Goal: Task Accomplishment & Management: Manage account settings

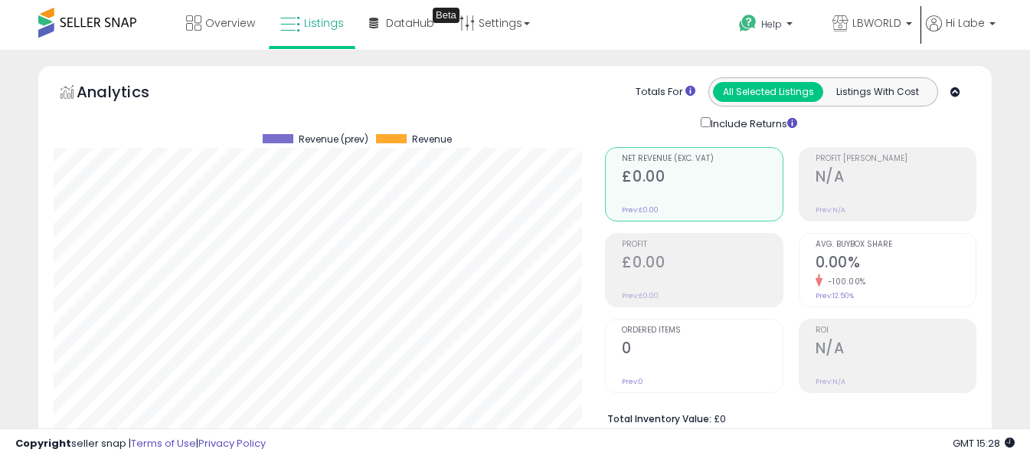
select select "**"
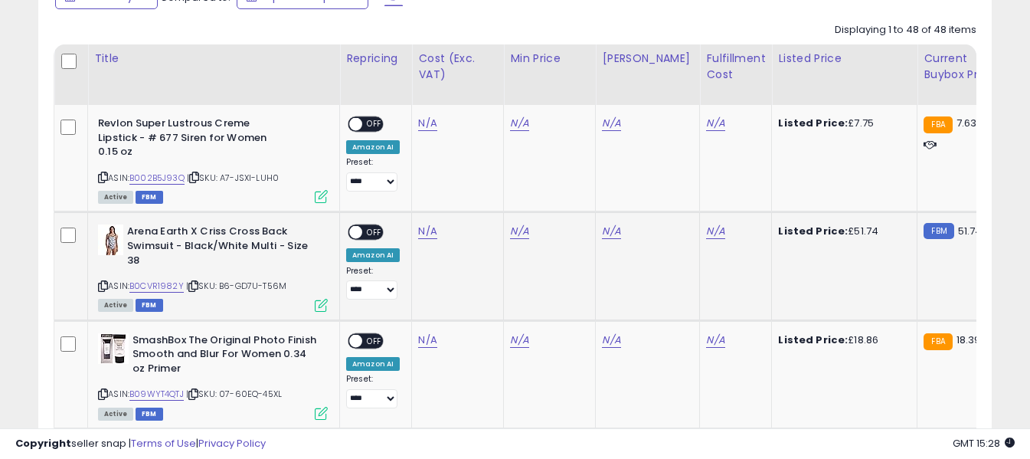
scroll to position [743, 0]
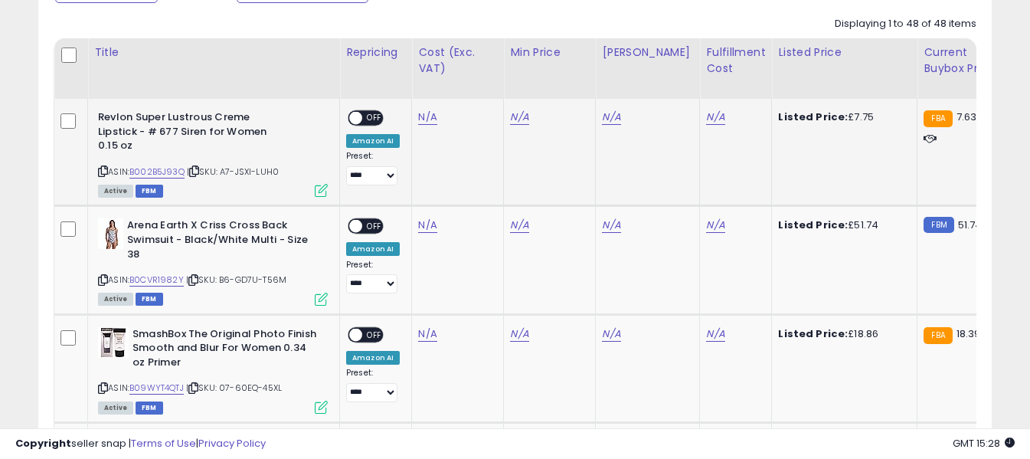
click at [103, 171] on icon at bounding box center [103, 171] width 10 height 8
click at [426, 119] on link "N/A" at bounding box center [427, 116] width 18 height 15
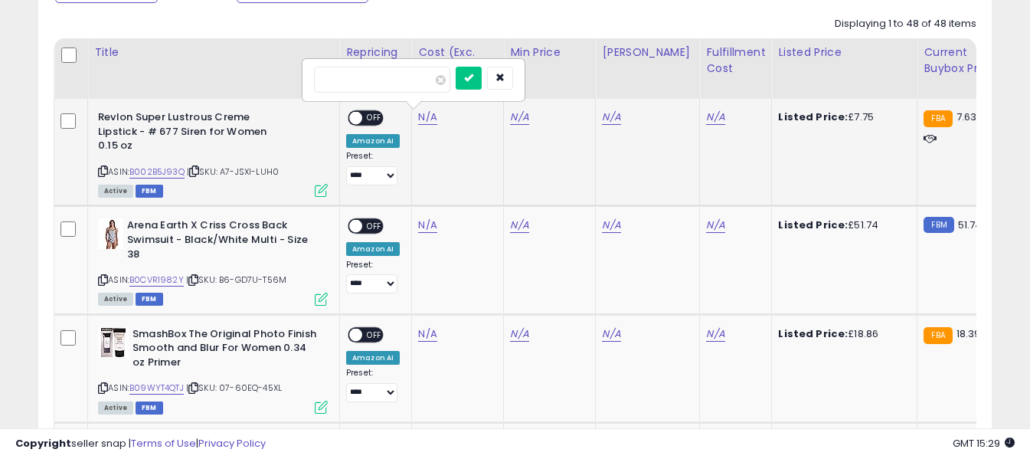
click at [423, 89] on input "number" at bounding box center [382, 80] width 136 height 26
type input "****"
click at [482, 83] on button "submit" at bounding box center [469, 78] width 26 height 23
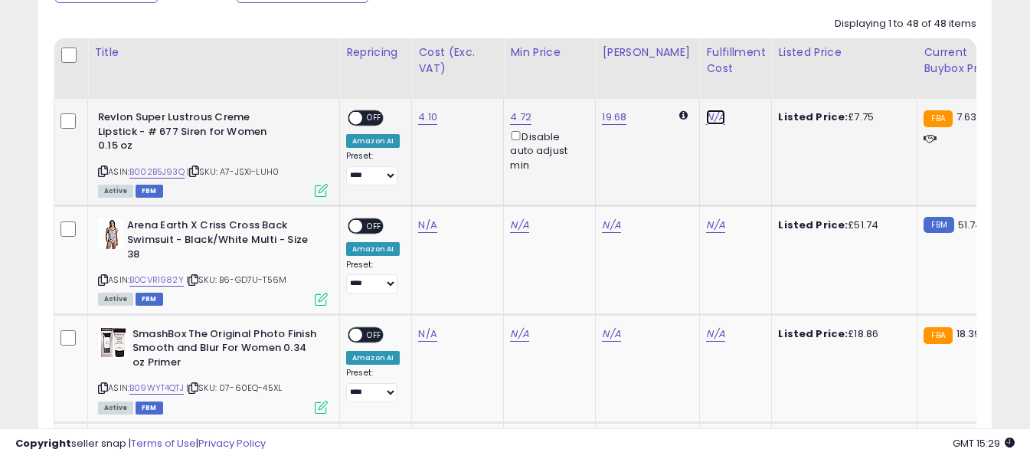
click at [706, 112] on link "N/A" at bounding box center [715, 116] width 18 height 15
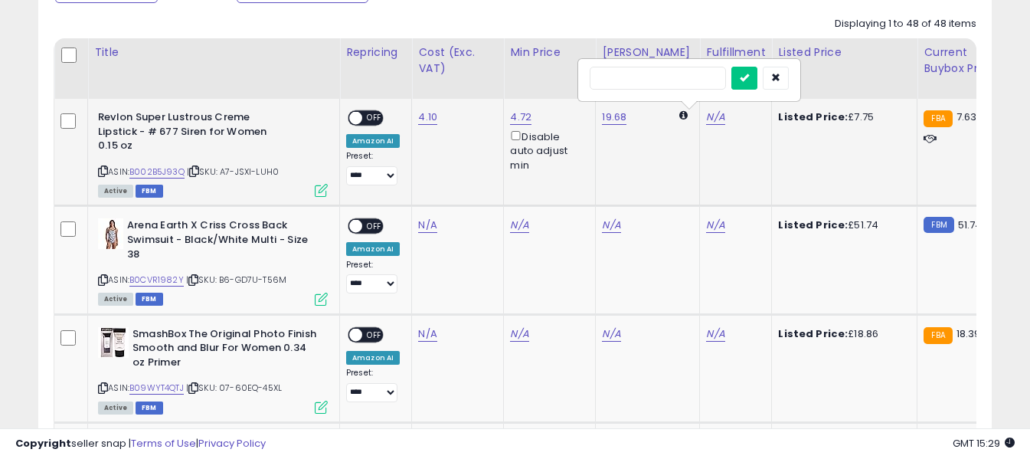
click at [683, 80] on input "text" at bounding box center [657, 78] width 136 height 23
type input "*"
click at [749, 80] on icon "submit" at bounding box center [744, 77] width 9 height 9
click at [376, 119] on span "OFF" at bounding box center [374, 118] width 24 height 13
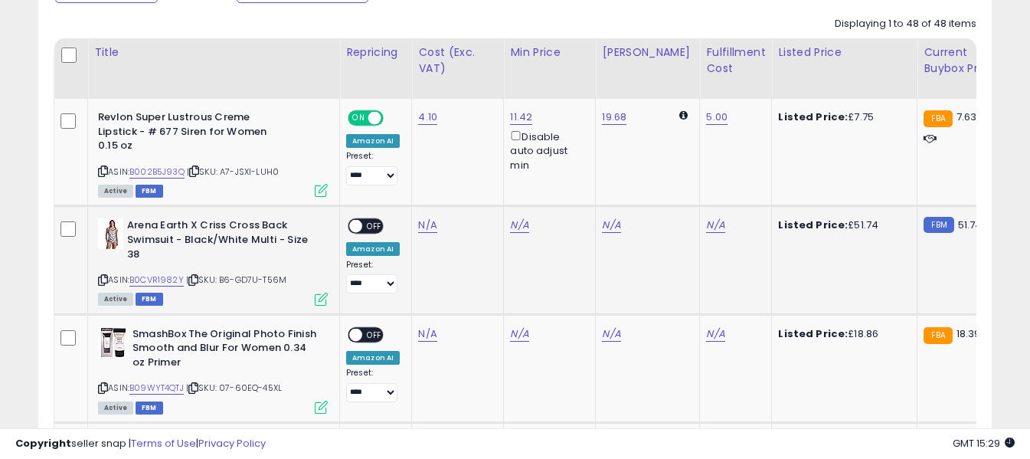
click at [103, 279] on icon at bounding box center [103, 280] width 10 height 8
click at [426, 233] on td "N/A" at bounding box center [458, 260] width 92 height 108
click at [426, 225] on link "N/A" at bounding box center [427, 224] width 18 height 15
click at [423, 188] on input "number" at bounding box center [382, 188] width 136 height 26
type input "*****"
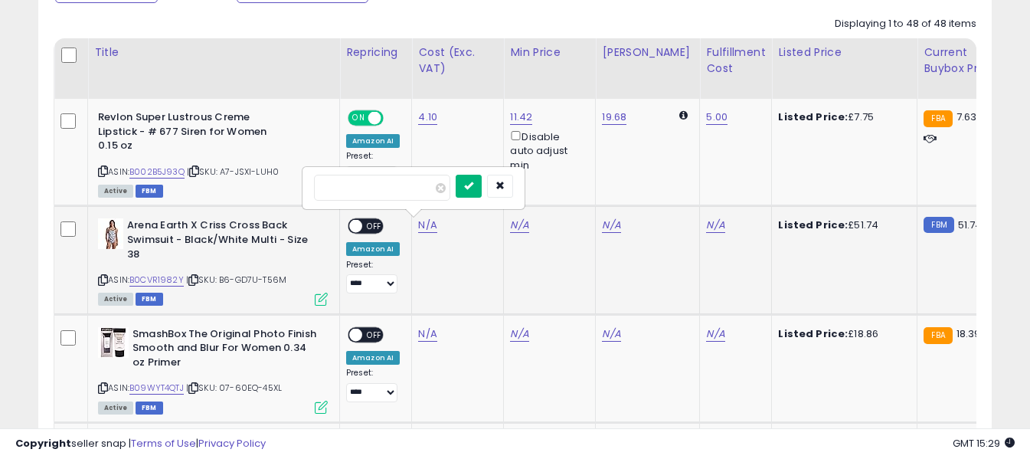
click at [473, 185] on icon "submit" at bounding box center [468, 185] width 9 height 9
click at [706, 222] on link "N/A" at bounding box center [715, 224] width 18 height 15
click at [661, 187] on input "text" at bounding box center [657, 186] width 136 height 23
type input "*"
click at [749, 181] on icon "submit" at bounding box center [744, 185] width 9 height 9
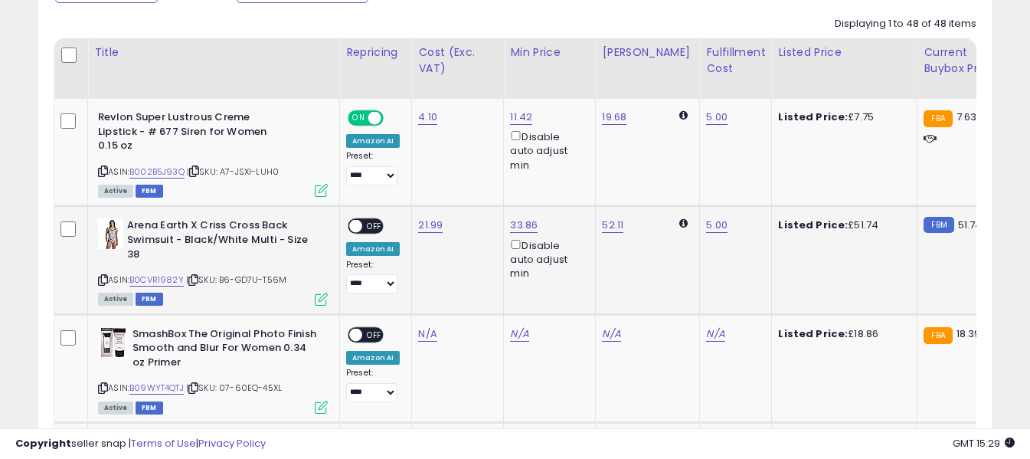
click at [372, 229] on span "OFF" at bounding box center [374, 226] width 24 height 13
click at [98, 389] on icon at bounding box center [103, 388] width 10 height 8
click at [424, 332] on link "N/A" at bounding box center [427, 333] width 18 height 15
click at [417, 298] on input "number" at bounding box center [382, 296] width 136 height 26
type input "*****"
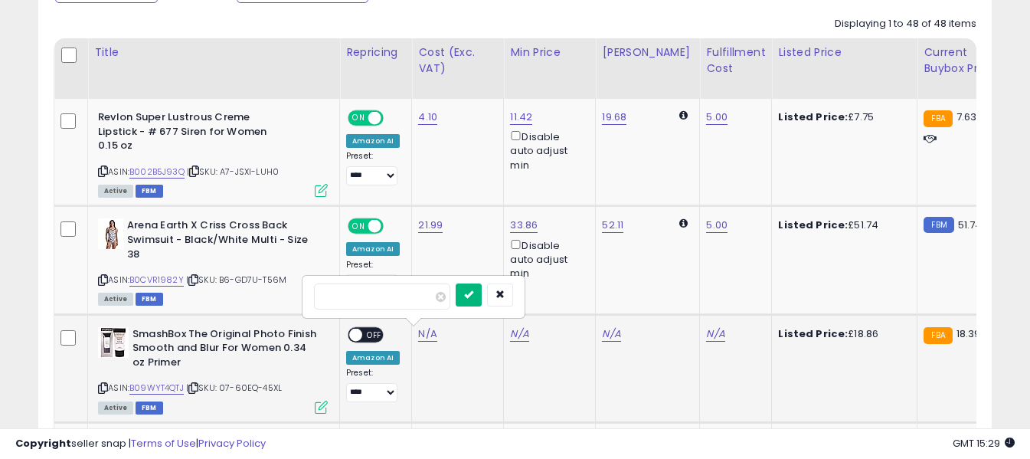
click at [473, 292] on icon "submit" at bounding box center [468, 293] width 9 height 9
click at [706, 332] on link "N/A" at bounding box center [715, 333] width 18 height 15
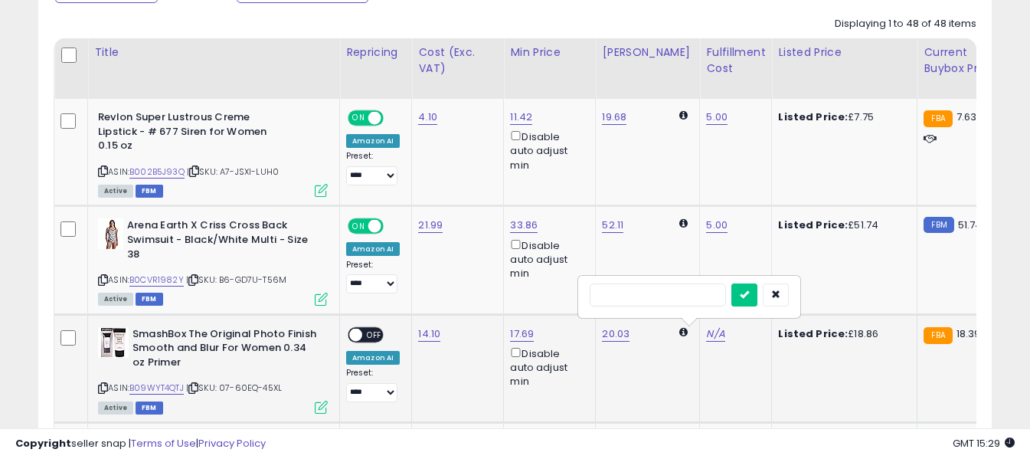
click at [663, 295] on input "text" at bounding box center [657, 294] width 136 height 23
type input "*"
click at [749, 290] on icon "submit" at bounding box center [744, 293] width 9 height 9
click at [376, 331] on span "OFF" at bounding box center [374, 334] width 24 height 13
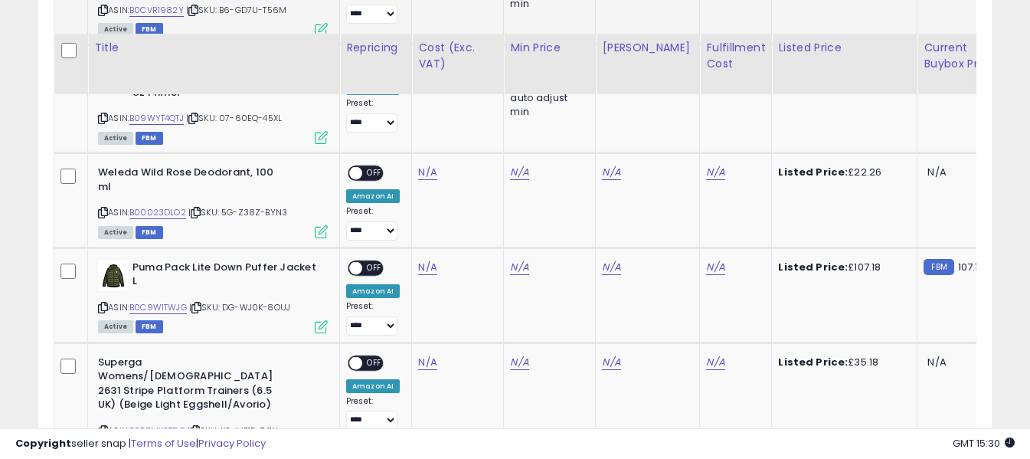
scroll to position [1050, 0]
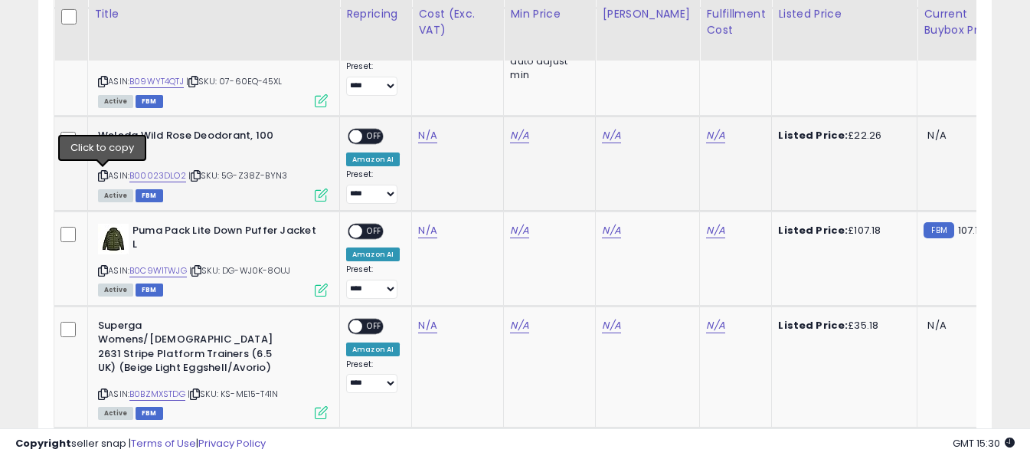
click at [102, 175] on icon at bounding box center [103, 175] width 10 height 8
click at [425, 136] on link "N/A" at bounding box center [427, 135] width 18 height 15
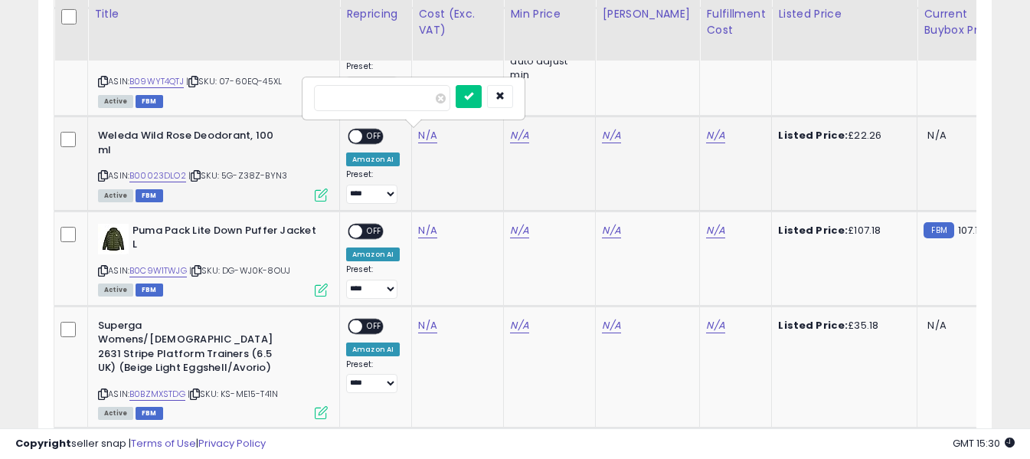
click at [415, 100] on input "number" at bounding box center [382, 98] width 136 height 26
type input "*****"
click at [473, 93] on icon "submit" at bounding box center [468, 95] width 9 height 9
click at [706, 137] on link "N/A" at bounding box center [715, 135] width 18 height 15
click at [674, 100] on input "text" at bounding box center [657, 96] width 136 height 23
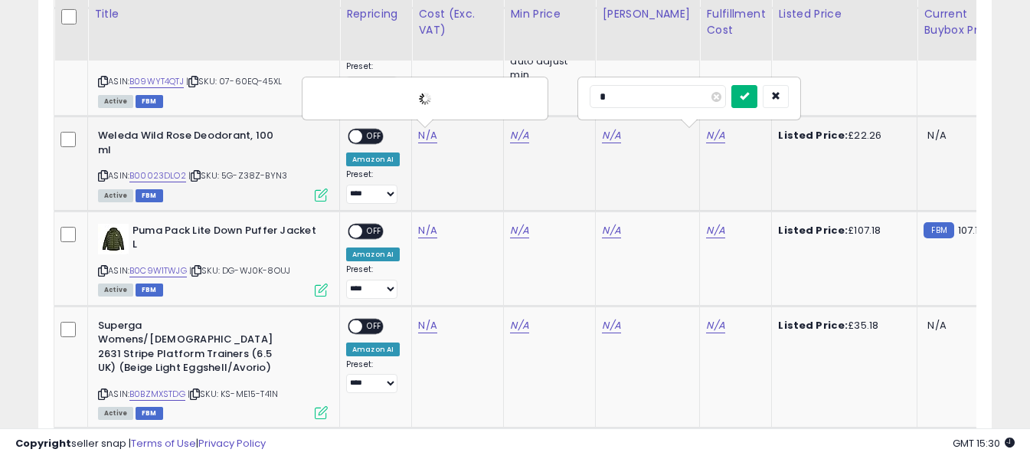
type input "*"
click at [749, 100] on icon "submit" at bounding box center [744, 95] width 9 height 9
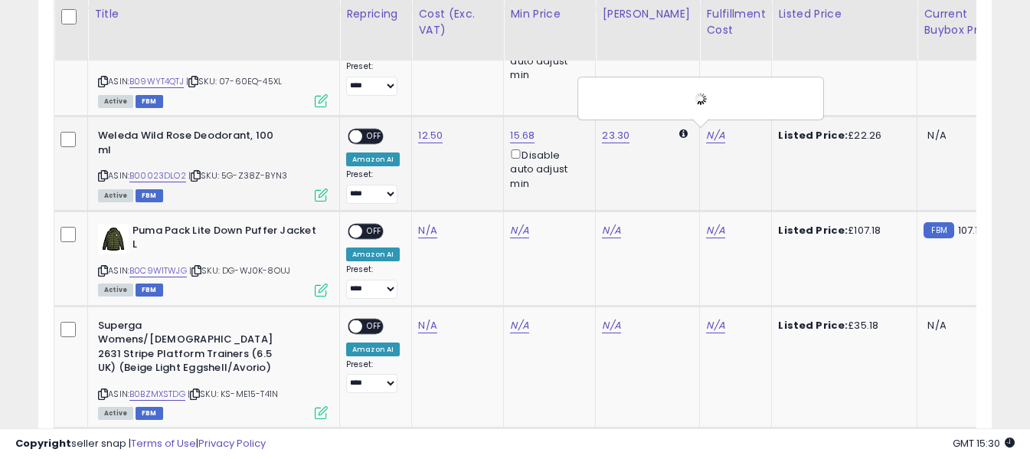
click at [371, 133] on span "OFF" at bounding box center [374, 136] width 24 height 13
click at [101, 269] on icon at bounding box center [103, 270] width 10 height 8
click at [422, 230] on link "N/A" at bounding box center [427, 230] width 18 height 15
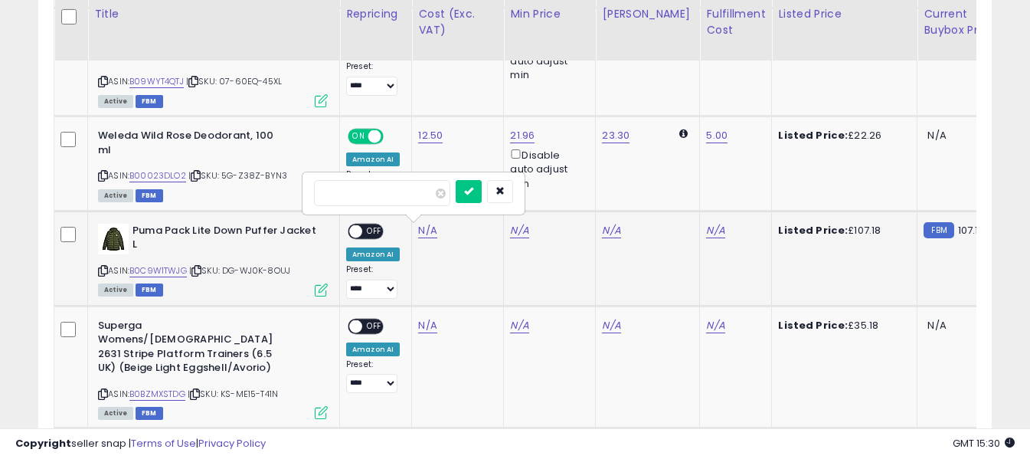
click at [425, 198] on input "number" at bounding box center [382, 193] width 136 height 26
type input "*****"
click at [473, 186] on icon "submit" at bounding box center [468, 190] width 9 height 9
click at [706, 226] on link "N/A" at bounding box center [715, 230] width 18 height 15
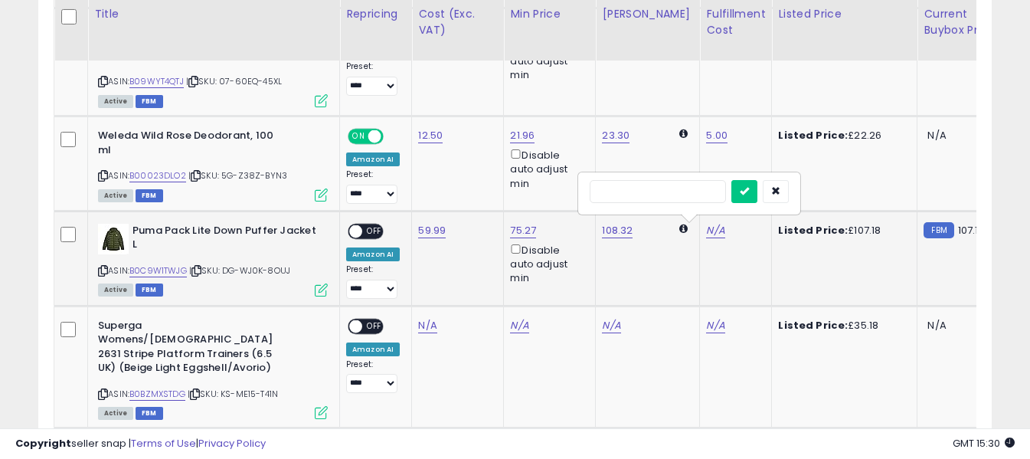
click at [674, 192] on input "text" at bounding box center [657, 191] width 136 height 23
type input "*"
click at [749, 190] on icon "submit" at bounding box center [744, 190] width 9 height 9
click at [372, 233] on span "OFF" at bounding box center [374, 230] width 24 height 13
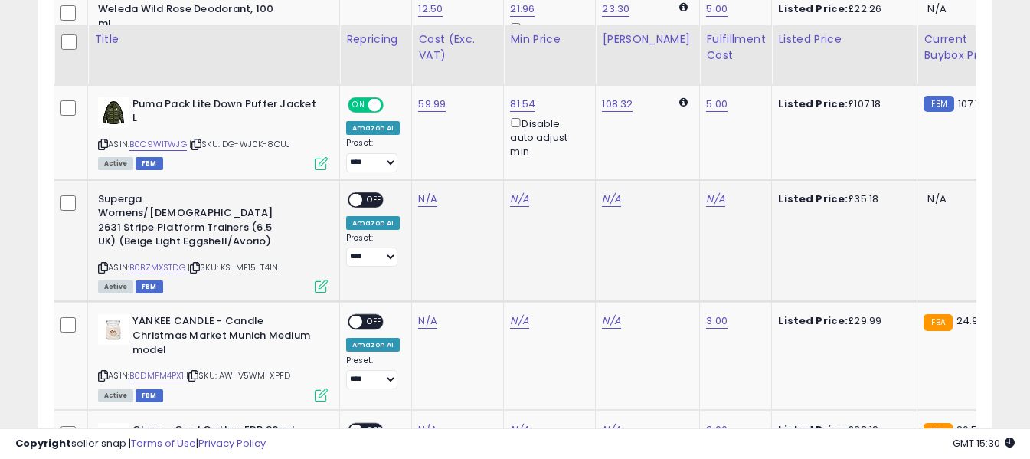
scroll to position [1203, 0]
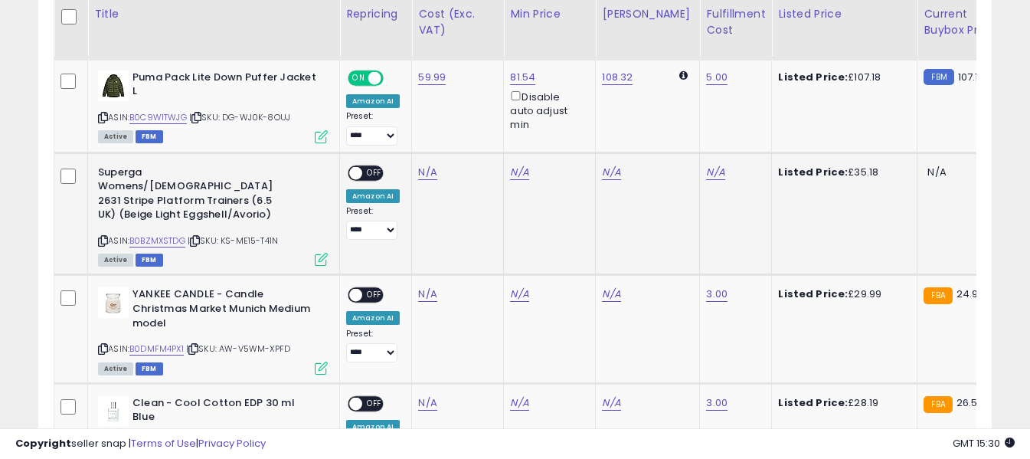
click at [102, 237] on icon at bounding box center [103, 241] width 10 height 8
click at [424, 174] on link "N/A" at bounding box center [427, 172] width 18 height 15
click at [423, 139] on input "number" at bounding box center [382, 135] width 136 height 26
type input "*****"
click at [473, 128] on icon "submit" at bounding box center [468, 132] width 9 height 9
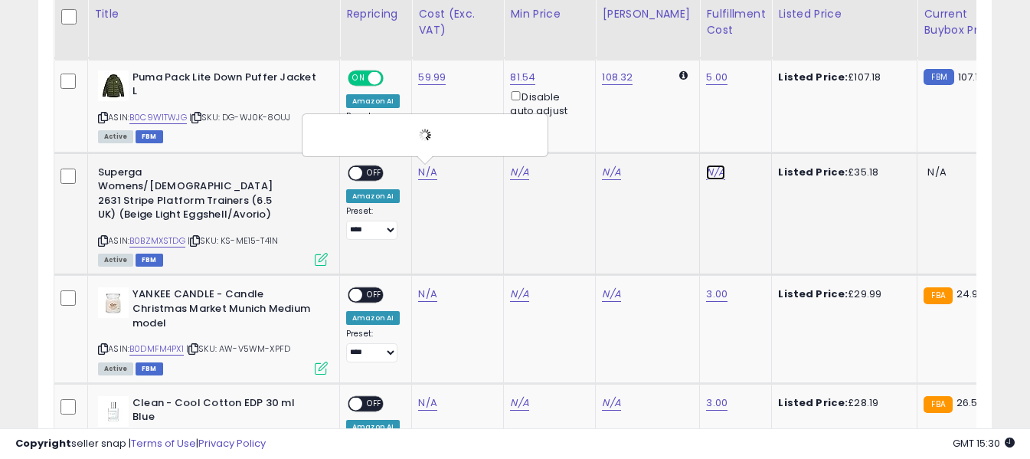
click at [706, 172] on link "N/A" at bounding box center [715, 172] width 18 height 15
click at [673, 132] on input "text" at bounding box center [657, 133] width 136 height 23
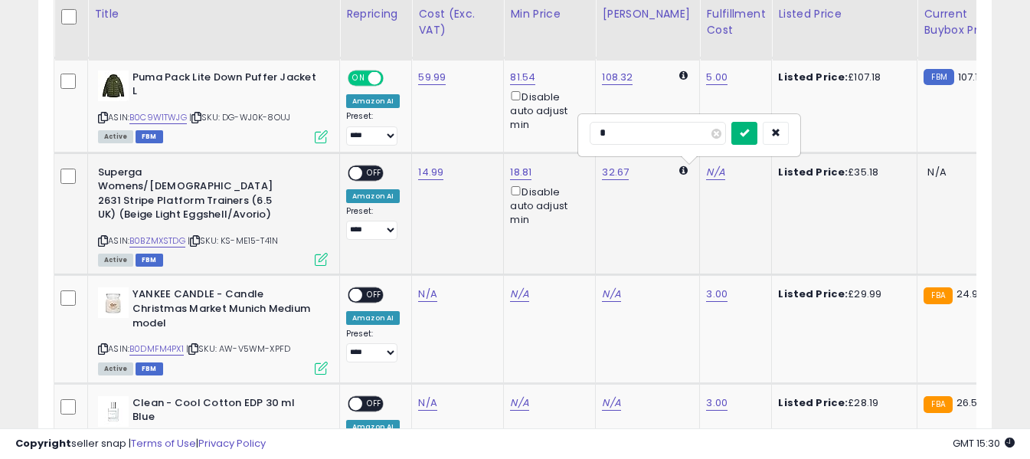
type input "*"
click at [757, 129] on button "submit" at bounding box center [744, 133] width 26 height 23
click at [360, 173] on span at bounding box center [355, 172] width 13 height 13
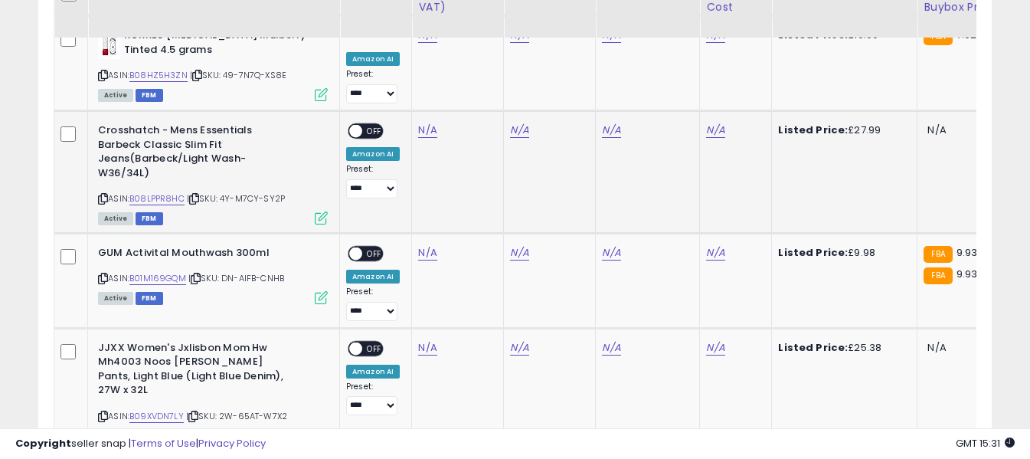
scroll to position [2657, 0]
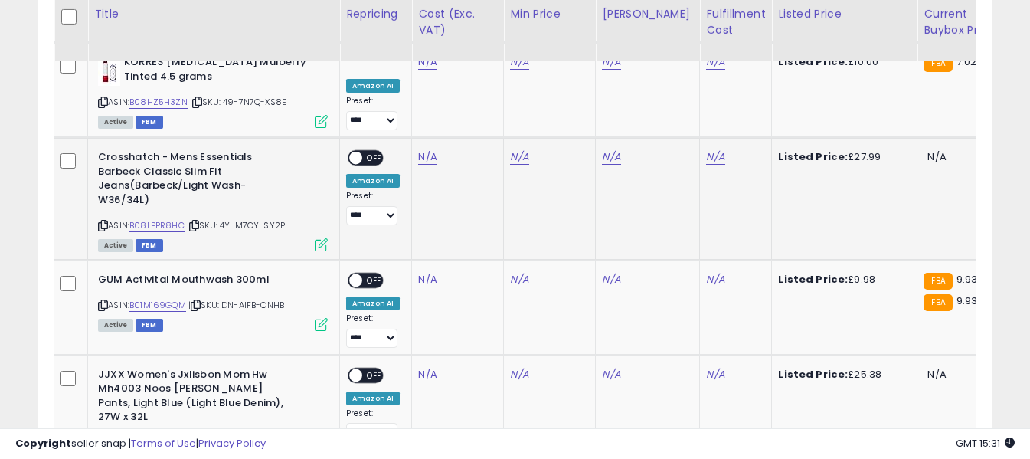
click at [101, 221] on icon at bounding box center [103, 225] width 10 height 8
click at [423, 149] on link "N/A" at bounding box center [427, 156] width 18 height 15
click at [416, 80] on input "number" at bounding box center [382, 77] width 136 height 26
type input "*****"
click at [473, 77] on icon "submit" at bounding box center [468, 74] width 9 height 9
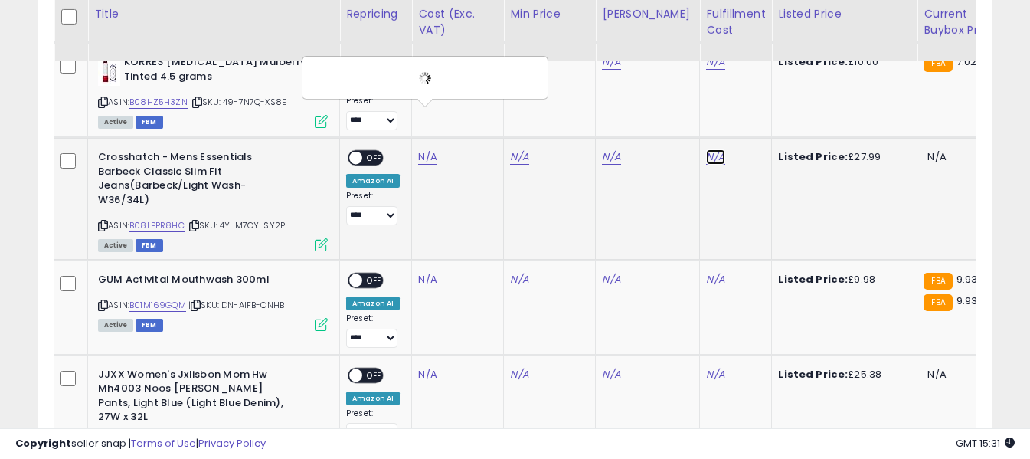
click at [706, 149] on link "N/A" at bounding box center [715, 156] width 18 height 15
click at [671, 77] on input "text" at bounding box center [657, 75] width 136 height 23
type input "*"
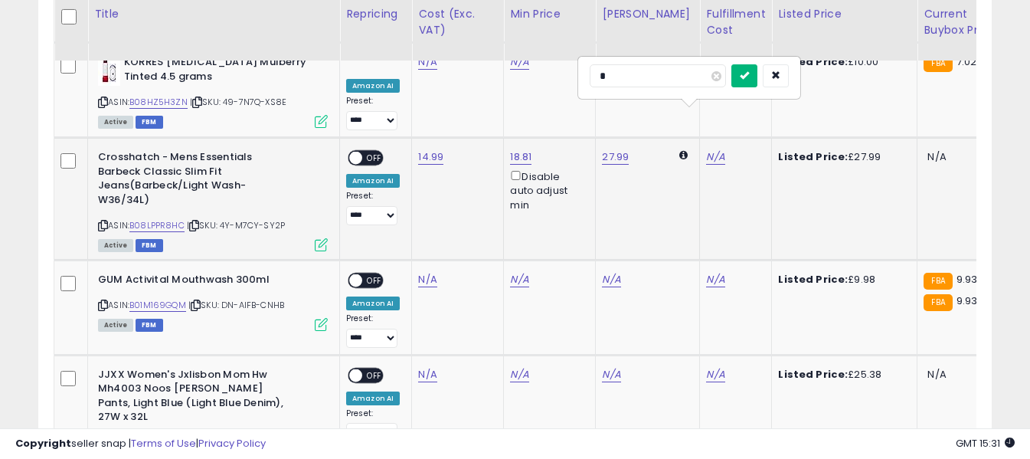
click at [757, 80] on button "submit" at bounding box center [744, 75] width 26 height 23
click at [371, 152] on span "OFF" at bounding box center [374, 158] width 24 height 13
click at [103, 301] on icon at bounding box center [103, 305] width 10 height 8
click at [421, 272] on link "N/A" at bounding box center [427, 279] width 18 height 15
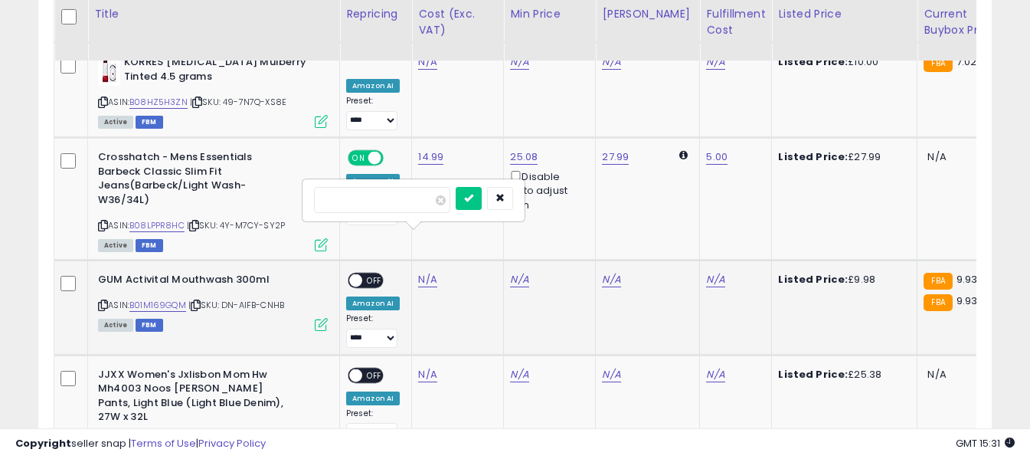
click at [422, 206] on input "number" at bounding box center [382, 200] width 136 height 26
type input "****"
click at [473, 198] on icon "submit" at bounding box center [468, 197] width 9 height 9
click at [706, 272] on link "N/A" at bounding box center [715, 279] width 18 height 15
click at [679, 205] on input "text" at bounding box center [657, 198] width 136 height 23
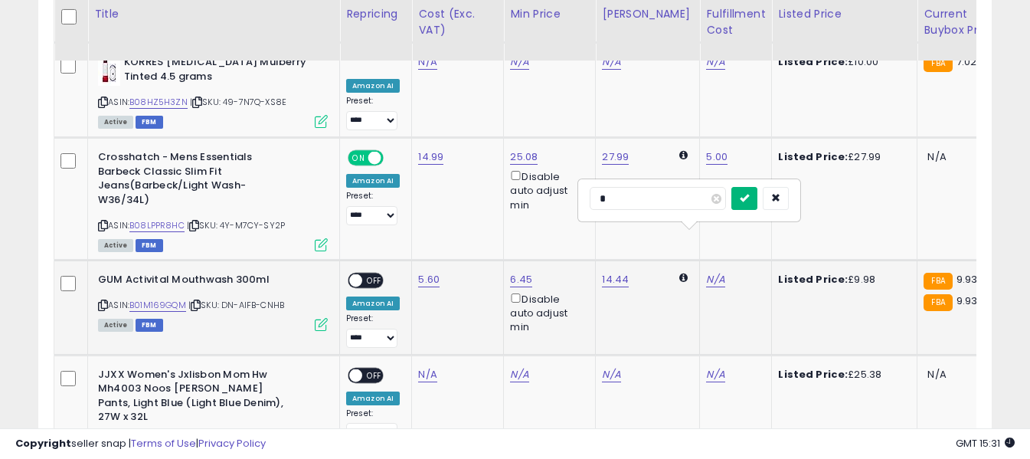
type input "*"
click at [749, 193] on icon "submit" at bounding box center [744, 197] width 9 height 9
click at [377, 274] on span "OFF" at bounding box center [374, 280] width 24 height 13
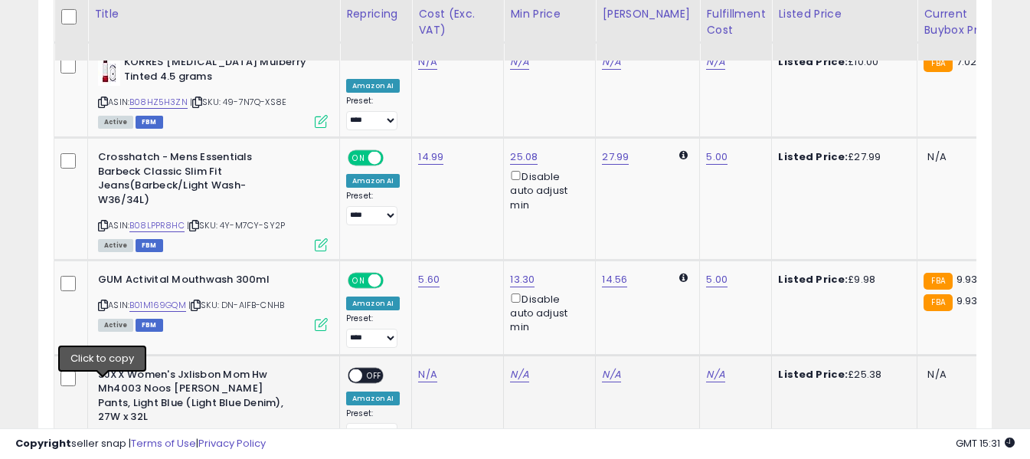
click at [103, 439] on icon at bounding box center [103, 443] width 10 height 8
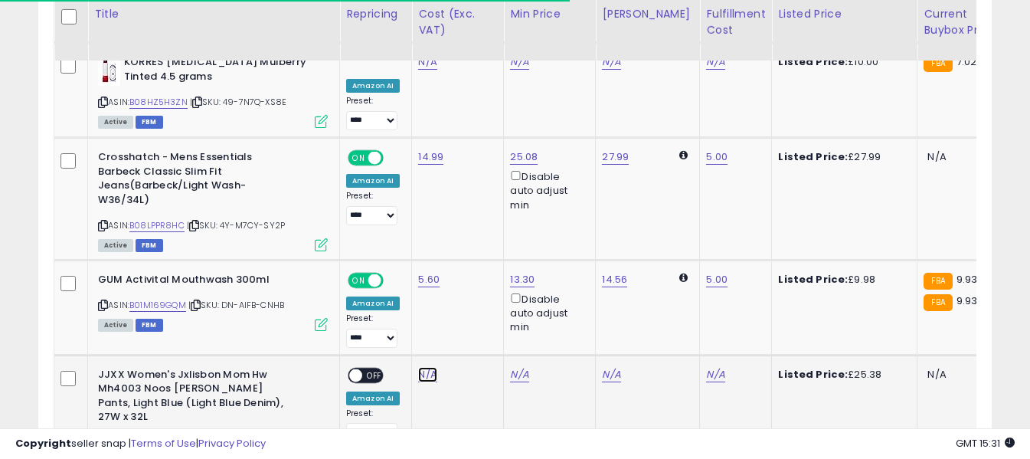
click at [424, 367] on link "N/A" at bounding box center [427, 374] width 18 height 15
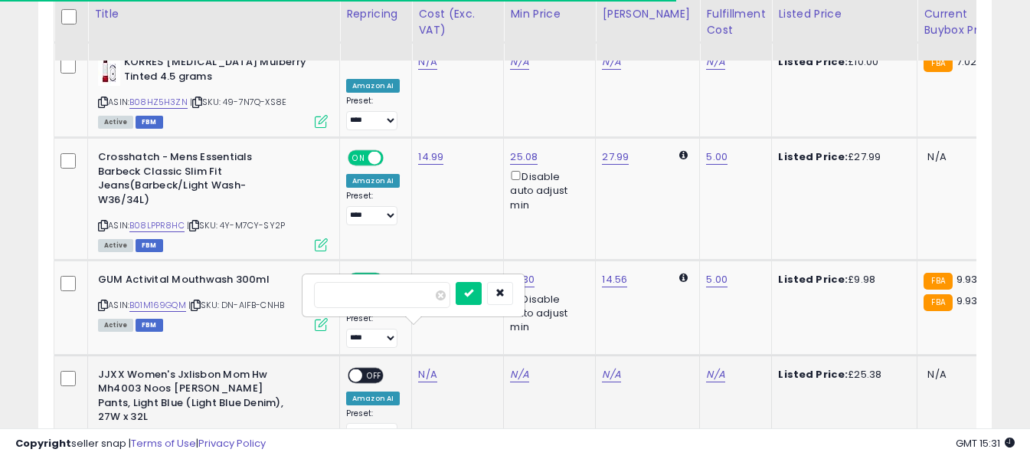
click at [420, 299] on input "number" at bounding box center [382, 295] width 136 height 26
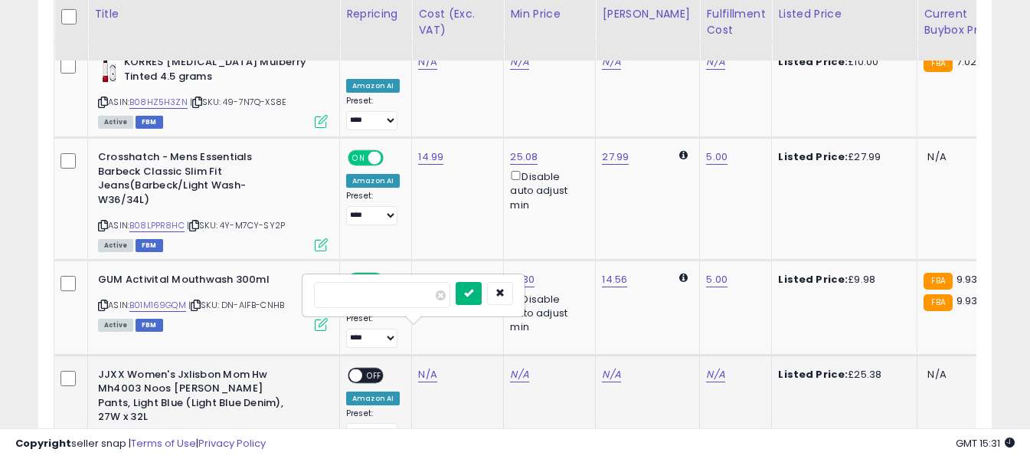
type input "****"
click at [482, 284] on button "submit" at bounding box center [469, 293] width 26 height 23
click at [706, 367] on link "N/A" at bounding box center [715, 374] width 18 height 15
click at [678, 298] on input "text" at bounding box center [657, 293] width 136 height 23
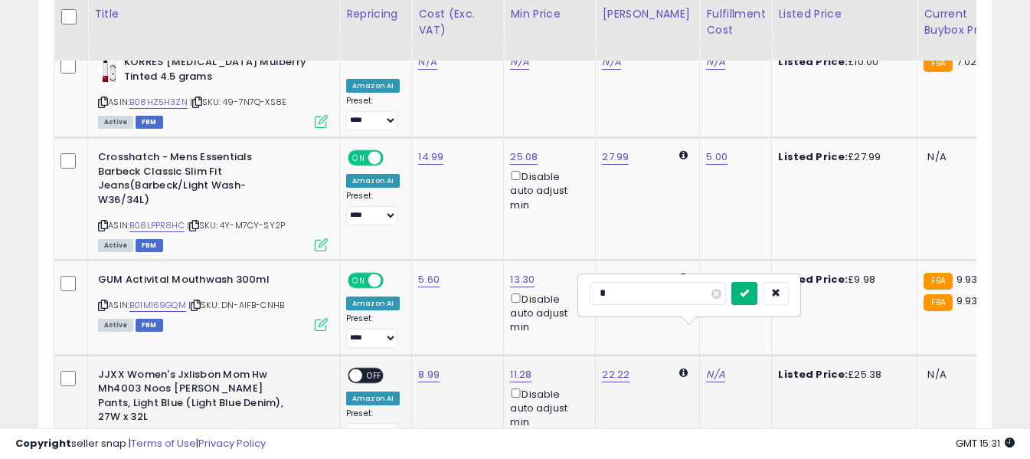
type input "*"
drag, startPoint x: 772, startPoint y: 293, endPoint x: 739, endPoint y: 296, distance: 33.8
click at [757, 293] on button "submit" at bounding box center [744, 293] width 26 height 23
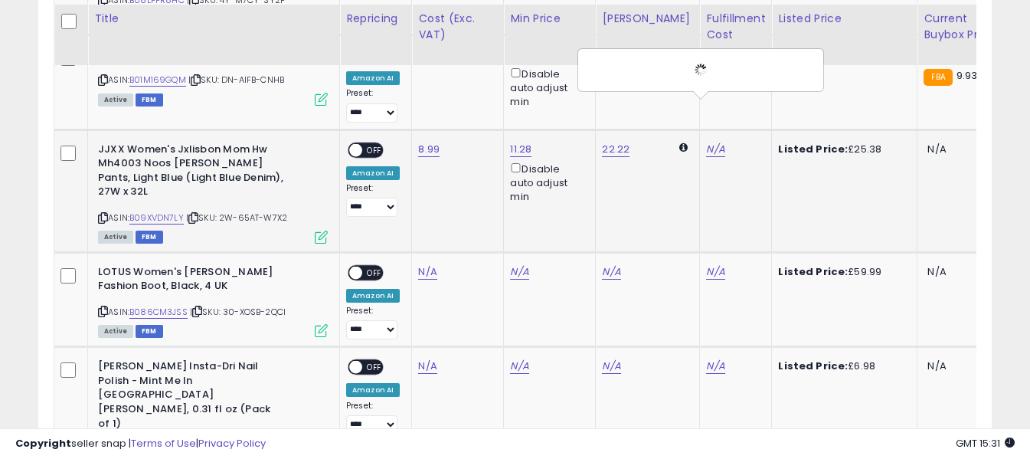
scroll to position [2887, 0]
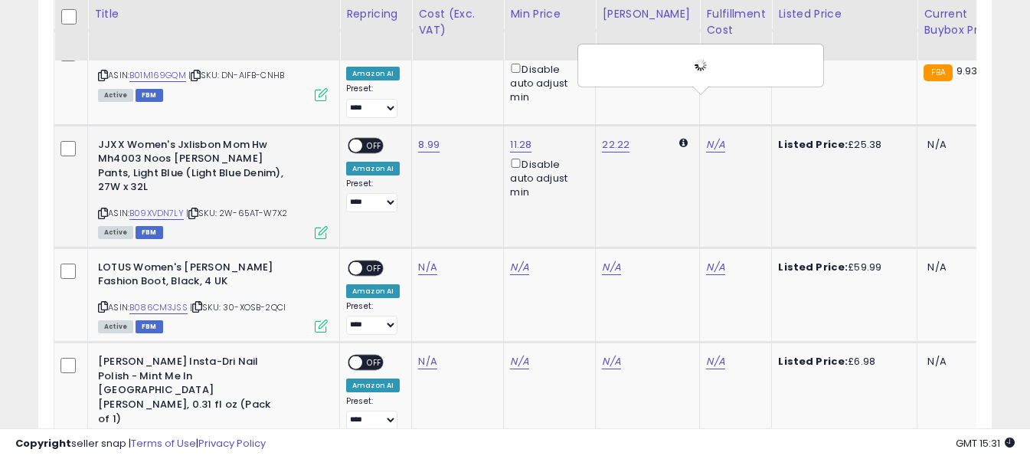
click at [374, 139] on span "OFF" at bounding box center [374, 145] width 24 height 13
click at [104, 302] on icon at bounding box center [103, 306] width 10 height 8
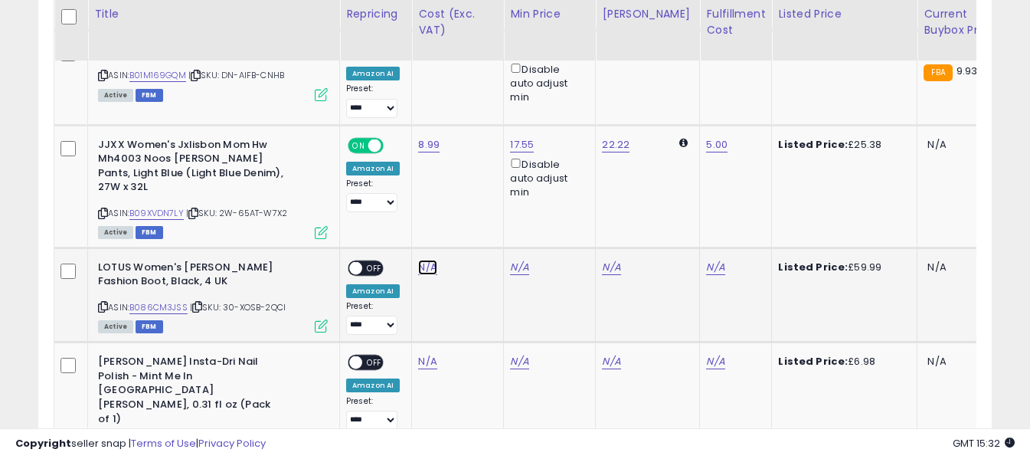
click at [421, 260] on link "N/A" at bounding box center [427, 267] width 18 height 15
click at [418, 181] on input "number" at bounding box center [382, 173] width 136 height 26
type input "*****"
click at [482, 168] on button "submit" at bounding box center [469, 171] width 26 height 23
click at [706, 260] on link "N/A" at bounding box center [715, 267] width 18 height 15
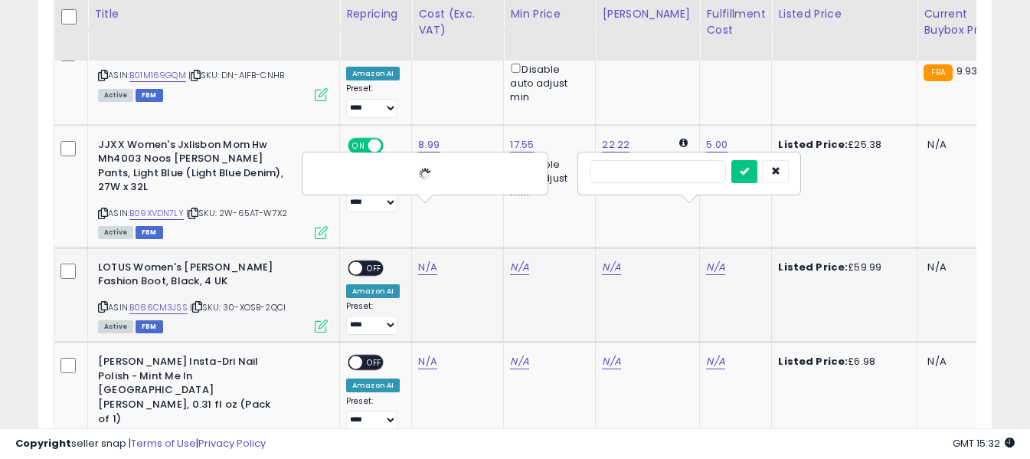
click at [656, 175] on input "text" at bounding box center [657, 171] width 136 height 23
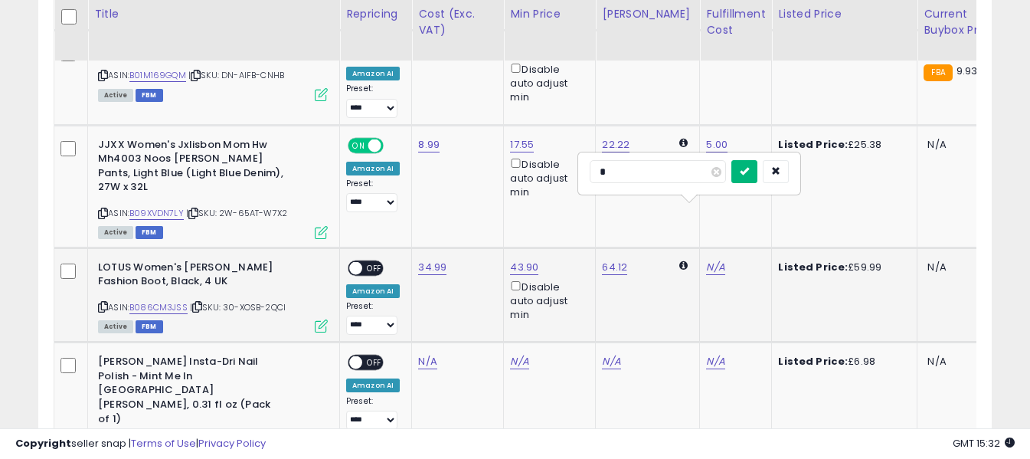
type input "*"
click at [749, 175] on icon "submit" at bounding box center [744, 170] width 9 height 9
click at [375, 261] on span "OFF" at bounding box center [374, 267] width 24 height 13
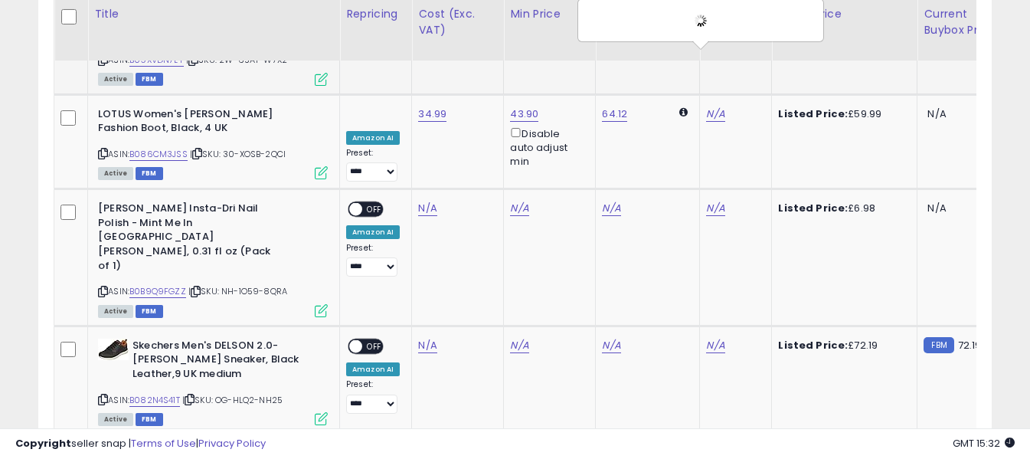
scroll to position [3117, 0]
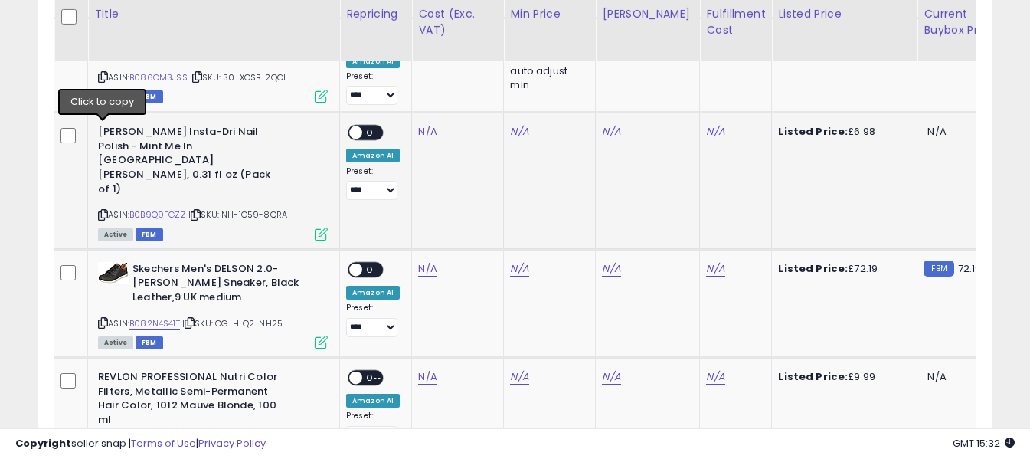
click at [103, 211] on icon at bounding box center [103, 215] width 10 height 8
click at [423, 124] on link "N/A" at bounding box center [427, 131] width 18 height 15
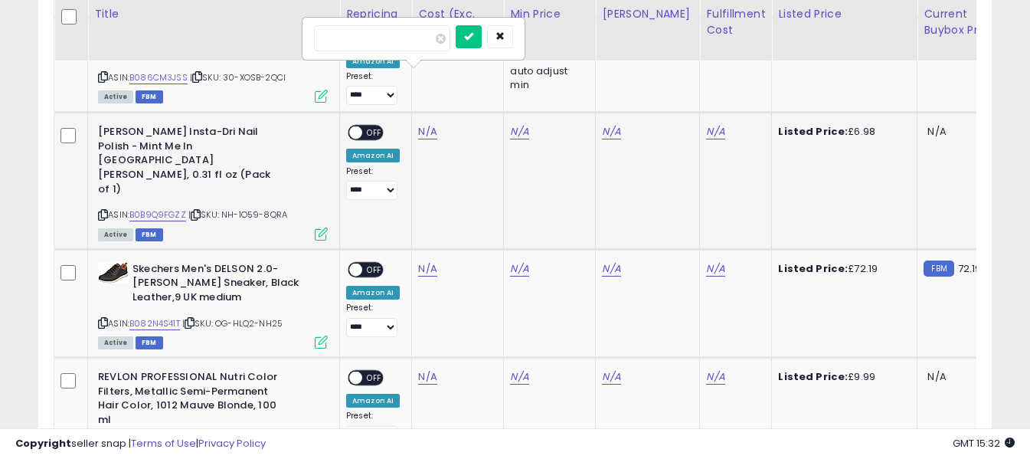
click at [417, 39] on input "number" at bounding box center [382, 38] width 136 height 26
type input "****"
click at [473, 39] on icon "submit" at bounding box center [468, 35] width 9 height 9
click at [706, 124] on link "N/A" at bounding box center [715, 131] width 18 height 15
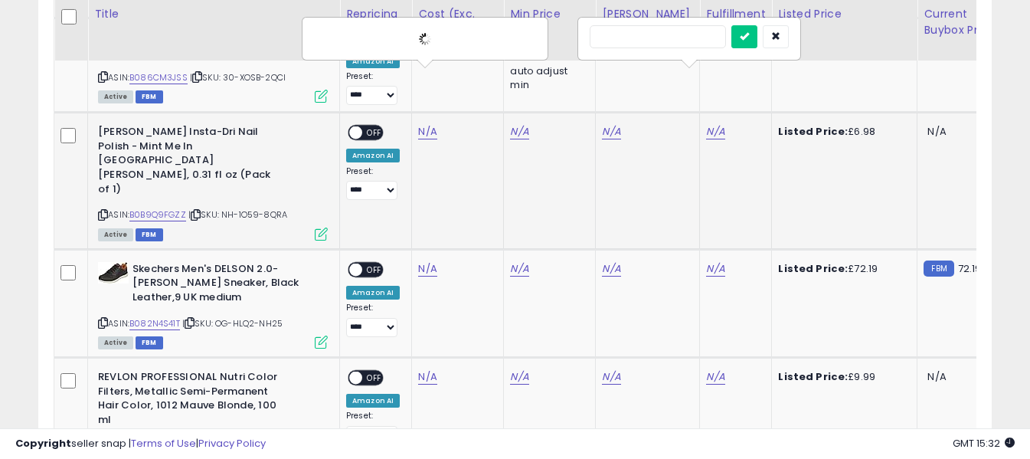
click at [648, 41] on input "text" at bounding box center [657, 36] width 136 height 23
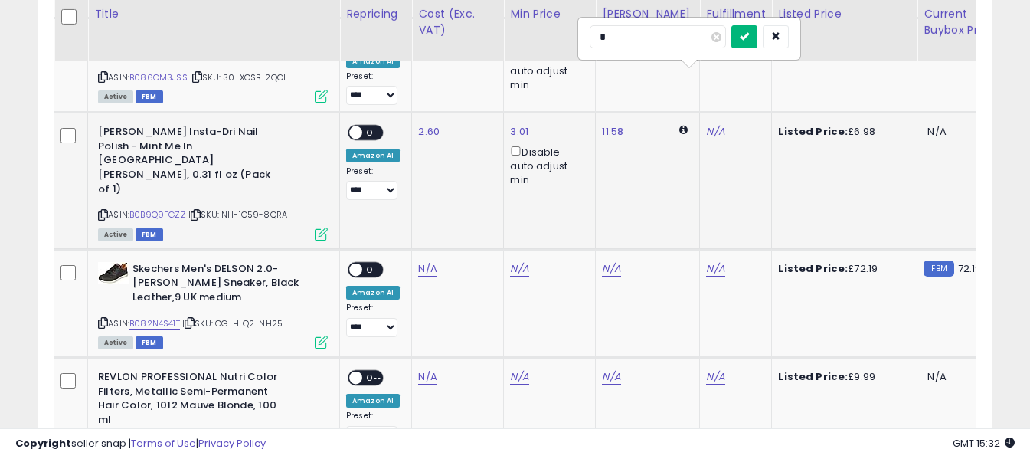
type input "*"
click at [749, 35] on icon "submit" at bounding box center [744, 35] width 9 height 9
click at [374, 126] on span "OFF" at bounding box center [374, 132] width 24 height 13
click at [105, 318] on icon at bounding box center [103, 322] width 10 height 8
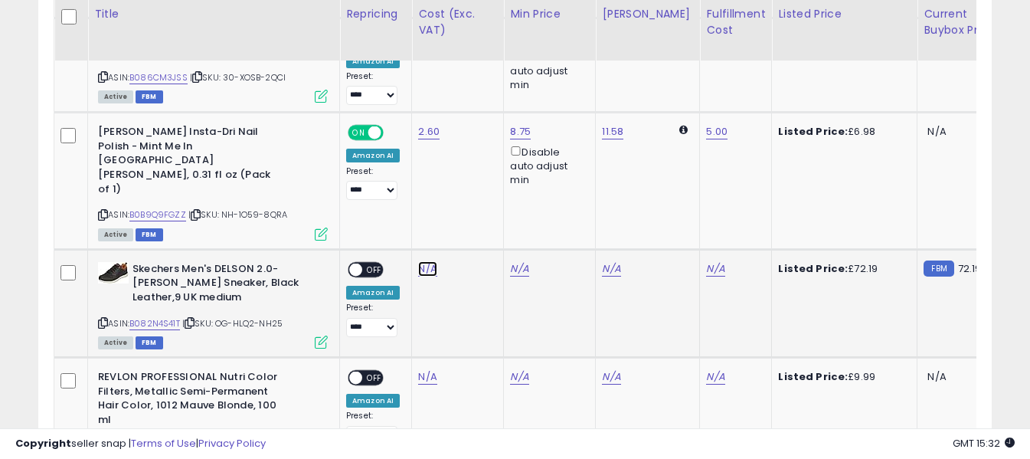
click at [421, 261] on link "N/A" at bounding box center [427, 268] width 18 height 15
click at [415, 142] on input "number" at bounding box center [382, 146] width 136 height 26
type input "*****"
click at [473, 139] on icon "submit" at bounding box center [468, 143] width 9 height 9
click at [706, 261] on link "N/A" at bounding box center [715, 268] width 18 height 15
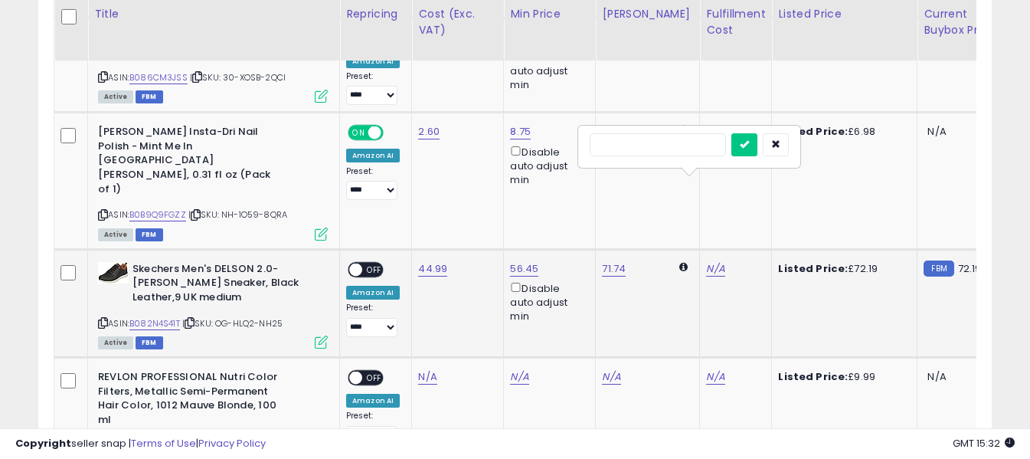
click at [648, 144] on input "text" at bounding box center [657, 144] width 136 height 23
type input "*"
click at [749, 149] on icon "submit" at bounding box center [744, 143] width 9 height 9
click at [372, 263] on span "OFF" at bounding box center [374, 269] width 24 height 13
click at [102, 441] on icon at bounding box center [103, 445] width 10 height 8
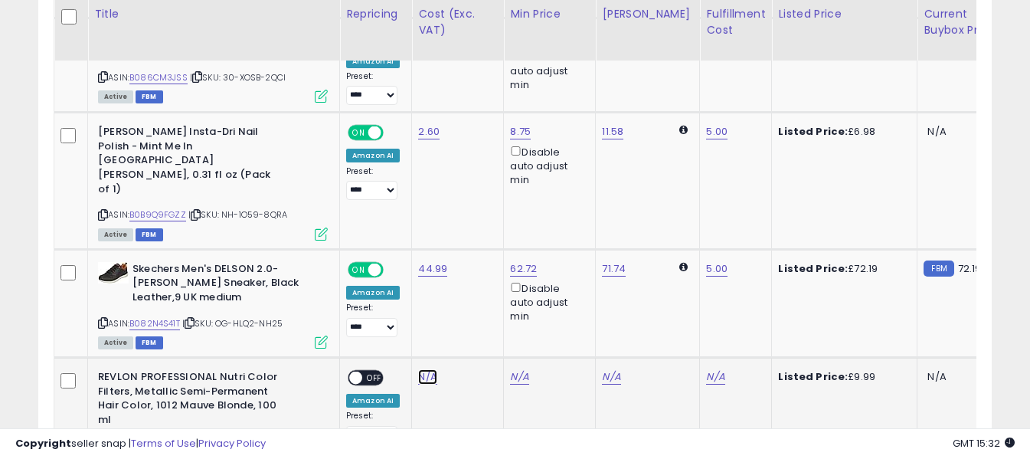
click at [424, 369] on link "N/A" at bounding box center [427, 376] width 18 height 15
click at [412, 256] on input "number" at bounding box center [382, 255] width 136 height 26
type input "****"
click at [473, 256] on icon "submit" at bounding box center [468, 252] width 9 height 9
click at [712, 370] on div "N/A" at bounding box center [733, 377] width 54 height 14
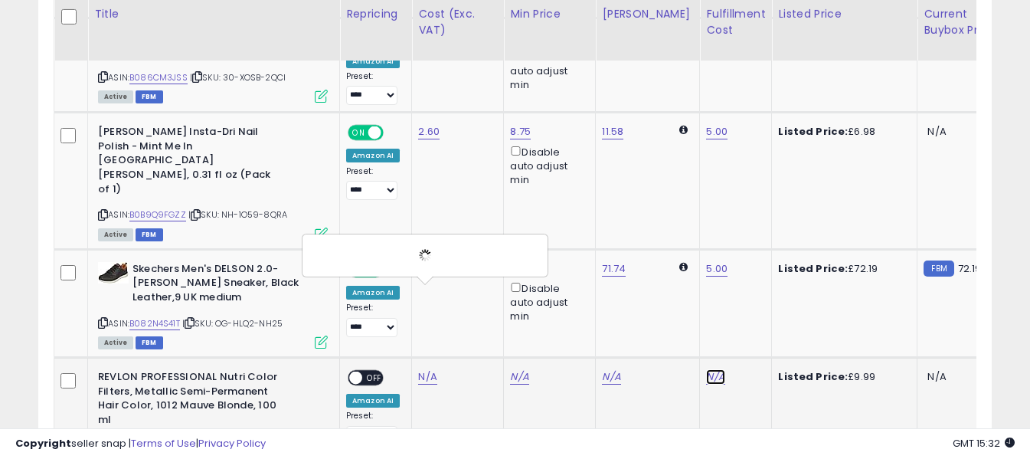
click at [706, 369] on link "N/A" at bounding box center [715, 376] width 18 height 15
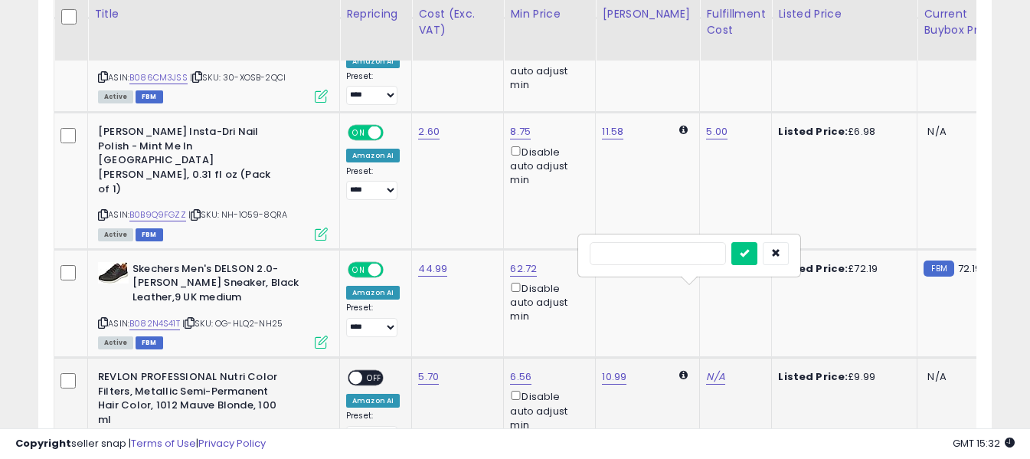
click at [651, 260] on input "text" at bounding box center [657, 253] width 136 height 23
type input "*"
click at [749, 255] on icon "submit" at bounding box center [744, 252] width 9 height 9
click at [375, 371] on span "OFF" at bounding box center [374, 377] width 24 height 13
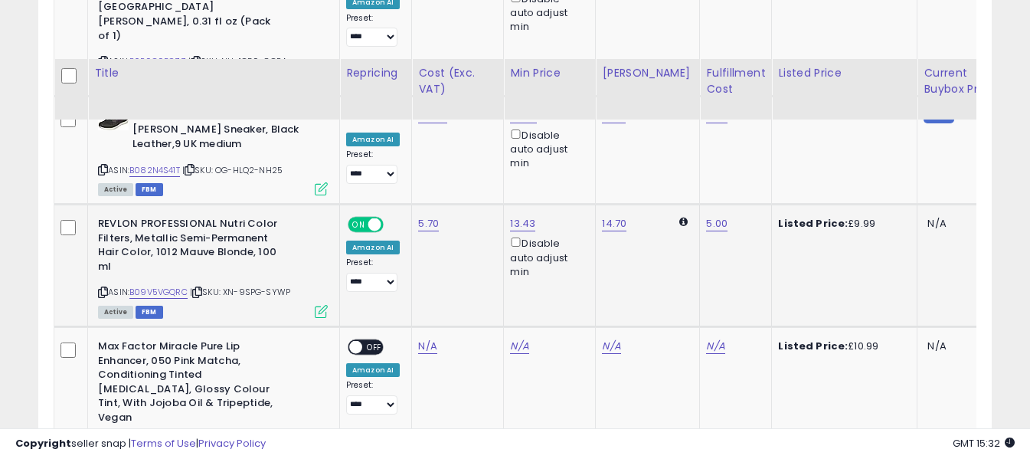
scroll to position [3346, 0]
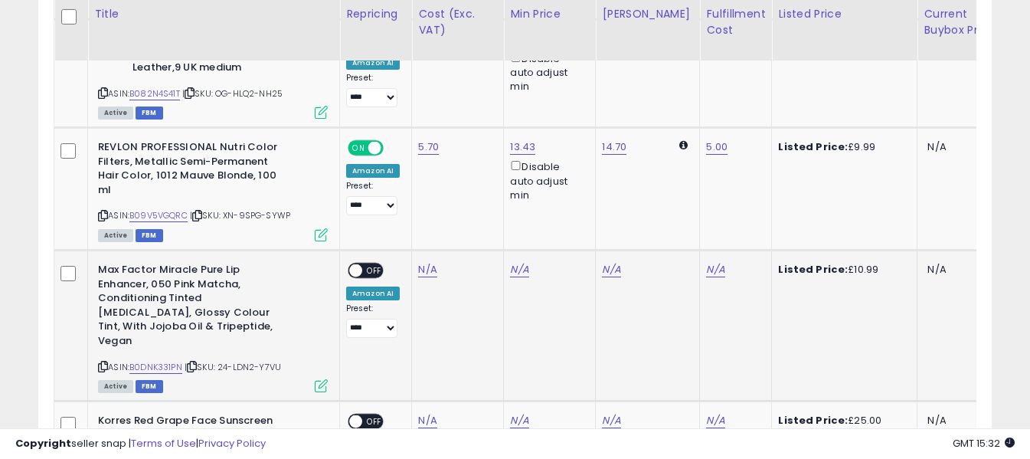
click at [104, 362] on icon at bounding box center [103, 366] width 10 height 8
click at [424, 262] on link "N/A" at bounding box center [427, 269] width 18 height 15
click at [427, 150] on input "number" at bounding box center [382, 148] width 136 height 26
type input "****"
click at [473, 145] on icon "submit" at bounding box center [468, 145] width 9 height 9
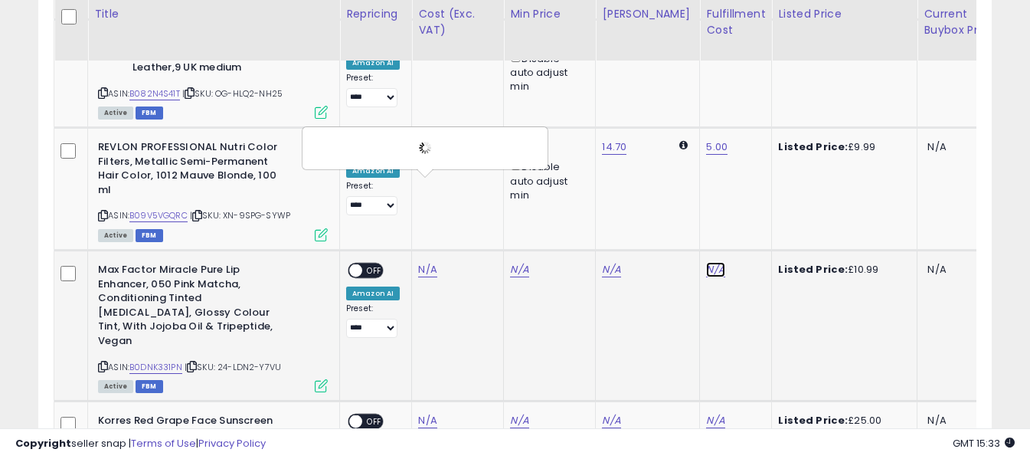
click at [706, 262] on link "N/A" at bounding box center [715, 269] width 18 height 15
click at [657, 143] on input "text" at bounding box center [657, 146] width 136 height 23
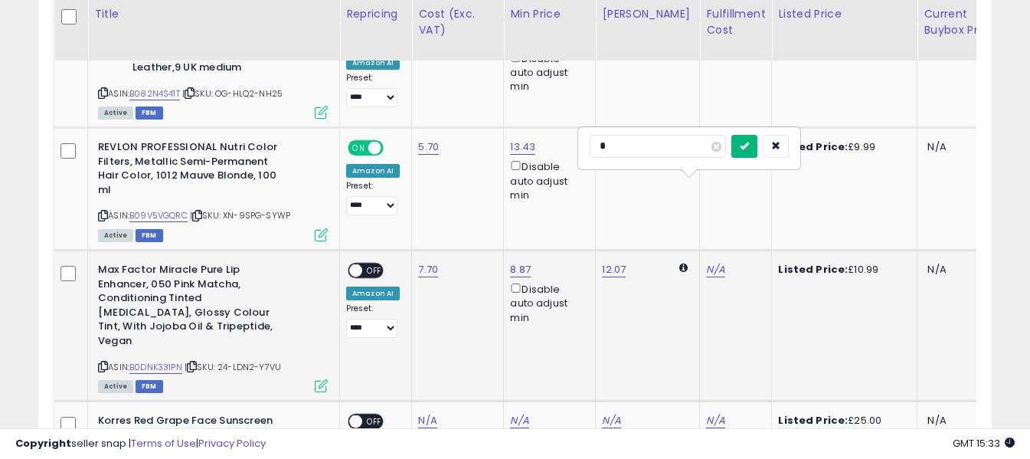
type input "*"
click at [749, 145] on icon "submit" at bounding box center [744, 145] width 9 height 9
click at [374, 264] on span "OFF" at bounding box center [374, 270] width 24 height 13
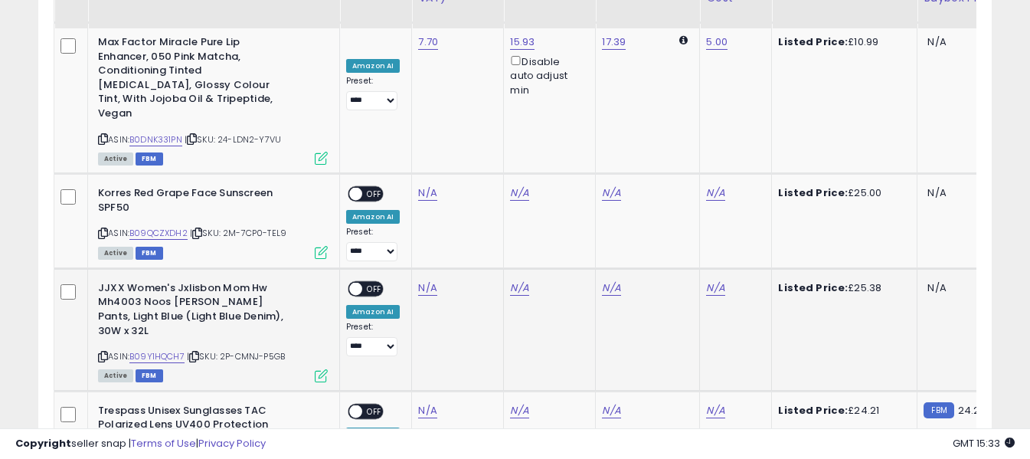
scroll to position [3576, 0]
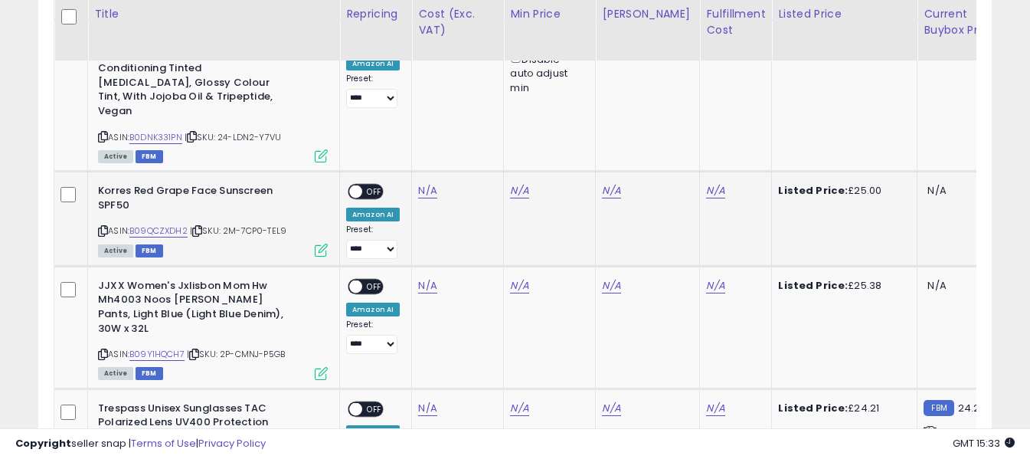
click at [103, 227] on icon at bounding box center [103, 231] width 10 height 8
click at [423, 183] on link "N/A" at bounding box center [427, 190] width 18 height 15
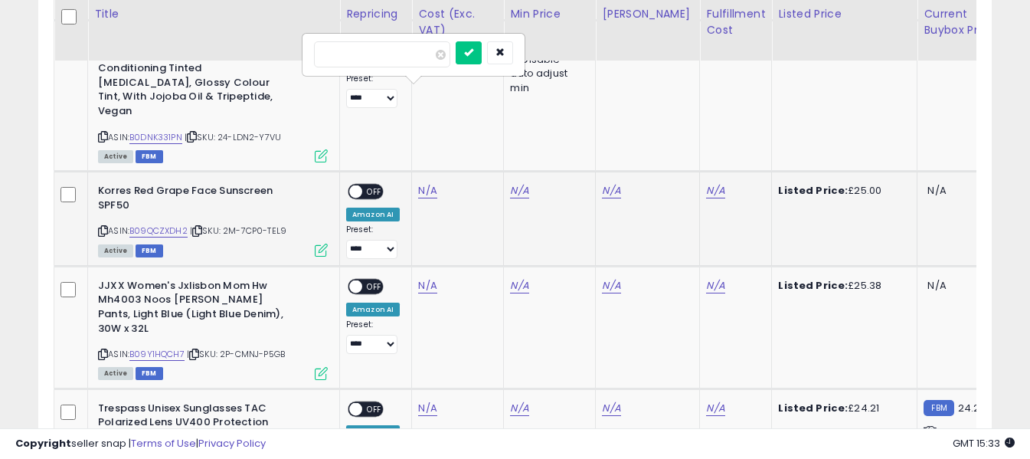
click at [423, 57] on input "number" at bounding box center [382, 54] width 136 height 26
type input "*****"
click at [473, 53] on icon "submit" at bounding box center [468, 51] width 9 height 9
click at [706, 183] on link "N/A" at bounding box center [715, 190] width 18 height 15
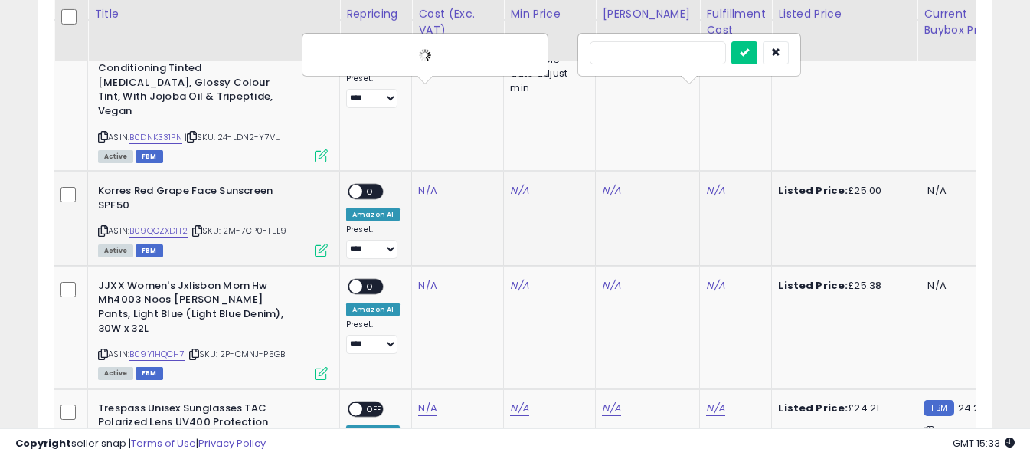
click at [684, 54] on input "text" at bounding box center [657, 52] width 136 height 23
type input "*"
click at [749, 53] on icon "submit" at bounding box center [744, 51] width 9 height 9
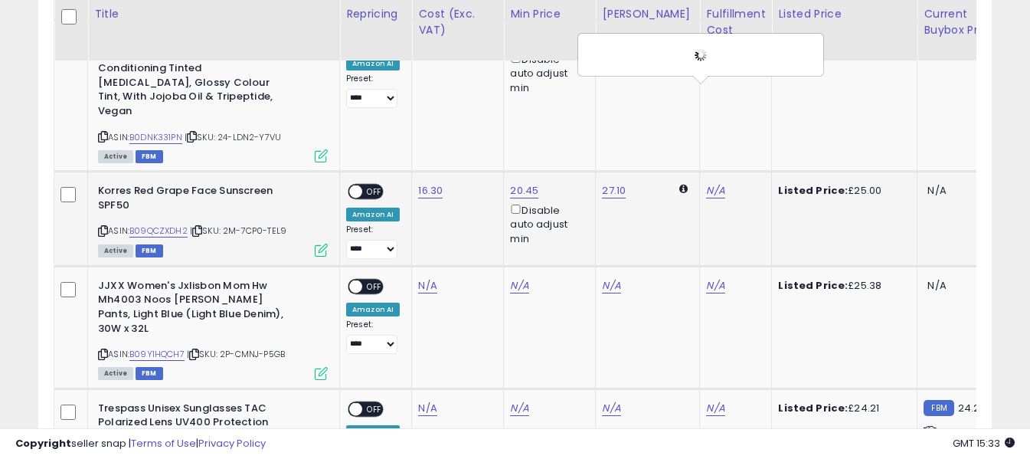
click at [367, 185] on span "OFF" at bounding box center [374, 191] width 24 height 13
click at [104, 350] on icon at bounding box center [103, 354] width 10 height 8
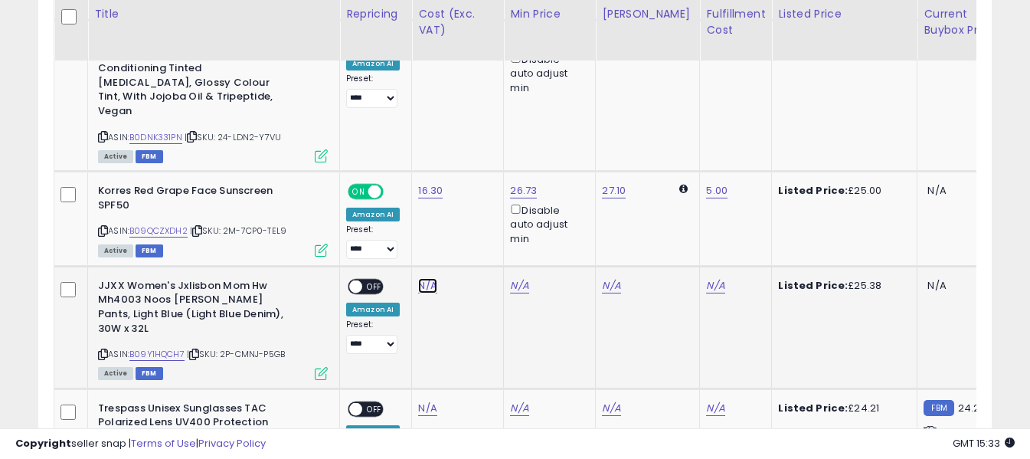
click at [427, 278] on link "N/A" at bounding box center [427, 285] width 18 height 15
click at [420, 150] on input "number" at bounding box center [382, 149] width 136 height 26
type input "****"
click at [473, 149] on icon "submit" at bounding box center [468, 146] width 9 height 9
click at [706, 278] on link "N/A" at bounding box center [715, 285] width 18 height 15
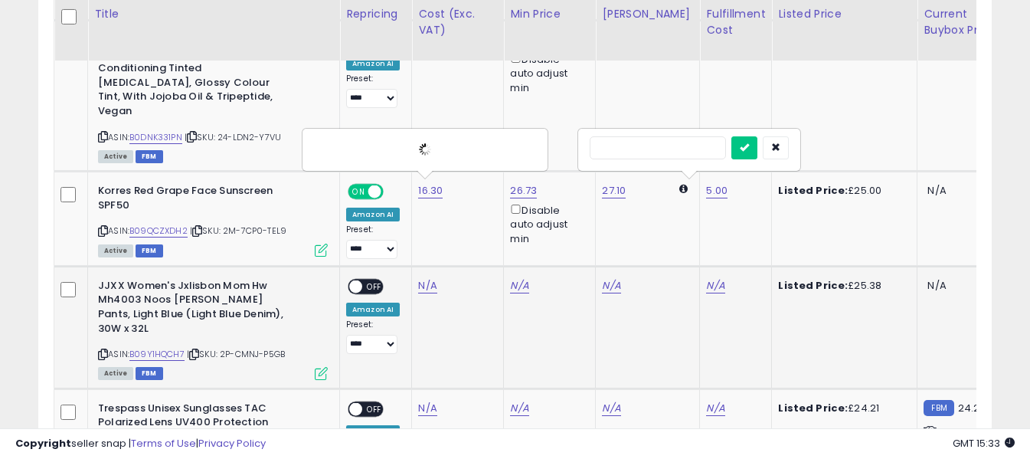
click at [658, 145] on input "text" at bounding box center [657, 147] width 136 height 23
type input "*"
click at [749, 149] on icon "submit" at bounding box center [744, 146] width 9 height 9
click at [371, 279] on span "OFF" at bounding box center [374, 285] width 24 height 13
click at [103, 458] on icon at bounding box center [103, 462] width 10 height 8
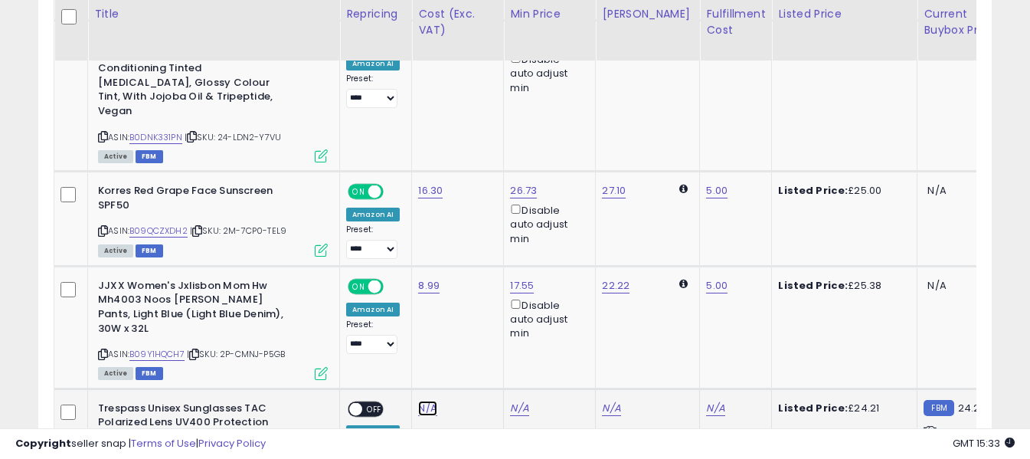
drag, startPoint x: 425, startPoint y: 296, endPoint x: 423, endPoint y: 288, distance: 8.6
click at [425, 400] on link "N/A" at bounding box center [427, 407] width 18 height 15
click at [406, 260] on input "number" at bounding box center [382, 257] width 136 height 26
type input "*****"
click at [473, 253] on icon "submit" at bounding box center [468, 254] width 9 height 9
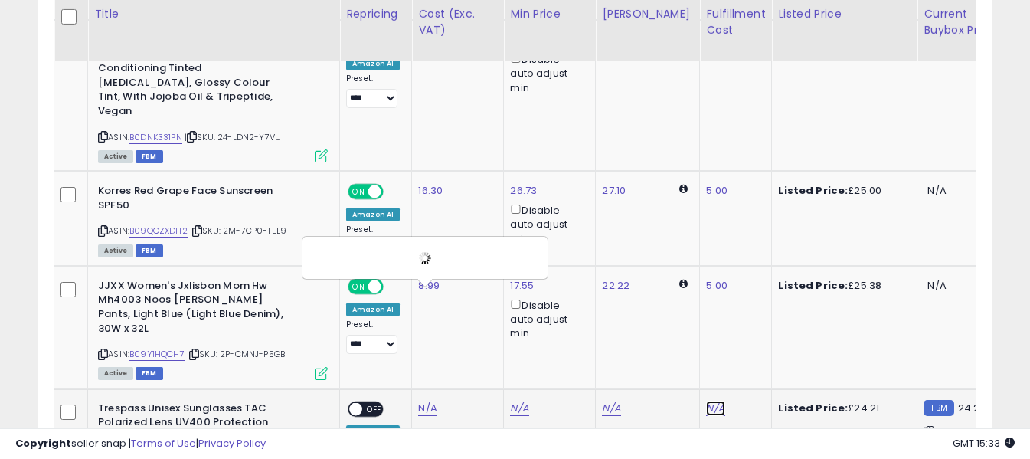
click at [706, 400] on link "N/A" at bounding box center [715, 407] width 18 height 15
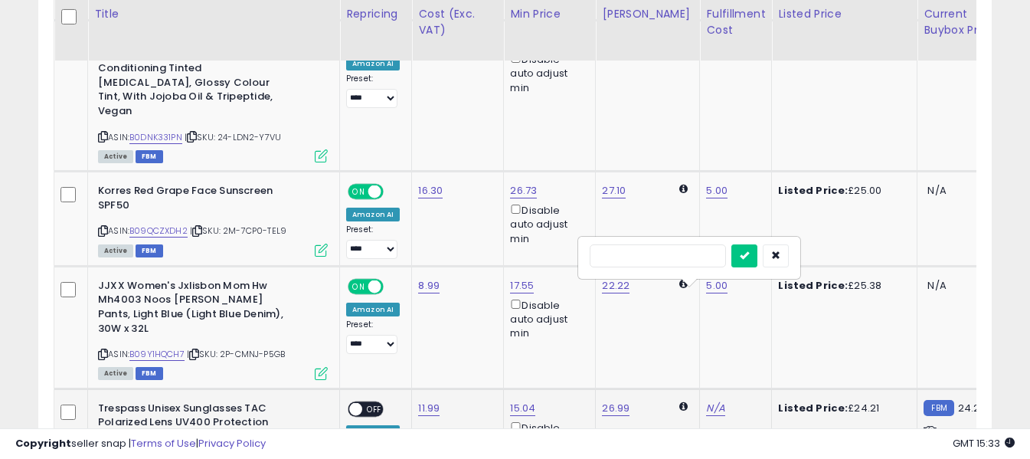
click at [664, 261] on input "text" at bounding box center [657, 255] width 136 height 23
type input "*"
click at [749, 256] on icon "submit" at bounding box center [744, 254] width 9 height 9
click at [377, 402] on span "OFF" at bounding box center [374, 408] width 24 height 13
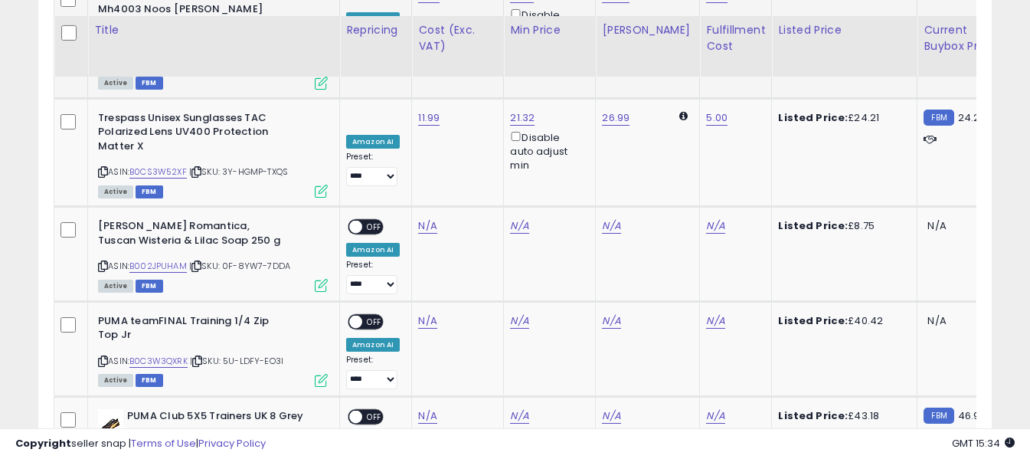
scroll to position [3882, 0]
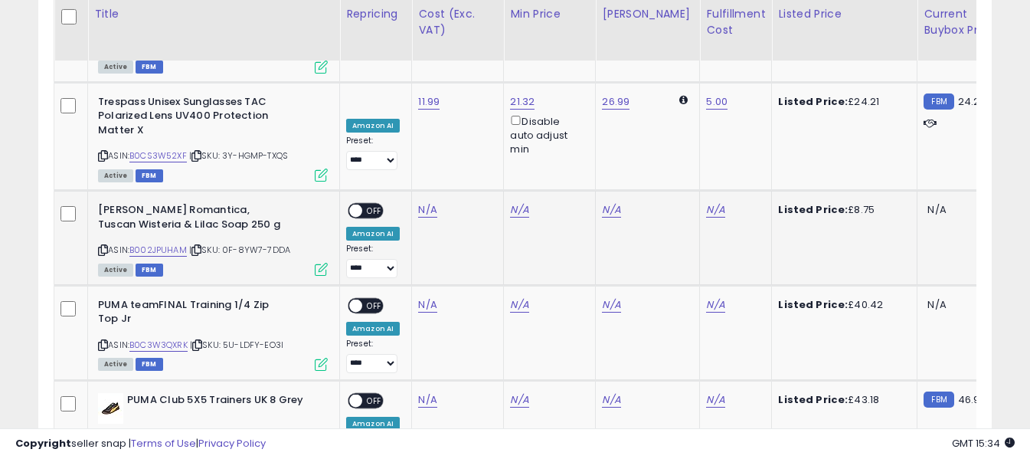
click at [101, 246] on icon at bounding box center [103, 250] width 10 height 8
click at [427, 202] on link "N/A" at bounding box center [427, 209] width 18 height 15
click at [425, 63] on input "number" at bounding box center [382, 59] width 136 height 26
type input "****"
click at [473, 57] on icon "submit" at bounding box center [468, 56] width 9 height 9
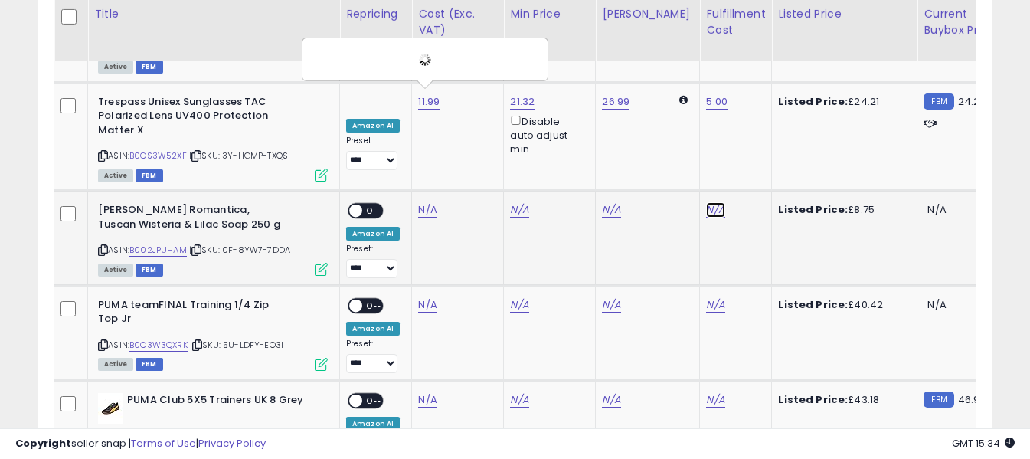
click at [706, 202] on link "N/A" at bounding box center [715, 209] width 18 height 15
click at [658, 64] on input "text" at bounding box center [657, 57] width 136 height 23
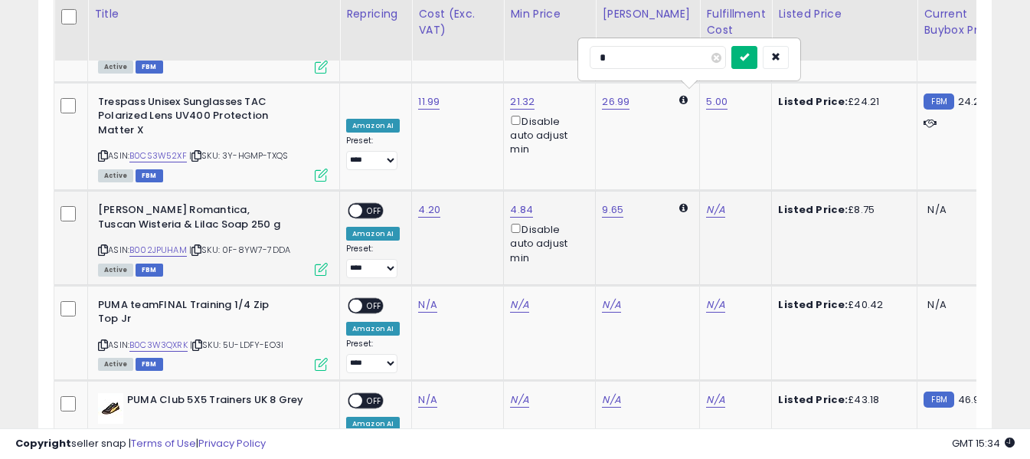
type input "*"
click at [749, 56] on icon "submit" at bounding box center [744, 56] width 9 height 9
click at [373, 204] on span "OFF" at bounding box center [374, 210] width 24 height 13
click at [104, 341] on icon at bounding box center [103, 345] width 10 height 8
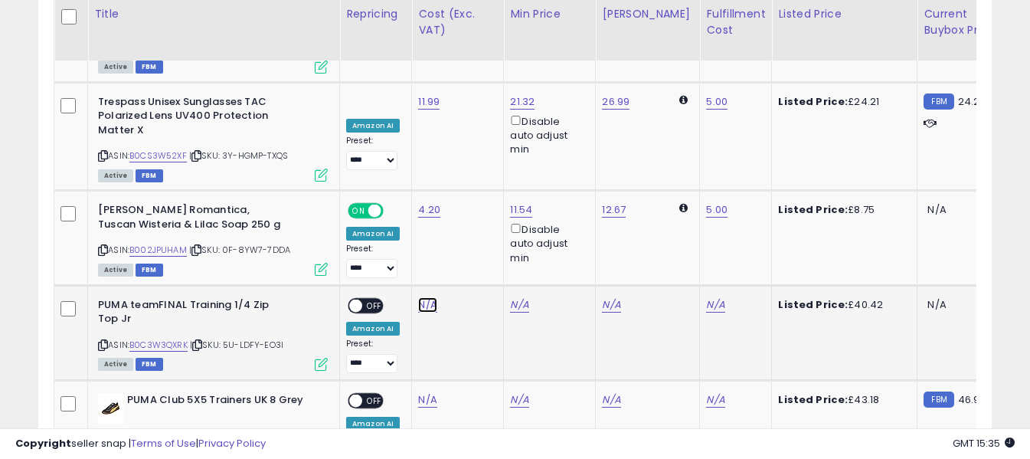
click at [421, 297] on link "N/A" at bounding box center [427, 304] width 18 height 15
click at [407, 154] on input "number" at bounding box center [382, 154] width 136 height 26
type input "****"
click at [473, 155] on icon "submit" at bounding box center [468, 151] width 9 height 9
click at [706, 297] on link "N/A" at bounding box center [715, 304] width 18 height 15
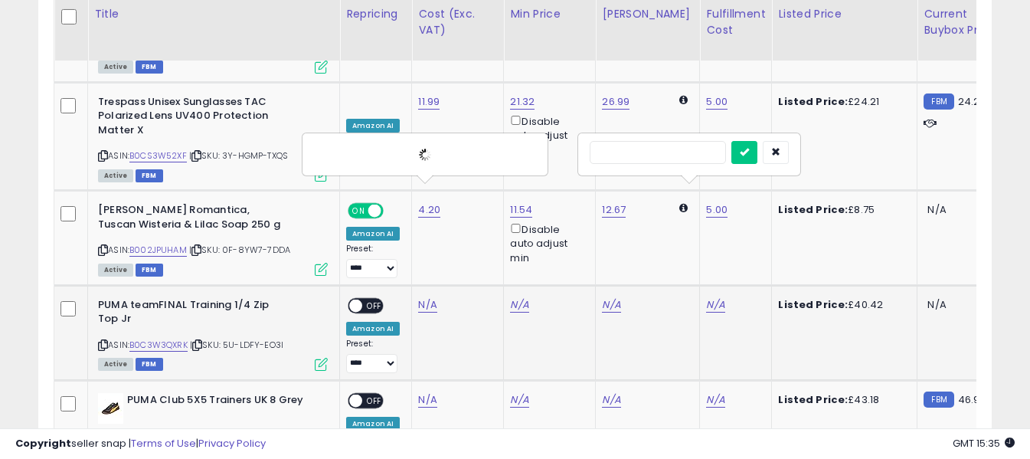
click at [657, 155] on input "text" at bounding box center [657, 152] width 136 height 23
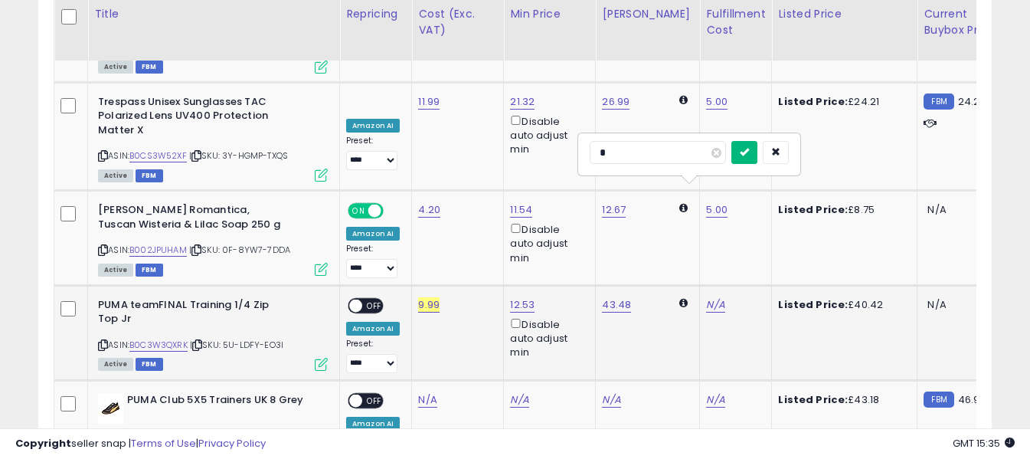
type input "*"
drag, startPoint x: 766, startPoint y: 145, endPoint x: 746, endPoint y: 178, distance: 38.5
click at [757, 145] on button "submit" at bounding box center [744, 152] width 26 height 23
click at [368, 299] on span "OFF" at bounding box center [374, 305] width 24 height 13
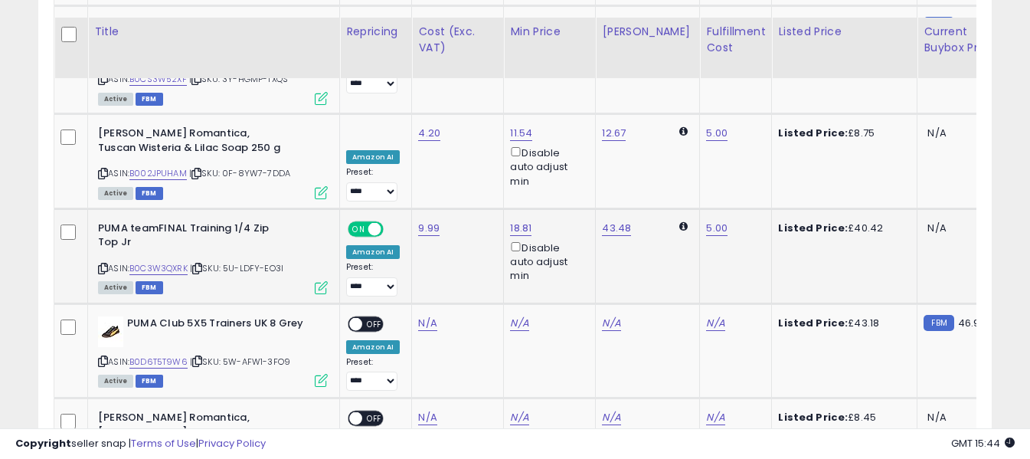
scroll to position [4035, 0]
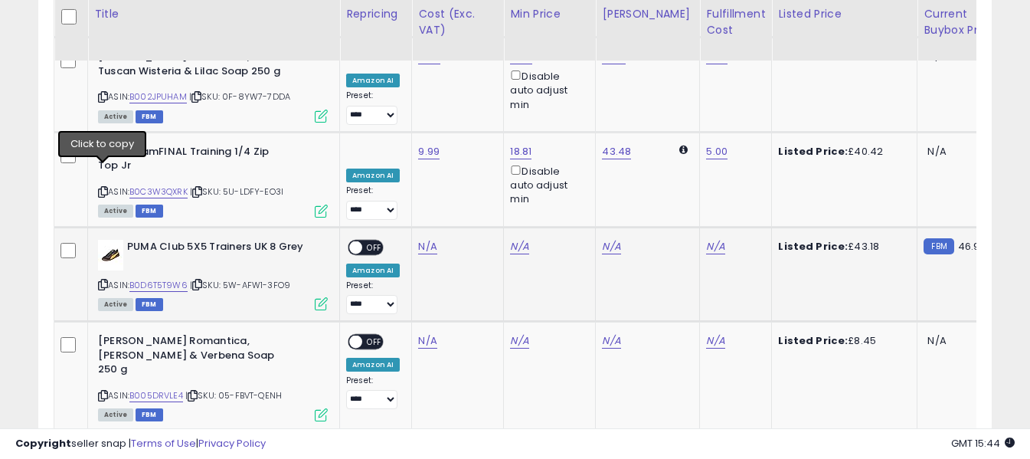
click at [104, 280] on icon at bounding box center [103, 284] width 10 height 8
click at [420, 239] on link "N/A" at bounding box center [427, 246] width 18 height 15
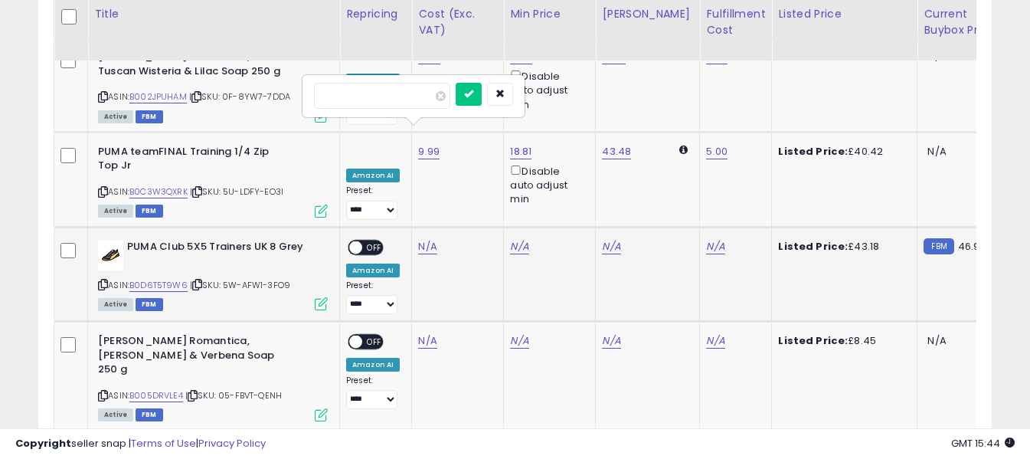
click at [420, 105] on input "number" at bounding box center [382, 96] width 136 height 26
type input "*****"
click at [482, 91] on button "submit" at bounding box center [469, 94] width 26 height 23
click at [706, 239] on link "N/A" at bounding box center [715, 246] width 18 height 15
click at [682, 97] on input "text" at bounding box center [657, 94] width 136 height 23
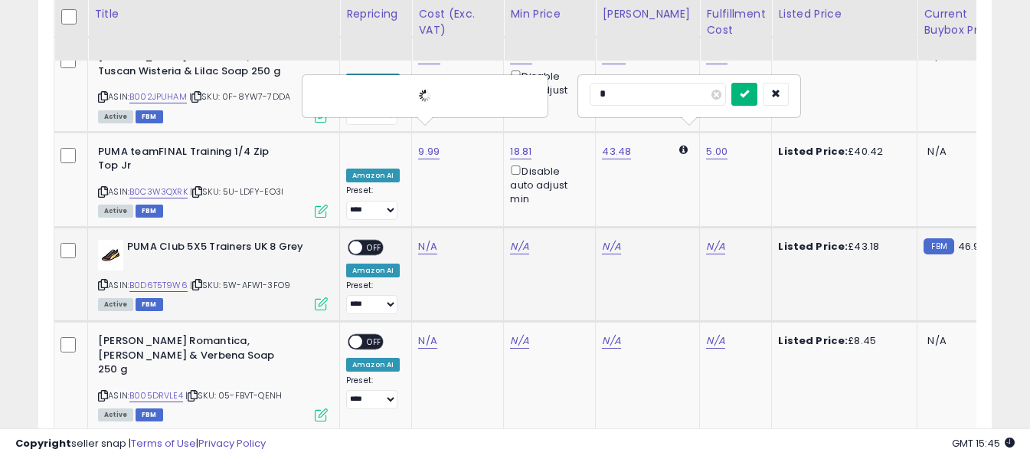
type input "*"
click at [749, 93] on icon "submit" at bounding box center [744, 93] width 9 height 9
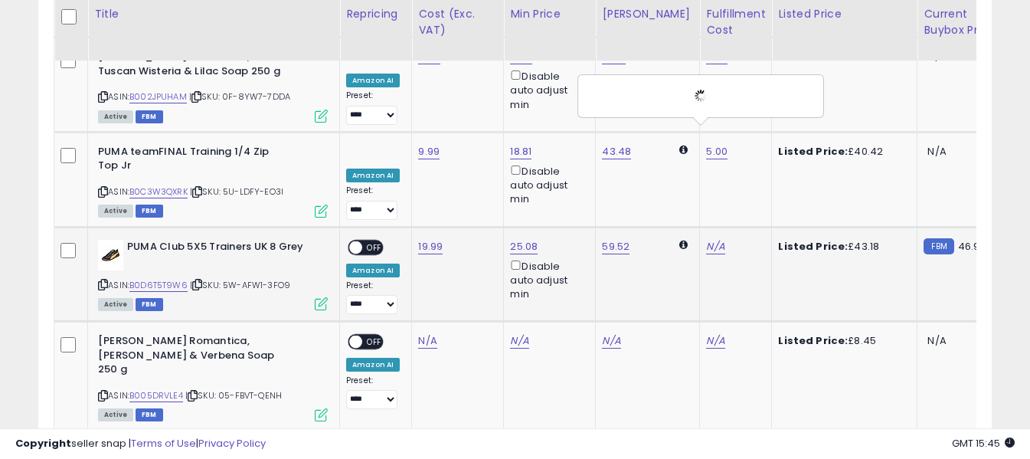
click at [378, 240] on span "OFF" at bounding box center [374, 246] width 24 height 13
click at [102, 391] on icon at bounding box center [103, 395] width 10 height 8
click at [422, 333] on link "N/A" at bounding box center [427, 340] width 18 height 15
click at [415, 199] on input "number" at bounding box center [382, 191] width 136 height 26
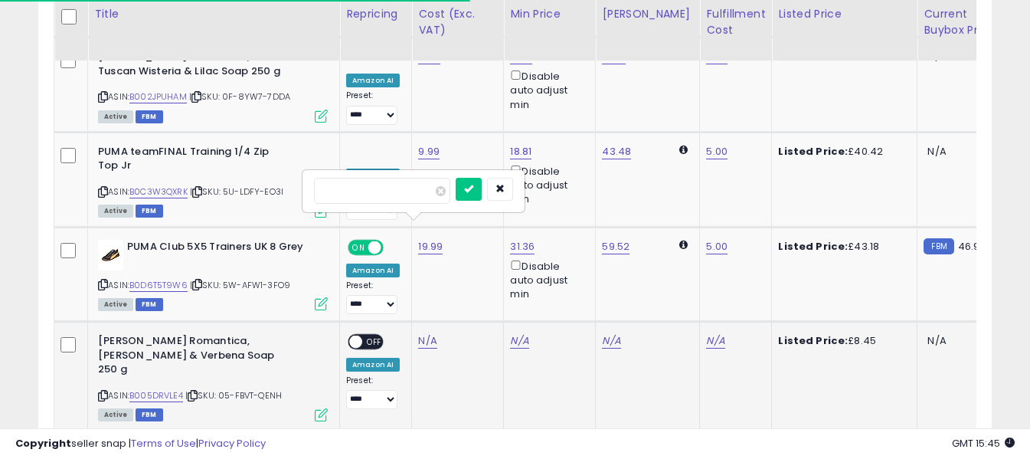
type input "****"
click at [473, 186] on icon "submit" at bounding box center [468, 188] width 9 height 9
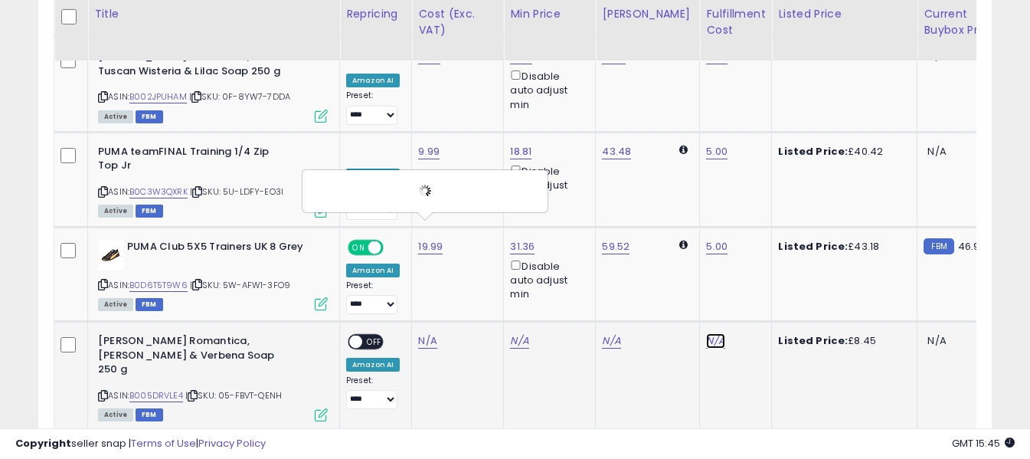
click at [706, 333] on link "N/A" at bounding box center [715, 340] width 18 height 15
click at [670, 190] on input "text" at bounding box center [657, 189] width 136 height 23
type input "*"
click at [749, 187] on icon "submit" at bounding box center [744, 188] width 9 height 9
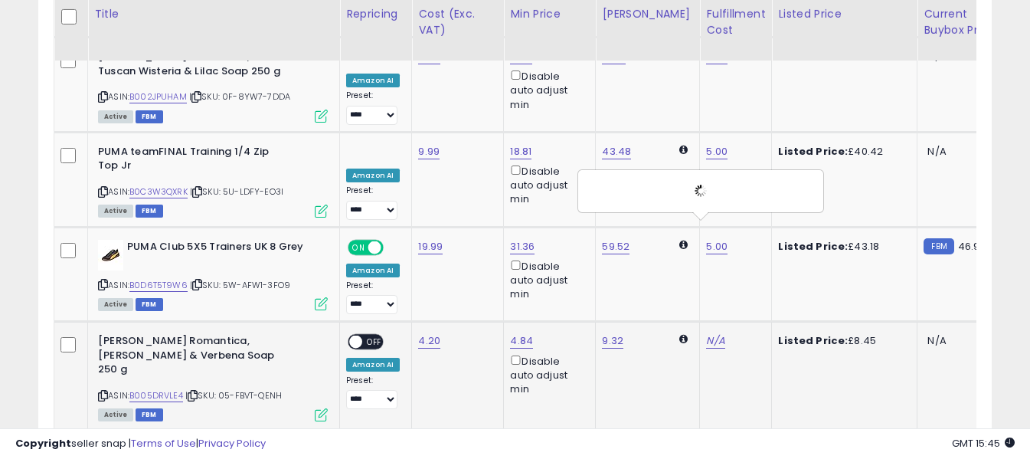
click at [372, 335] on span "OFF" at bounding box center [374, 341] width 24 height 13
click at [421, 442] on link "N/A" at bounding box center [427, 449] width 18 height 15
click at [418, 290] on input "number" at bounding box center [382, 285] width 136 height 26
type input "*****"
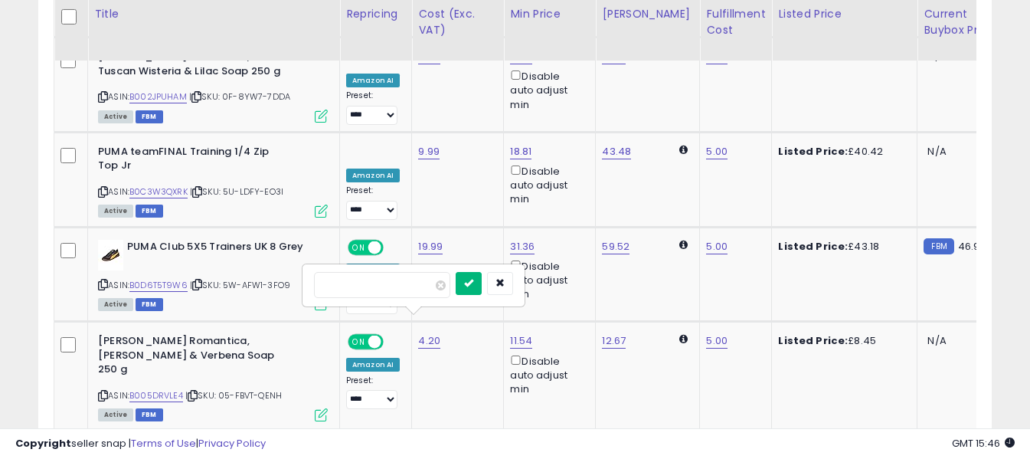
click at [473, 278] on icon "submit" at bounding box center [468, 282] width 9 height 9
click at [706, 442] on link "N/A" at bounding box center [715, 449] width 18 height 15
click at [645, 274] on input "text" at bounding box center [657, 283] width 136 height 23
type input "*"
click at [749, 286] on icon "submit" at bounding box center [744, 282] width 9 height 9
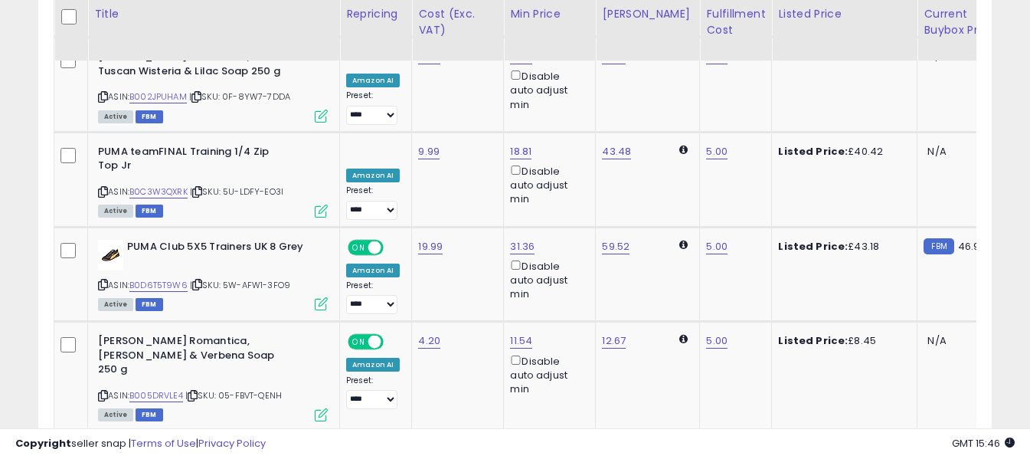
click at [374, 443] on span "OFF" at bounding box center [374, 449] width 24 height 13
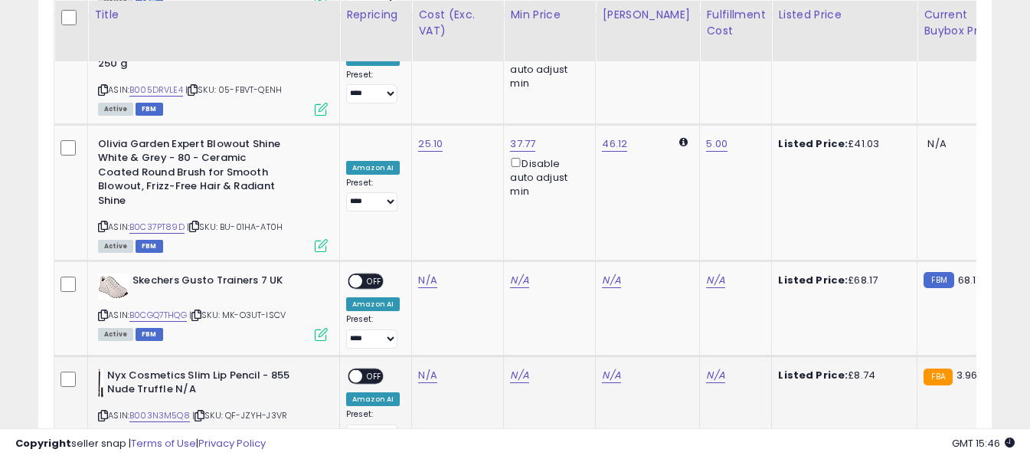
scroll to position [4341, 0]
click at [106, 310] on icon at bounding box center [103, 314] width 10 height 8
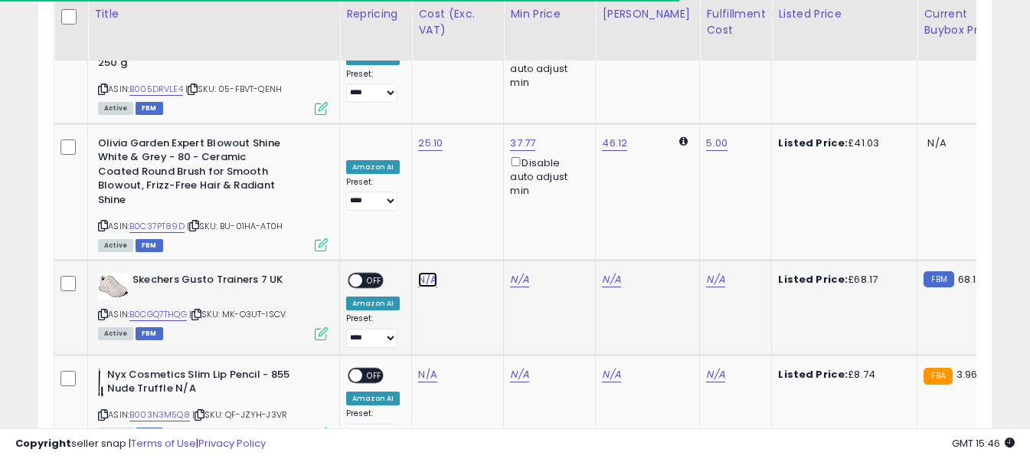
click at [430, 272] on link "N/A" at bounding box center [427, 279] width 18 height 15
click at [423, 117] on input "number" at bounding box center [382, 116] width 136 height 26
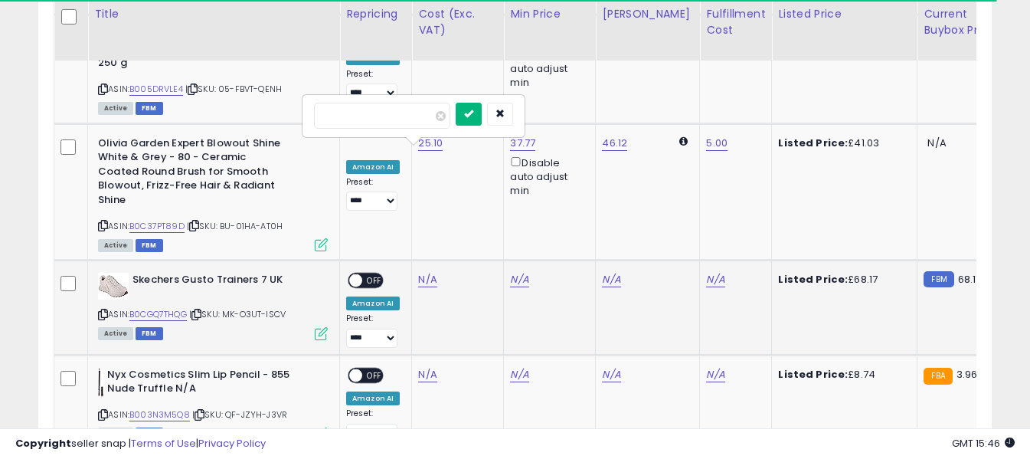
type input "*****"
click at [482, 113] on button "submit" at bounding box center [469, 114] width 26 height 23
click at [706, 272] on link "N/A" at bounding box center [715, 279] width 18 height 15
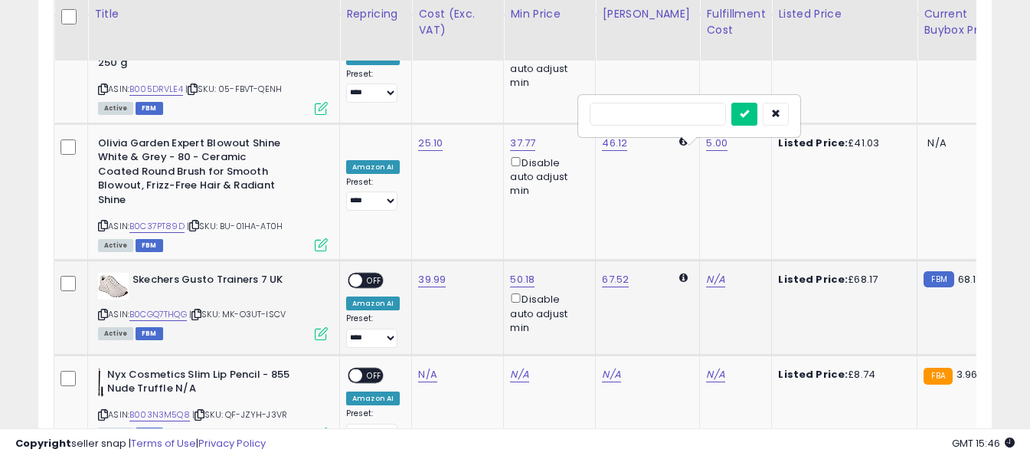
click at [644, 114] on input "text" at bounding box center [657, 114] width 136 height 23
type input "*"
click at [749, 117] on icon "submit" at bounding box center [744, 113] width 9 height 9
click at [374, 274] on span "OFF" at bounding box center [374, 280] width 24 height 13
click at [103, 410] on icon at bounding box center [103, 414] width 10 height 8
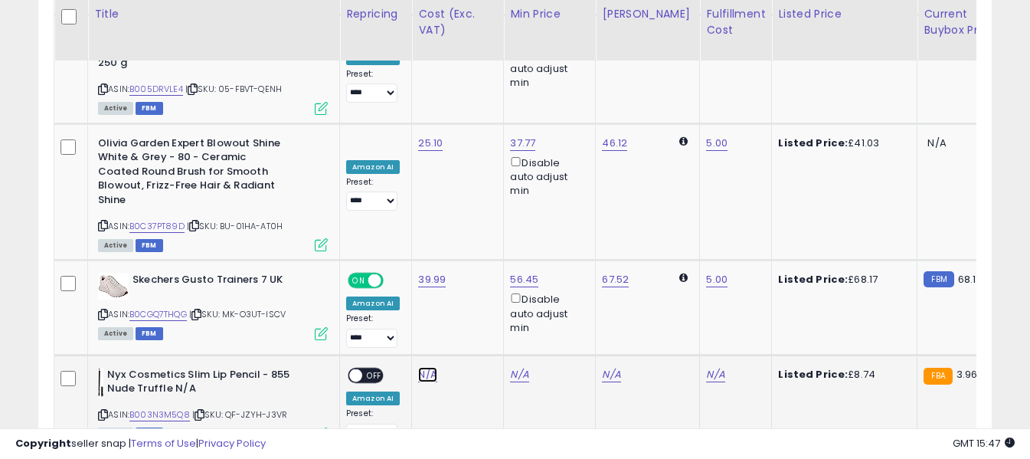
click at [426, 367] on link "N/A" at bounding box center [427, 374] width 18 height 15
click at [420, 216] on input "number" at bounding box center [382, 211] width 136 height 26
type input "****"
click at [482, 204] on button "submit" at bounding box center [469, 209] width 26 height 23
click at [706, 367] on link "N/A" at bounding box center [715, 374] width 18 height 15
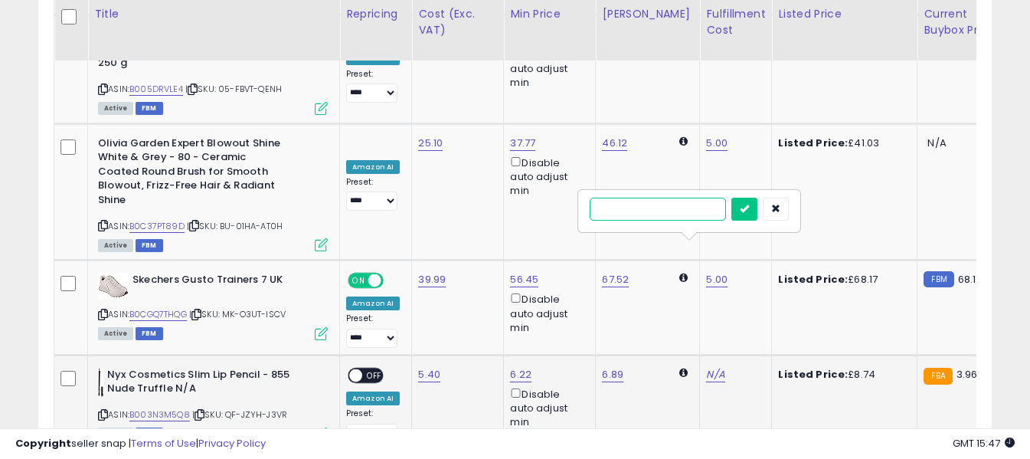
click at [675, 211] on input "text" at bounding box center [657, 209] width 136 height 23
type input "*"
click at [749, 205] on icon "submit" at bounding box center [744, 208] width 9 height 9
click at [377, 368] on span "OFF" at bounding box center [374, 374] width 24 height 13
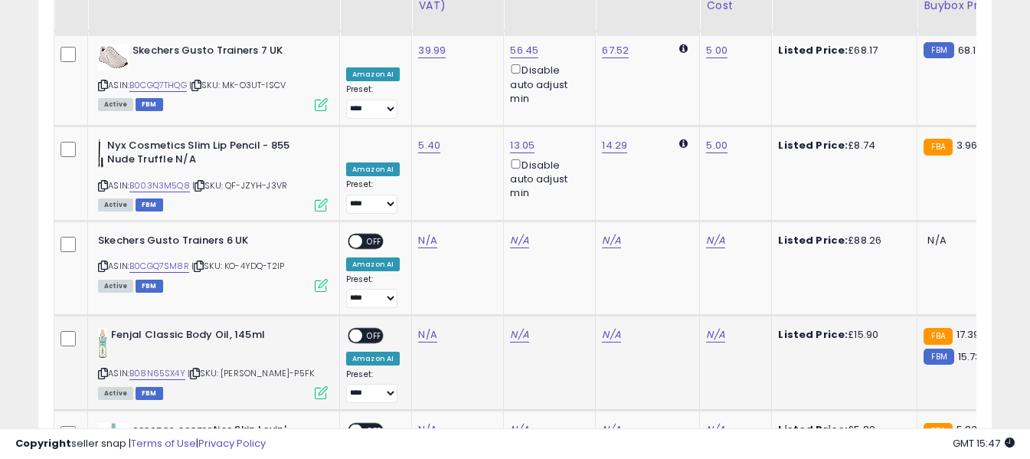
scroll to position [4571, 0]
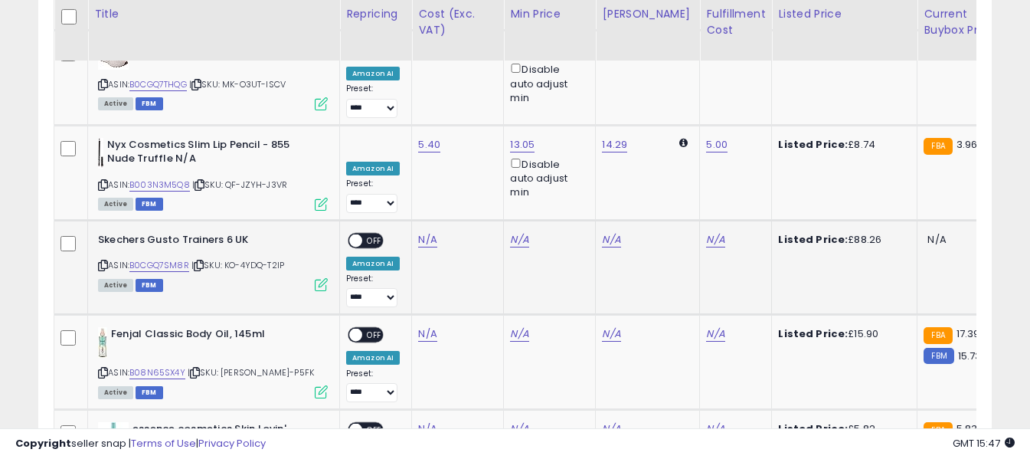
click at [103, 261] on icon at bounding box center [103, 265] width 10 height 8
click at [427, 232] on link "N/A" at bounding box center [427, 239] width 18 height 15
click at [414, 77] on input "number" at bounding box center [382, 75] width 136 height 26
type input "*****"
click at [473, 73] on icon "submit" at bounding box center [468, 72] width 9 height 9
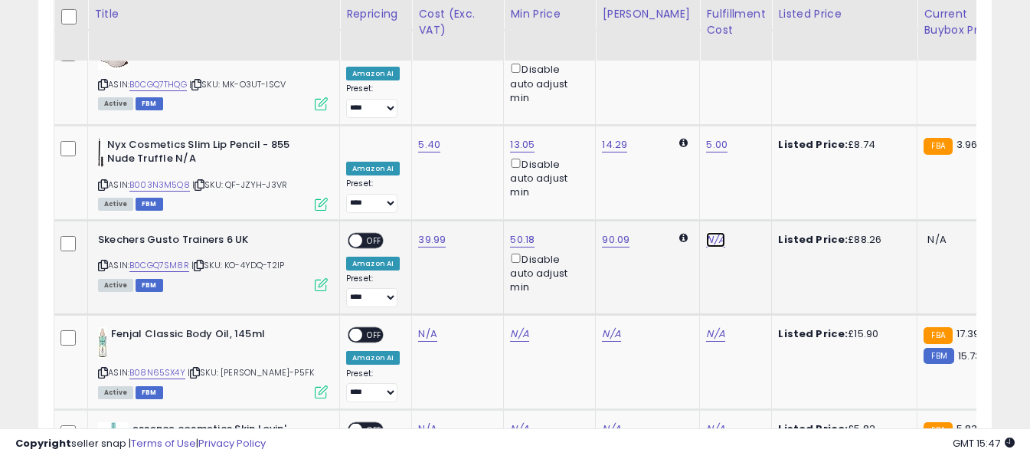
click at [706, 232] on link "N/A" at bounding box center [715, 239] width 18 height 15
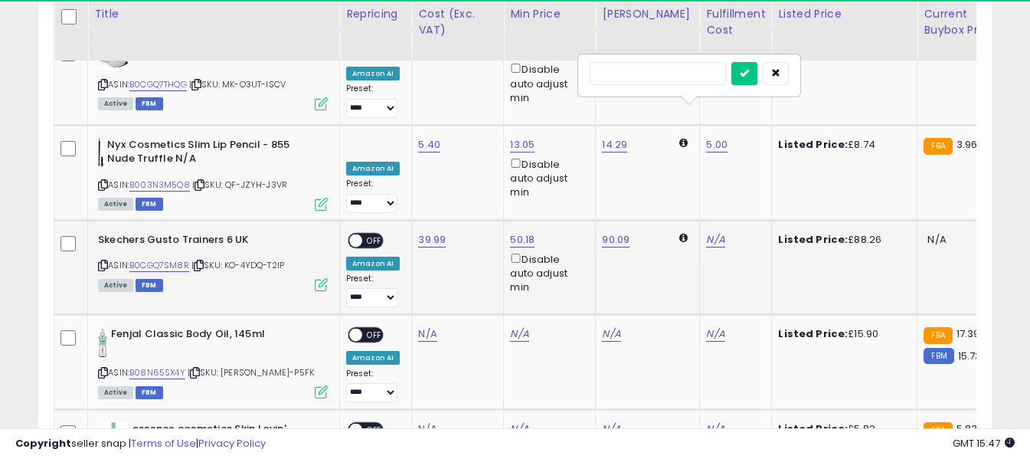
click at [672, 76] on input "text" at bounding box center [657, 73] width 136 height 23
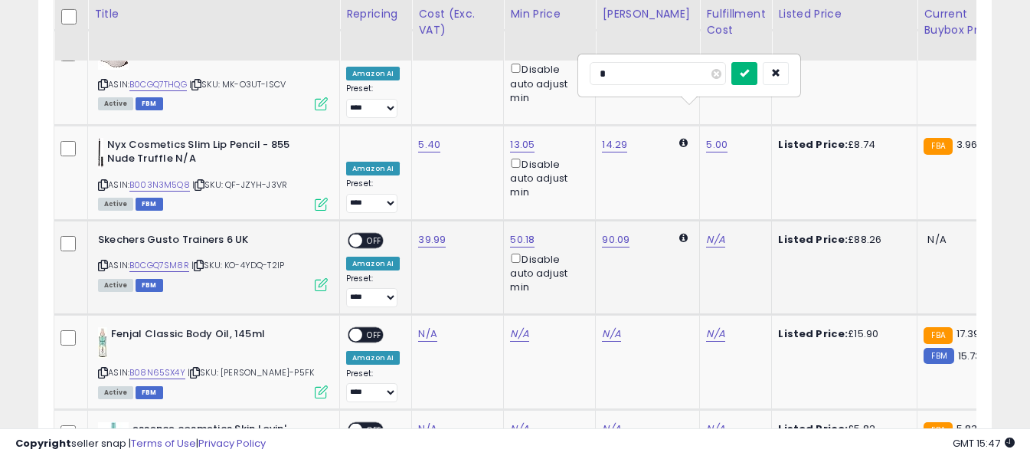
type input "*"
click at [749, 76] on icon "submit" at bounding box center [744, 72] width 9 height 9
click at [374, 233] on span "OFF" at bounding box center [374, 239] width 24 height 13
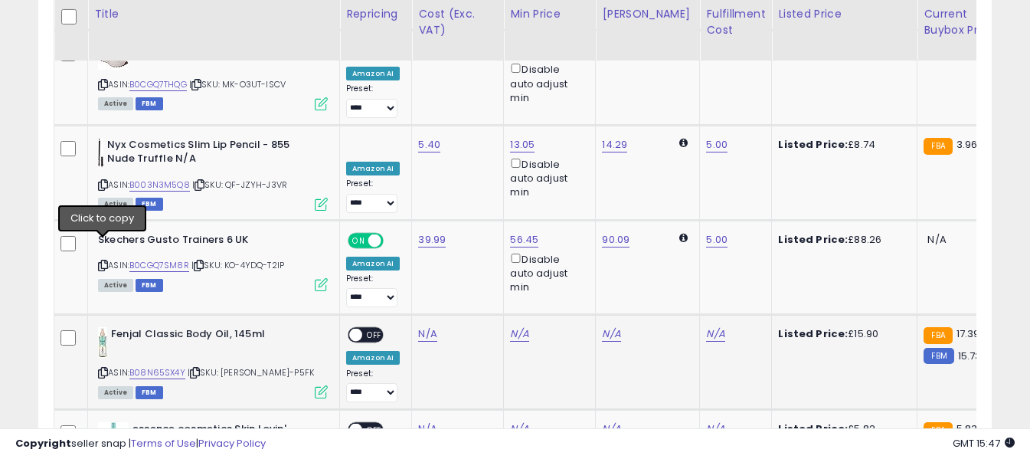
click at [102, 368] on icon at bounding box center [103, 372] width 10 height 8
click at [414, 315] on td "N/A" at bounding box center [458, 362] width 92 height 95
click at [425, 326] on link "N/A" at bounding box center [427, 333] width 18 height 15
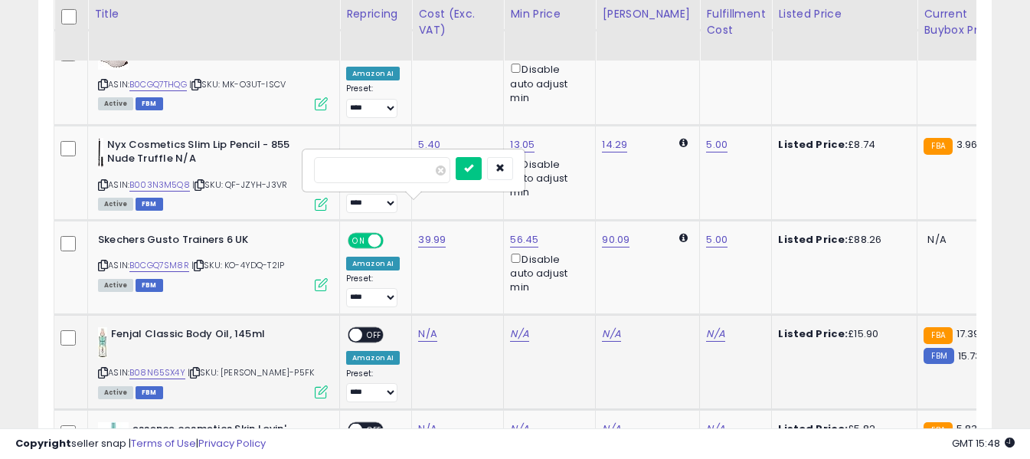
click at [418, 171] on input "number" at bounding box center [382, 170] width 136 height 26
type input "****"
click at [482, 168] on button "submit" at bounding box center [469, 168] width 26 height 23
click at [706, 326] on link "N/A" at bounding box center [715, 333] width 18 height 15
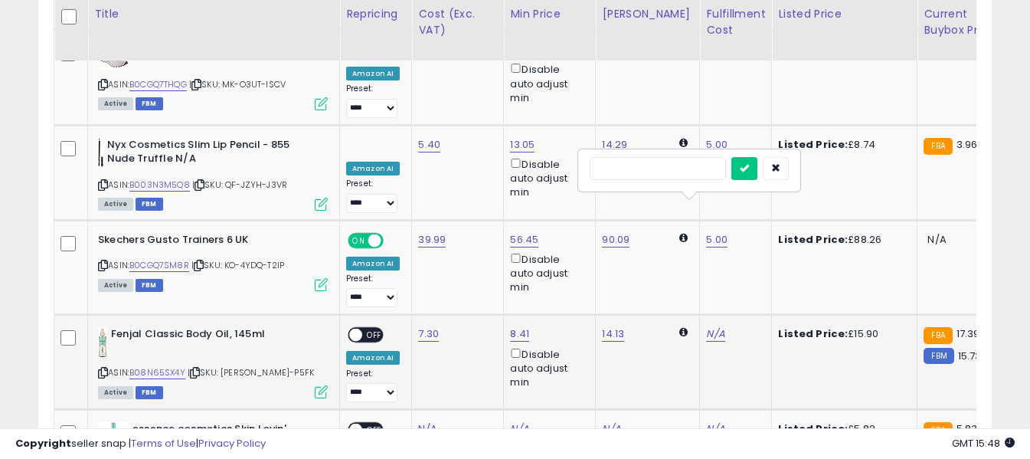
click at [681, 165] on input "text" at bounding box center [657, 168] width 136 height 23
type input "*"
click at [749, 168] on icon "submit" at bounding box center [744, 167] width 9 height 9
click at [368, 328] on span "OFF" at bounding box center [374, 334] width 24 height 13
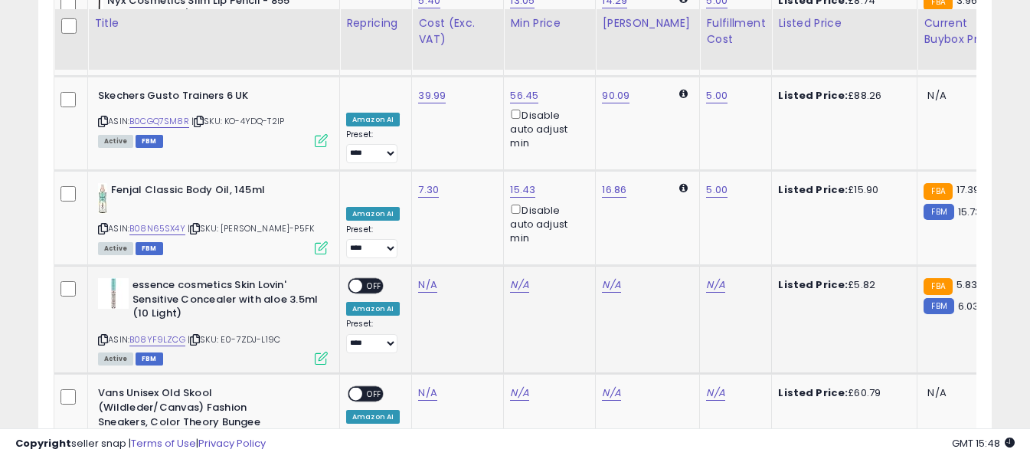
scroll to position [4724, 0]
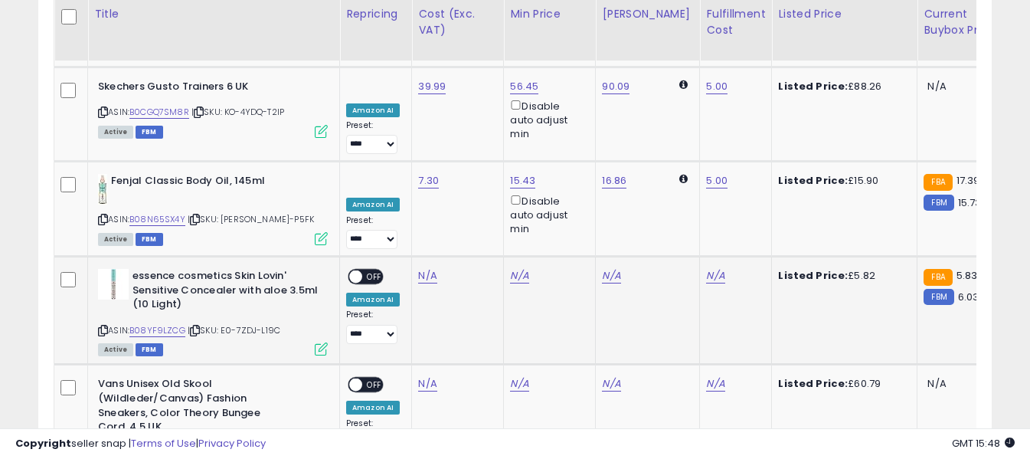
click at [103, 326] on icon at bounding box center [103, 330] width 10 height 8
click at [425, 256] on td "N/A" at bounding box center [458, 310] width 92 height 108
click at [425, 268] on link "N/A" at bounding box center [427, 275] width 18 height 15
click at [426, 112] on input "number" at bounding box center [382, 112] width 136 height 26
type input "****"
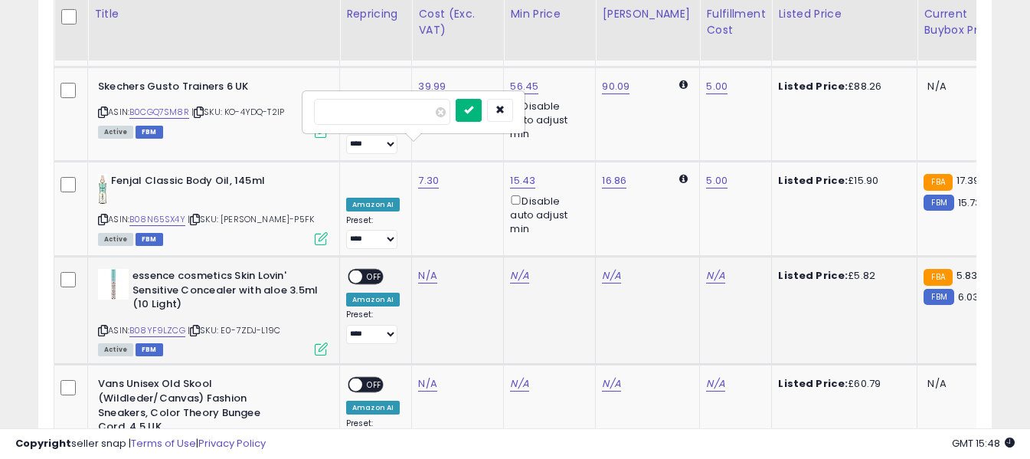
click at [482, 109] on button "submit" at bounding box center [469, 110] width 26 height 23
click at [706, 268] on link "N/A" at bounding box center [715, 275] width 18 height 15
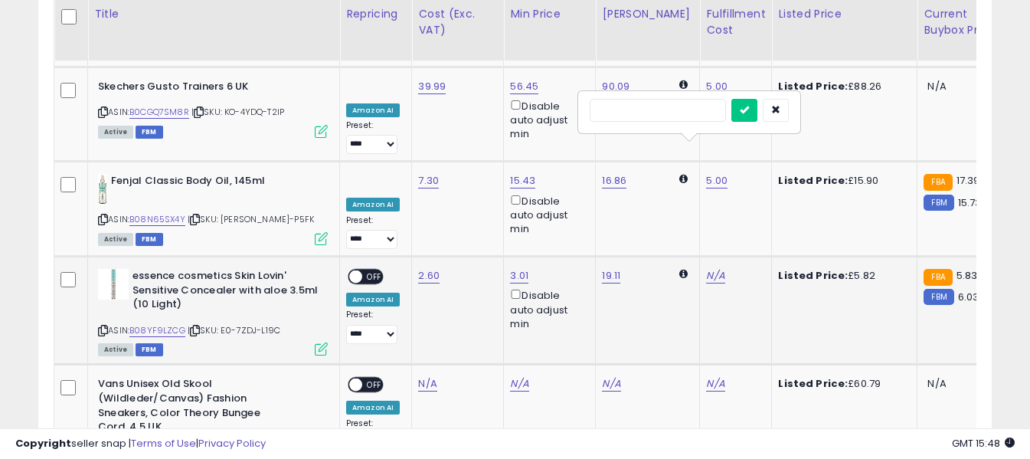
click at [668, 109] on input "text" at bounding box center [657, 110] width 136 height 23
type input "*"
click at [749, 107] on icon "submit" at bounding box center [744, 109] width 9 height 9
click at [380, 270] on span "OFF" at bounding box center [374, 276] width 24 height 13
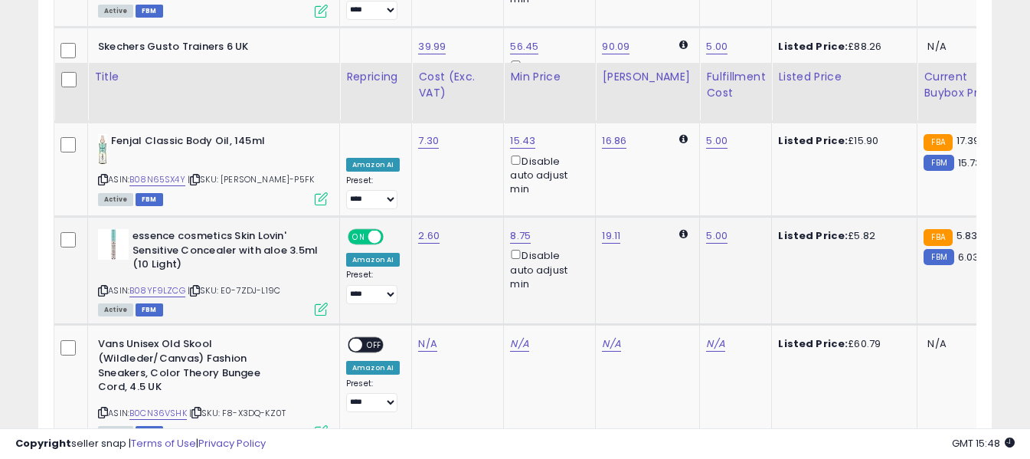
scroll to position [4877, 0]
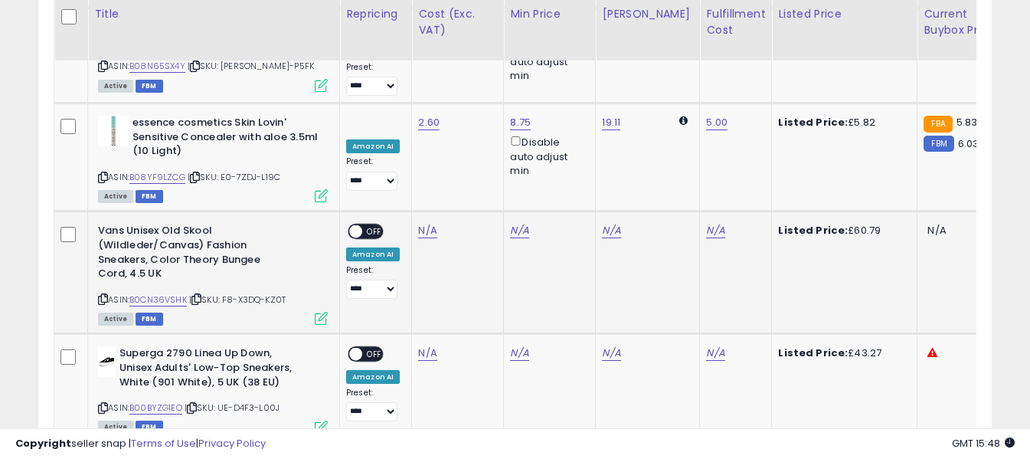
click at [102, 295] on icon at bounding box center [103, 299] width 10 height 8
click at [427, 223] on link "N/A" at bounding box center [427, 230] width 18 height 15
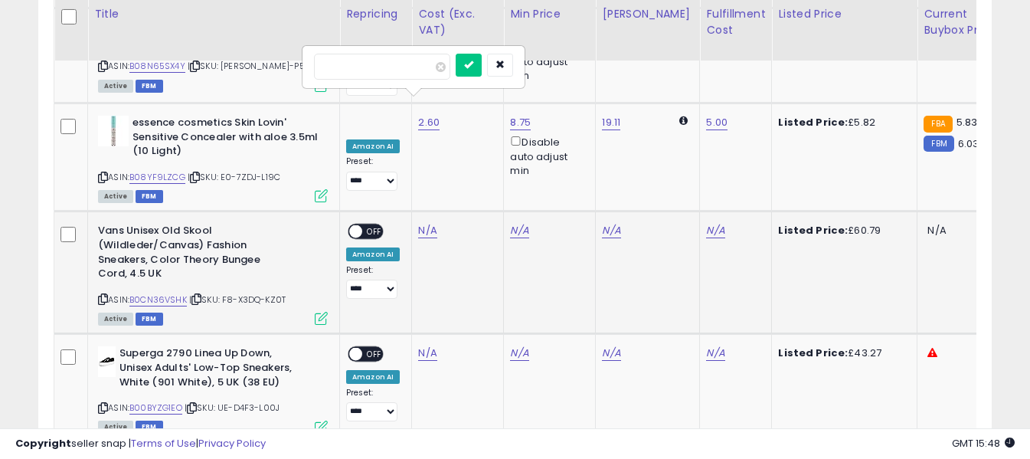
click at [423, 67] on input "number" at bounding box center [382, 67] width 136 height 26
type input "*****"
click at [473, 60] on icon "submit" at bounding box center [468, 64] width 9 height 9
click at [706, 223] on link "N/A" at bounding box center [715, 230] width 18 height 15
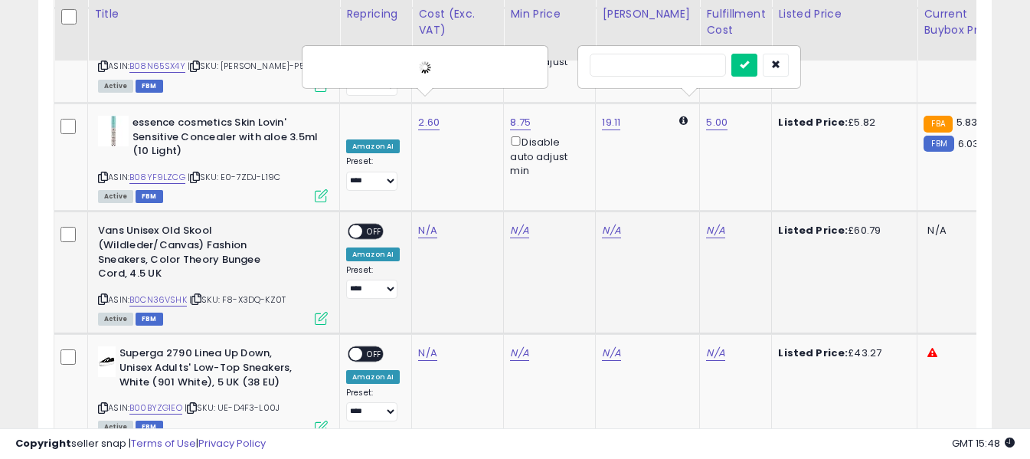
click at [672, 67] on input "text" at bounding box center [657, 65] width 136 height 23
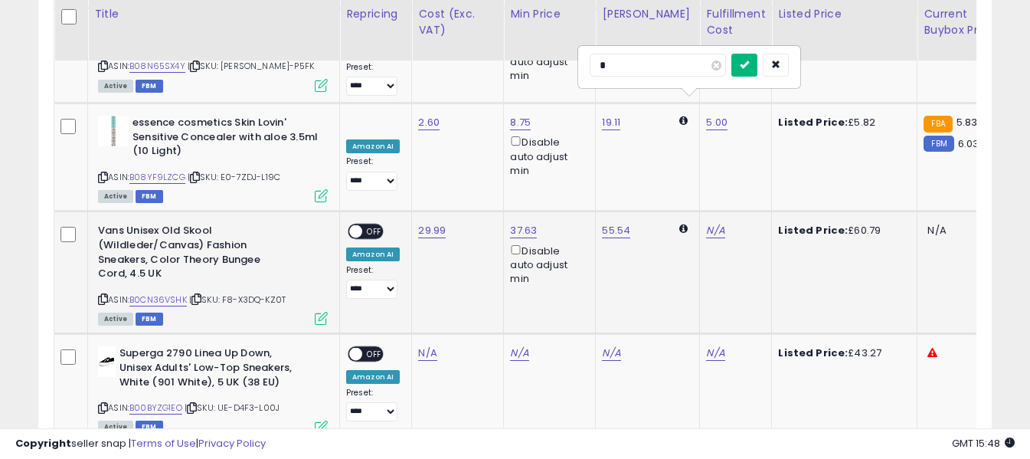
type input "*"
click at [749, 60] on icon "submit" at bounding box center [744, 64] width 9 height 9
click at [380, 225] on span "OFF" at bounding box center [374, 231] width 24 height 13
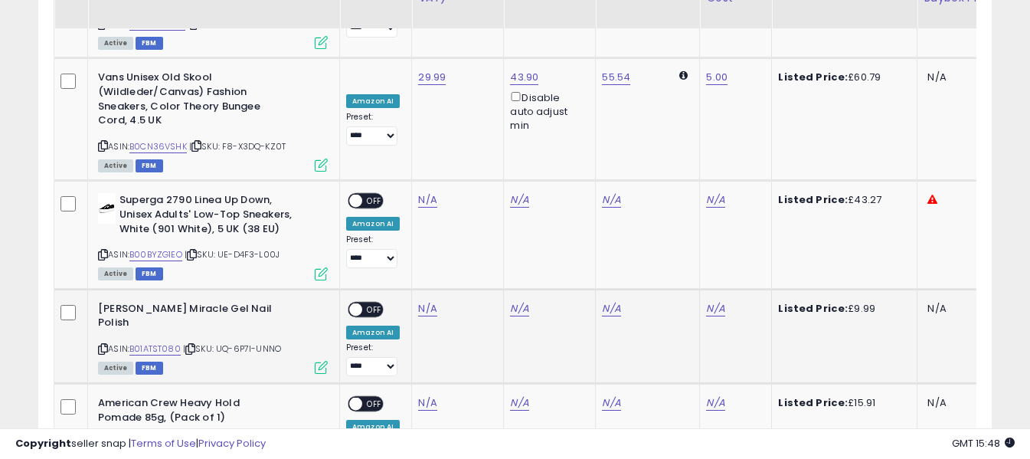
scroll to position [4954, 0]
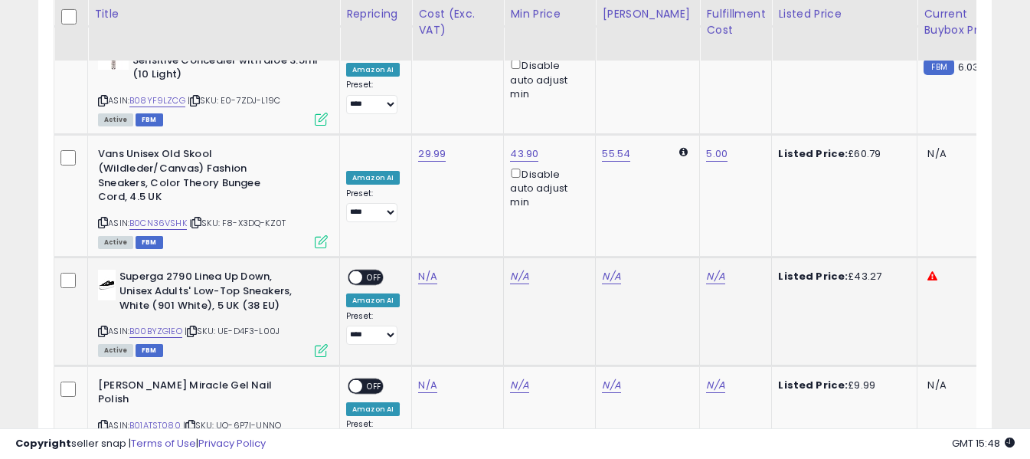
click at [105, 327] on icon at bounding box center [103, 331] width 10 height 8
click at [429, 269] on link "N/A" at bounding box center [427, 276] width 18 height 15
click at [417, 107] on input "number" at bounding box center [382, 113] width 136 height 26
type input "*****"
click at [473, 108] on icon "submit" at bounding box center [468, 110] width 9 height 9
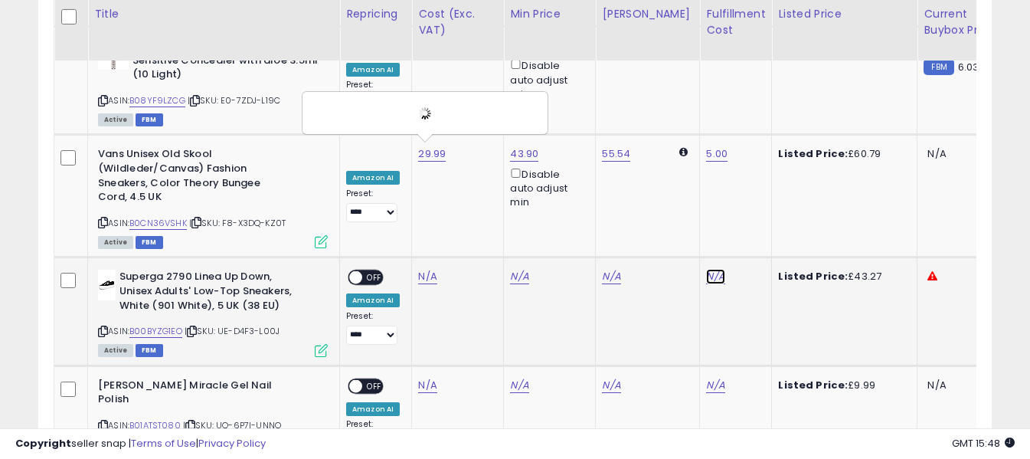
click at [706, 269] on link "N/A" at bounding box center [715, 276] width 18 height 15
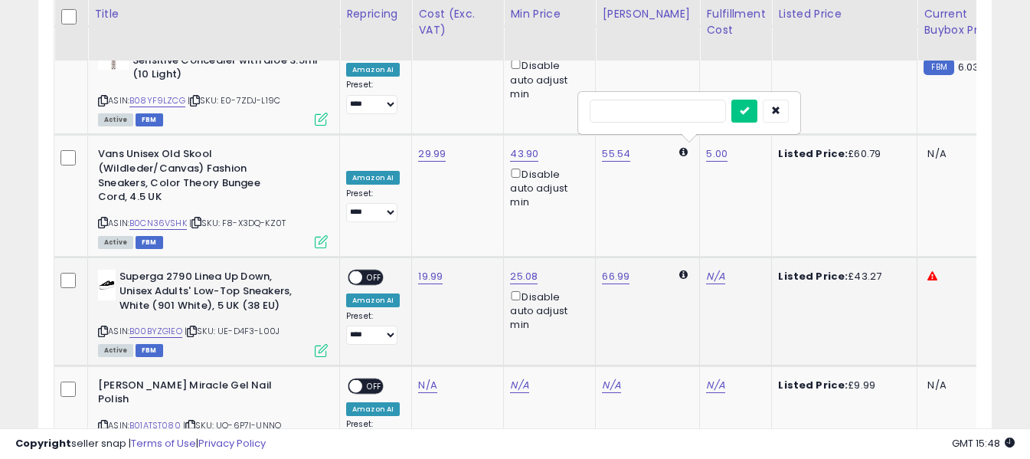
click at [673, 109] on input "text" at bounding box center [657, 111] width 136 height 23
type input "*"
click at [757, 109] on button "submit" at bounding box center [744, 111] width 26 height 23
click at [374, 271] on span "OFF" at bounding box center [374, 277] width 24 height 13
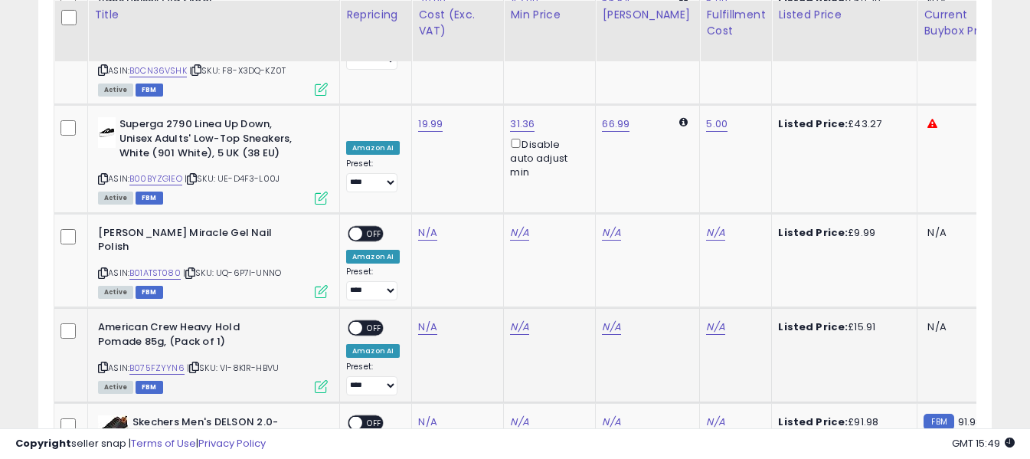
scroll to position [5107, 0]
click at [105, 268] on icon at bounding box center [103, 272] width 10 height 8
click at [428, 224] on link "N/A" at bounding box center [427, 231] width 18 height 15
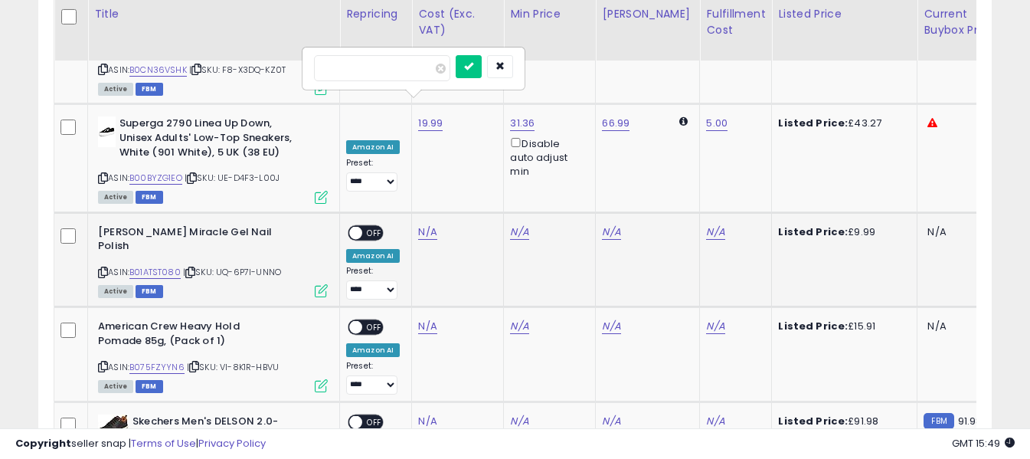
click at [420, 73] on input "number" at bounding box center [382, 68] width 136 height 26
type input "****"
click at [473, 65] on icon "submit" at bounding box center [468, 65] width 9 height 9
click at [706, 224] on link "N/A" at bounding box center [715, 231] width 18 height 15
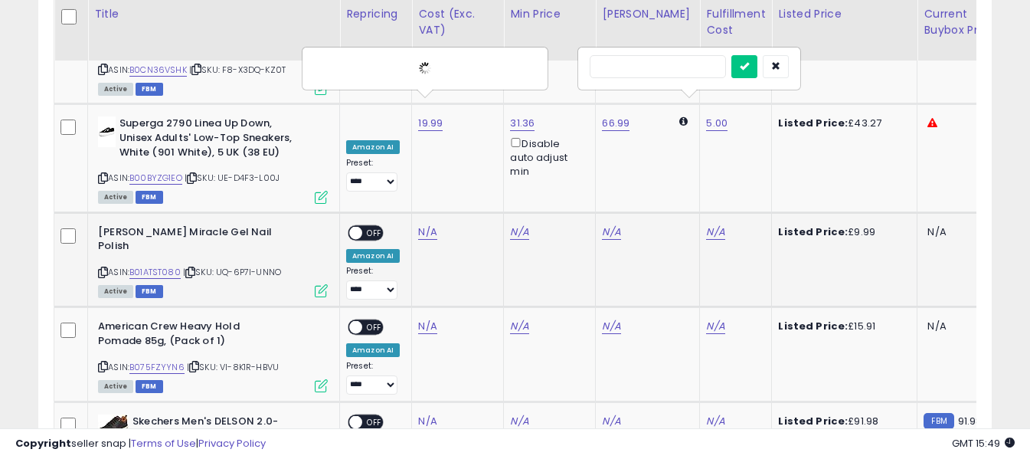
click at [663, 69] on input "text" at bounding box center [657, 66] width 136 height 23
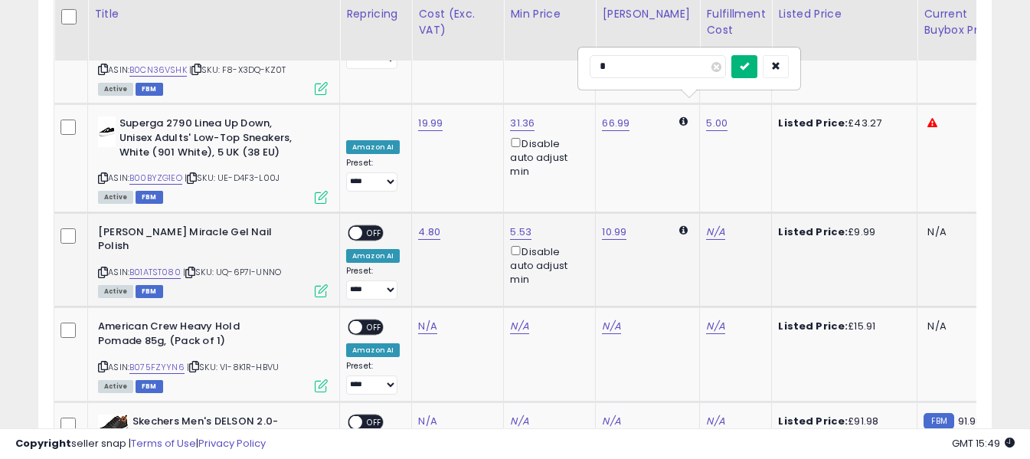
type input "*"
click at [749, 68] on icon "submit" at bounding box center [744, 65] width 9 height 9
click at [379, 226] on span "OFF" at bounding box center [374, 232] width 24 height 13
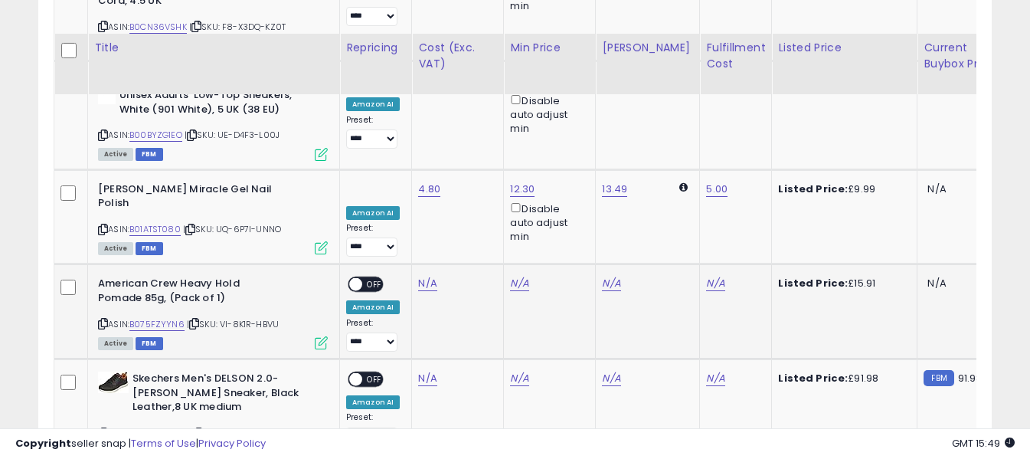
scroll to position [5184, 0]
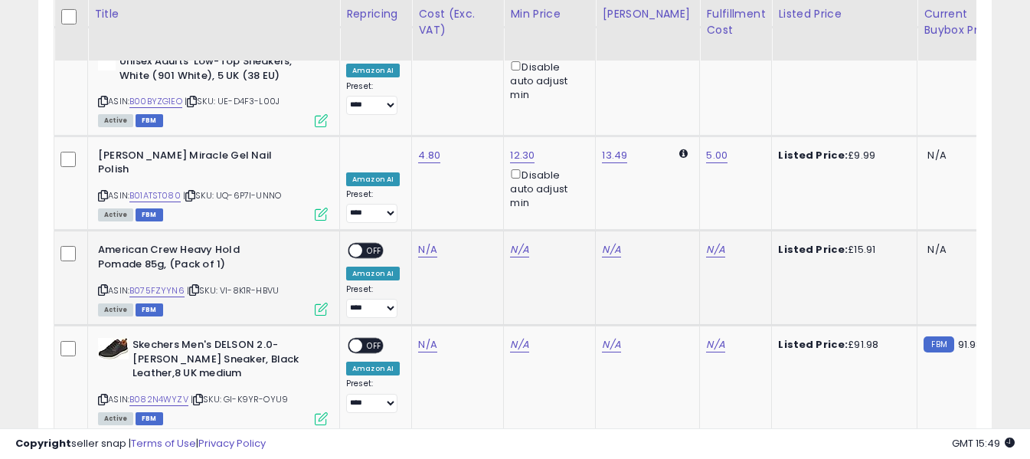
click at [104, 286] on icon at bounding box center [103, 290] width 10 height 8
click at [425, 242] on link "N/A" at bounding box center [427, 249] width 18 height 15
click at [416, 83] on input "number" at bounding box center [382, 86] width 136 height 26
type input "*****"
click at [473, 82] on icon "submit" at bounding box center [468, 83] width 9 height 9
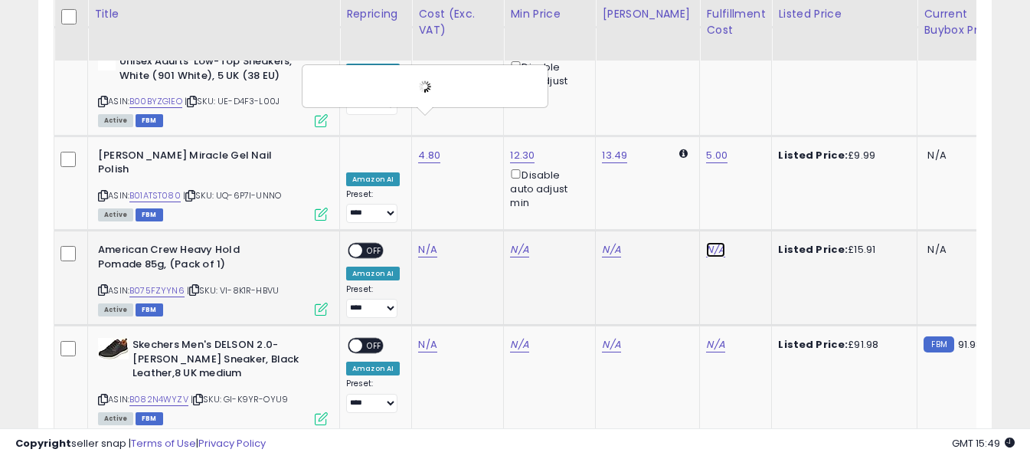
click at [706, 242] on link "N/A" at bounding box center [715, 249] width 18 height 15
click at [681, 87] on input "text" at bounding box center [657, 84] width 136 height 23
type input "*"
click at [757, 79] on button "submit" at bounding box center [744, 84] width 26 height 23
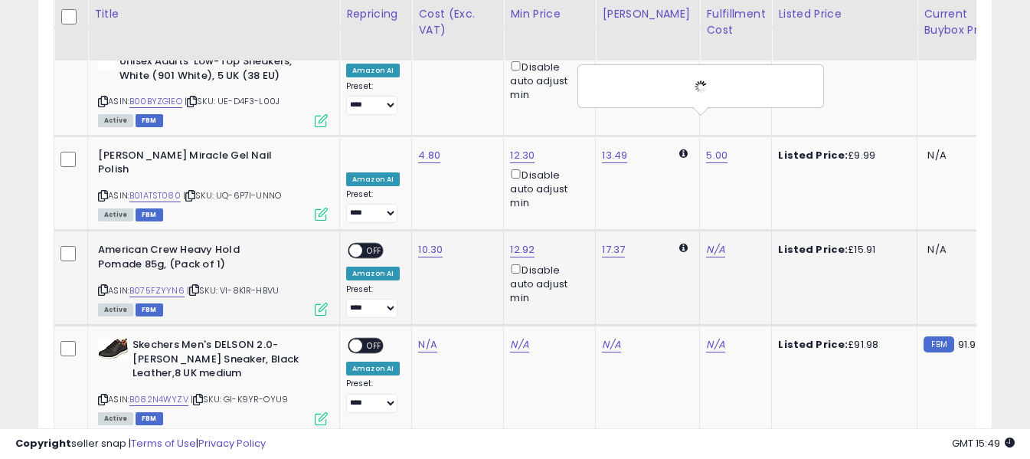
click at [370, 244] on span "OFF" at bounding box center [374, 250] width 24 height 13
click at [100, 395] on icon at bounding box center [103, 399] width 10 height 8
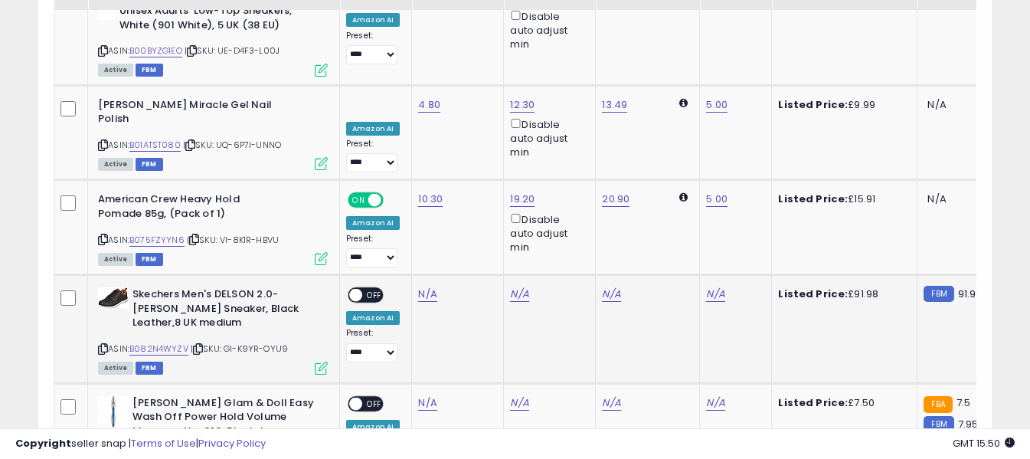
scroll to position [5260, 0]
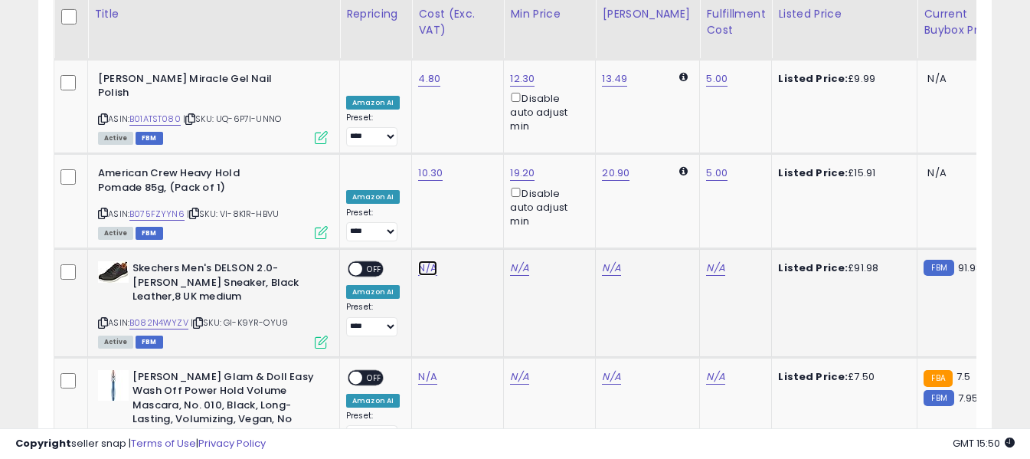
click at [427, 260] on link "N/A" at bounding box center [427, 267] width 18 height 15
click at [416, 108] on input "number" at bounding box center [382, 104] width 136 height 26
type input "*****"
click at [473, 106] on icon "submit" at bounding box center [468, 101] width 9 height 9
click at [706, 260] on link "N/A" at bounding box center [715, 267] width 18 height 15
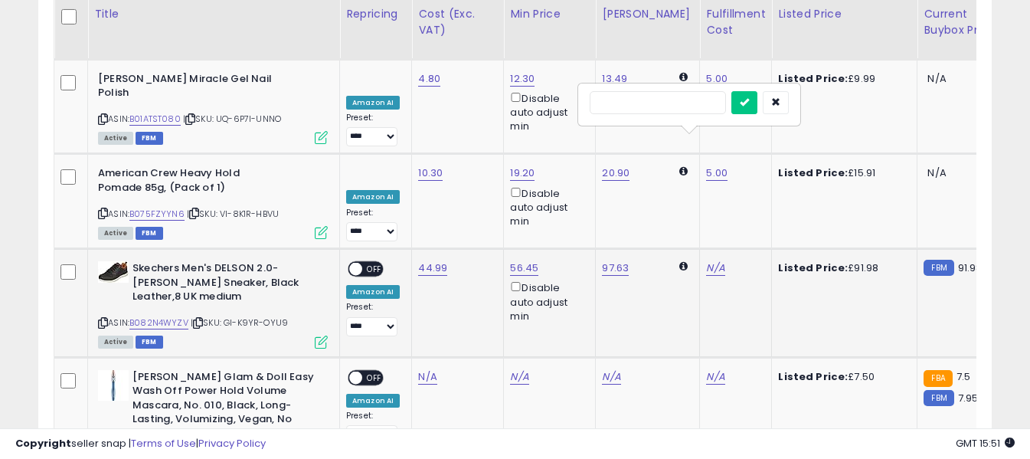
type input "*"
click at [749, 103] on icon "submit" at bounding box center [744, 101] width 9 height 9
click at [365, 263] on span "OFF" at bounding box center [374, 269] width 24 height 13
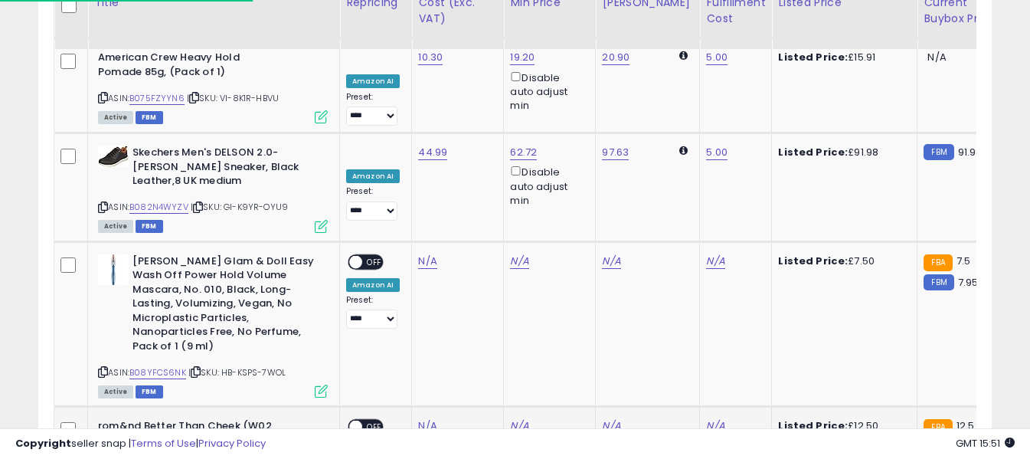
scroll to position [5337, 0]
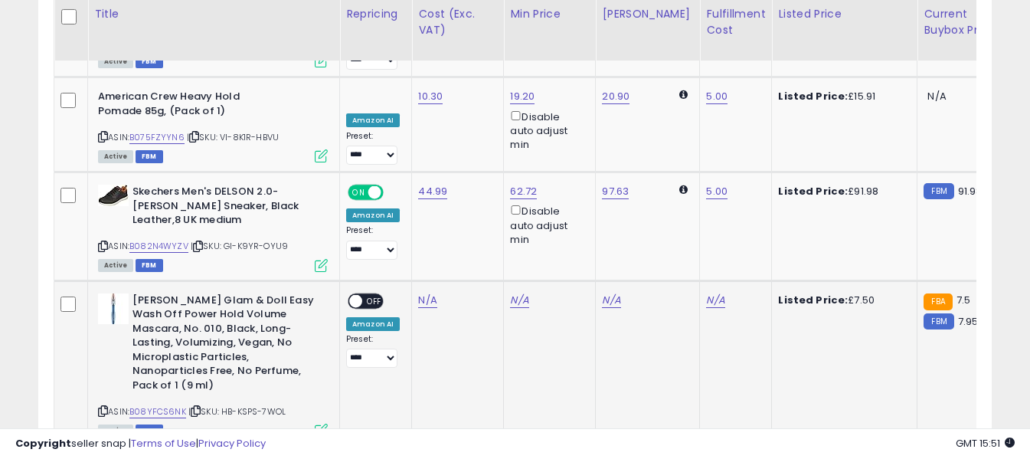
click at [100, 407] on icon at bounding box center [103, 411] width 10 height 8
click at [431, 292] on link "N/A" at bounding box center [427, 299] width 18 height 15
click at [409, 135] on input "number" at bounding box center [382, 135] width 136 height 26
type input "****"
click at [473, 129] on icon "submit" at bounding box center [468, 133] width 9 height 9
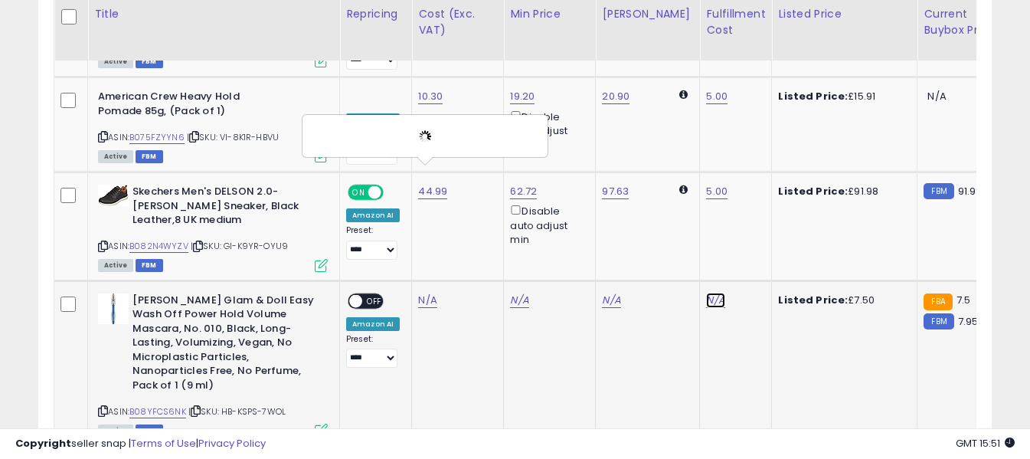
click at [707, 292] on link "N/A" at bounding box center [715, 299] width 18 height 15
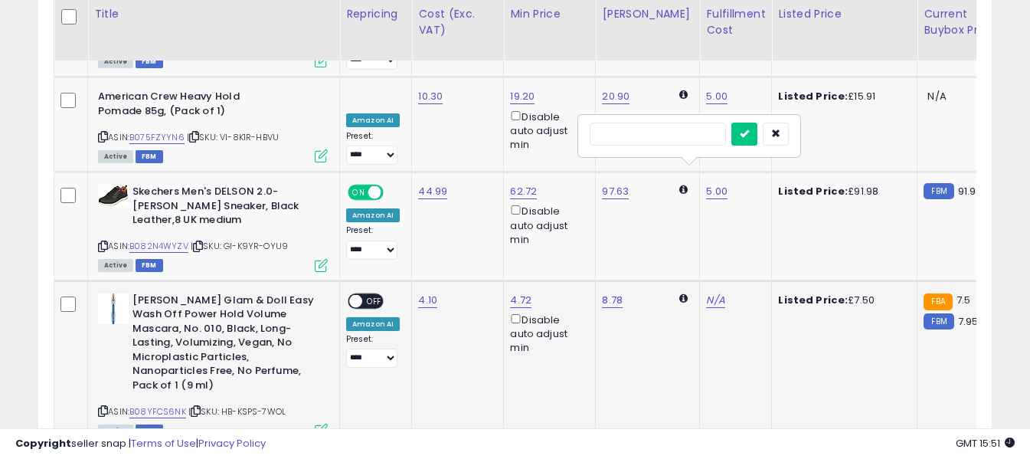
click at [632, 138] on input "text" at bounding box center [657, 133] width 136 height 23
type input "*"
click at [757, 132] on button "submit" at bounding box center [744, 133] width 26 height 23
click at [371, 294] on span "OFF" at bounding box center [374, 300] width 24 height 13
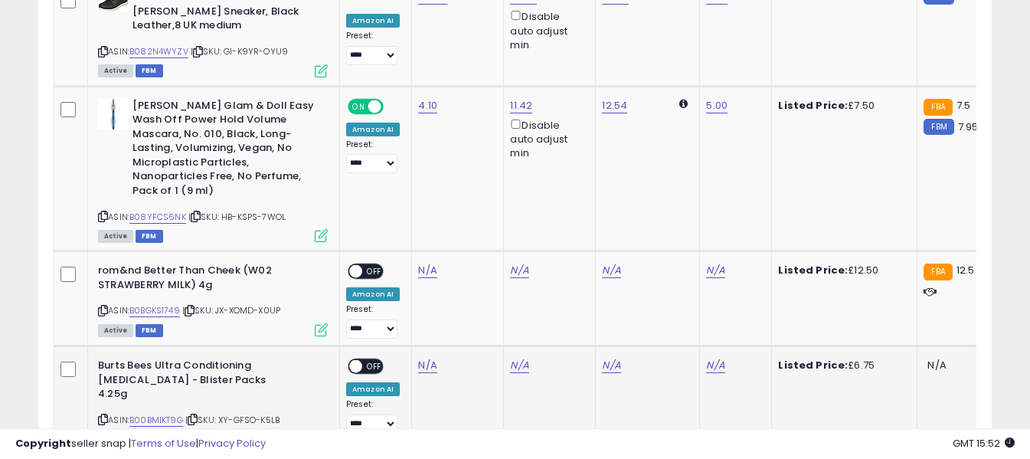
scroll to position [5566, 0]
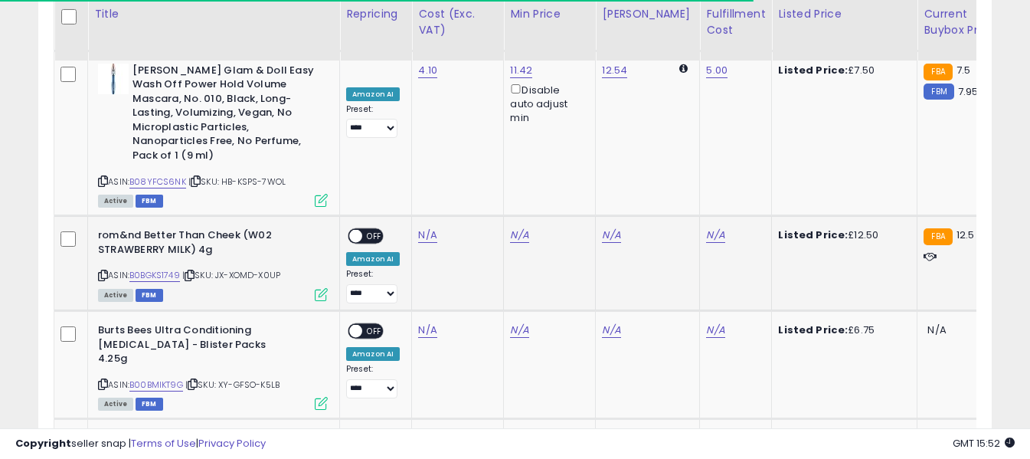
click at [100, 271] on icon at bounding box center [103, 275] width 10 height 8
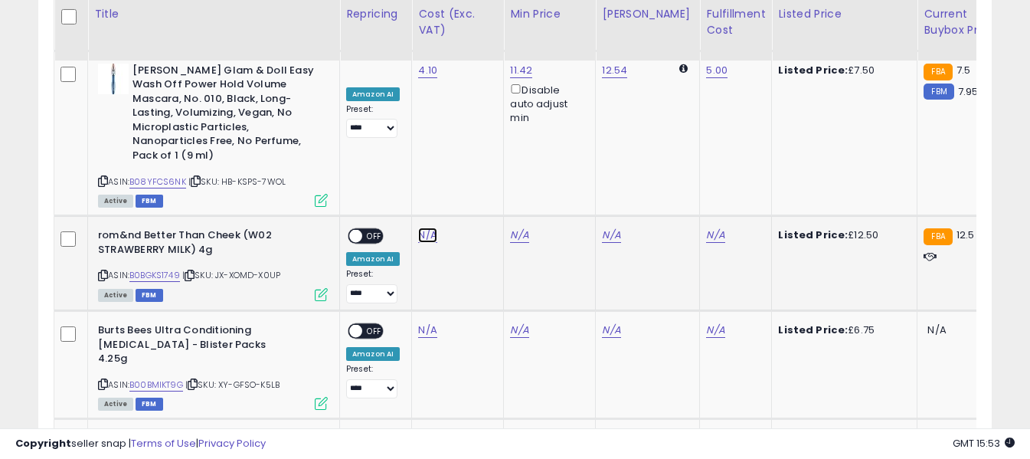
click at [428, 227] on link "N/A" at bounding box center [427, 234] width 18 height 15
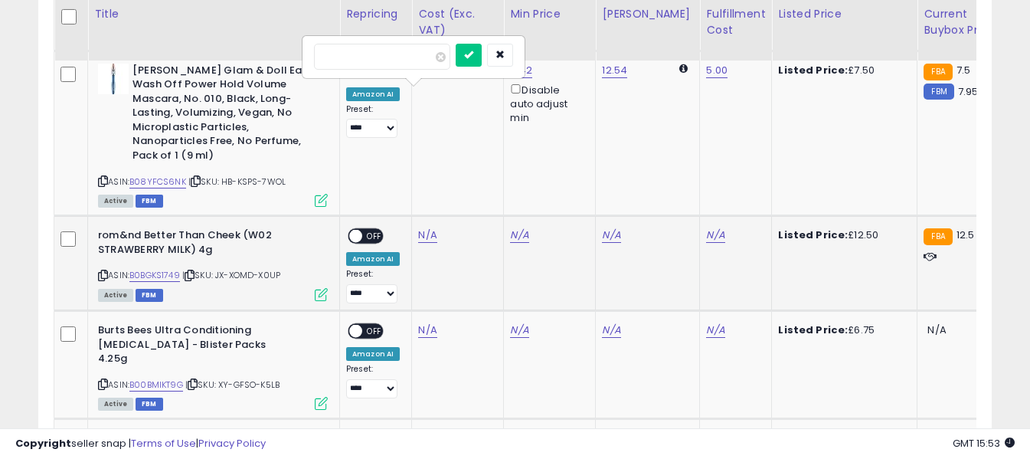
click at [414, 55] on input "number" at bounding box center [382, 57] width 136 height 26
type input "*"
click at [473, 51] on icon "submit" at bounding box center [468, 54] width 9 height 9
click at [706, 227] on link "N/A" at bounding box center [715, 234] width 18 height 15
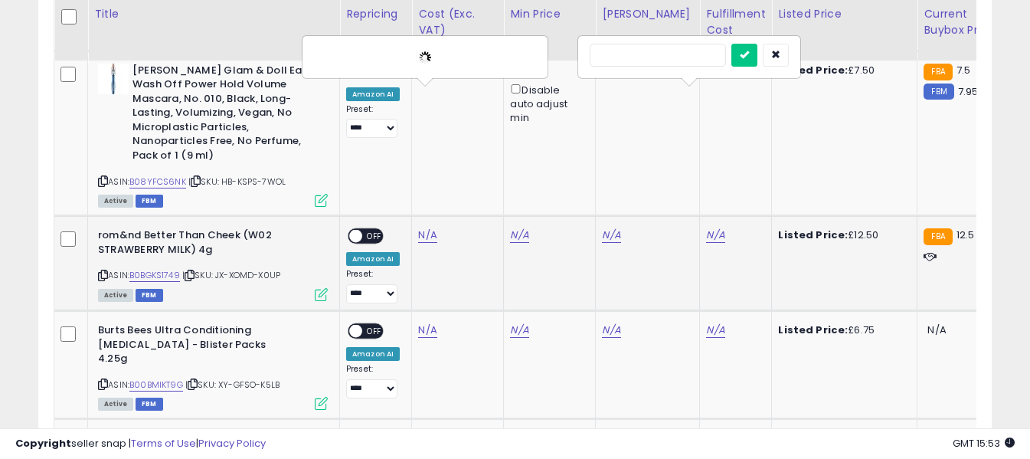
click at [676, 53] on input "text" at bounding box center [657, 55] width 136 height 23
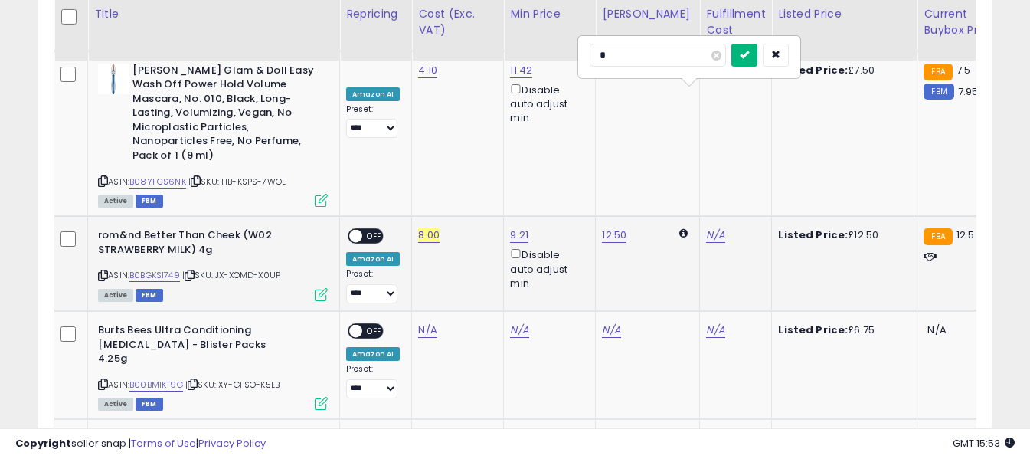
type input "*"
click at [749, 51] on icon "submit" at bounding box center [744, 54] width 9 height 9
click at [369, 230] on span "OFF" at bounding box center [374, 236] width 24 height 13
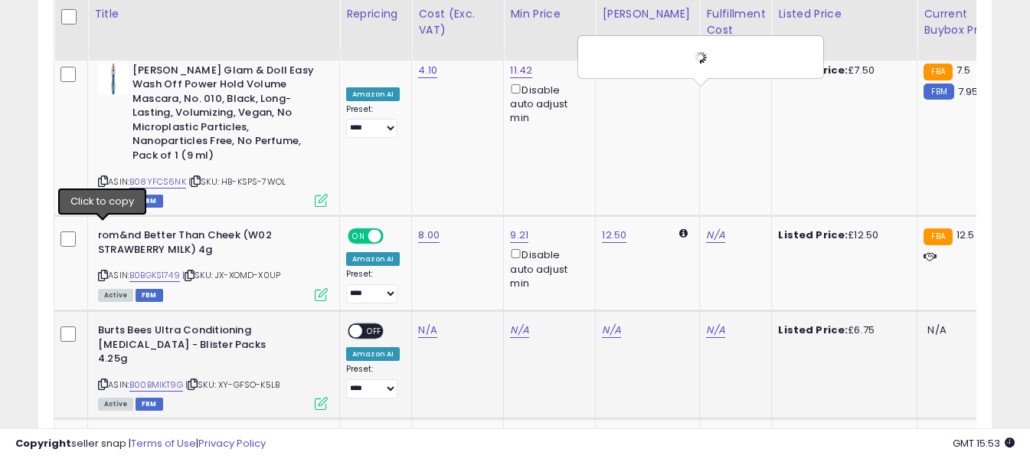
click at [99, 380] on icon at bounding box center [103, 384] width 10 height 8
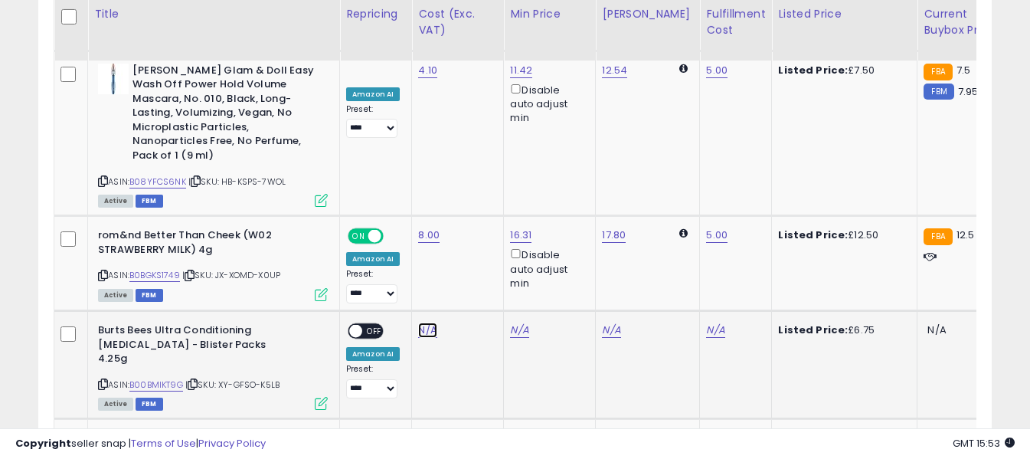
click at [429, 322] on link "N/A" at bounding box center [427, 329] width 18 height 15
click at [426, 155] on input "number" at bounding box center [382, 152] width 136 height 26
type input "****"
click at [482, 152] on button "submit" at bounding box center [469, 150] width 26 height 23
click at [706, 322] on link "N/A" at bounding box center [715, 329] width 18 height 15
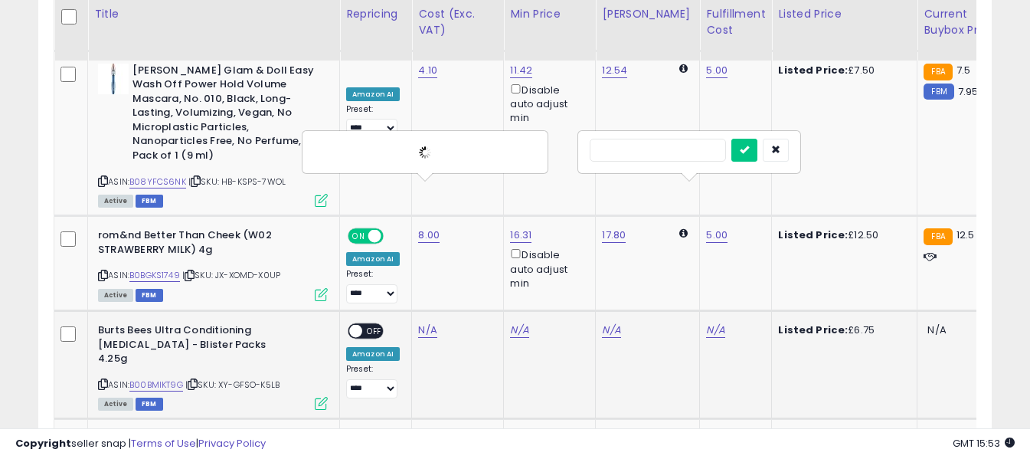
click at [671, 149] on input "text" at bounding box center [657, 150] width 136 height 23
type input "*"
click at [749, 149] on icon "submit" at bounding box center [744, 149] width 9 height 9
click at [372, 325] on span "OFF" at bounding box center [374, 331] width 24 height 13
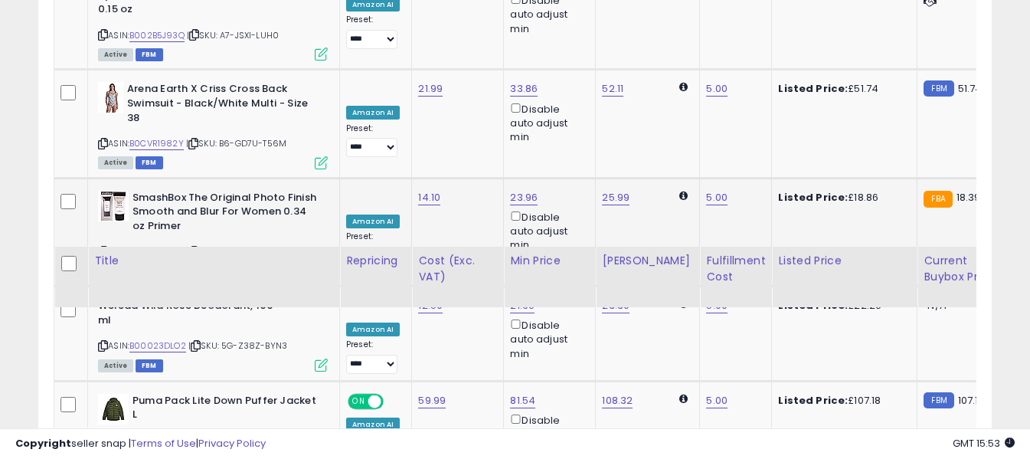
scroll to position [667, 0]
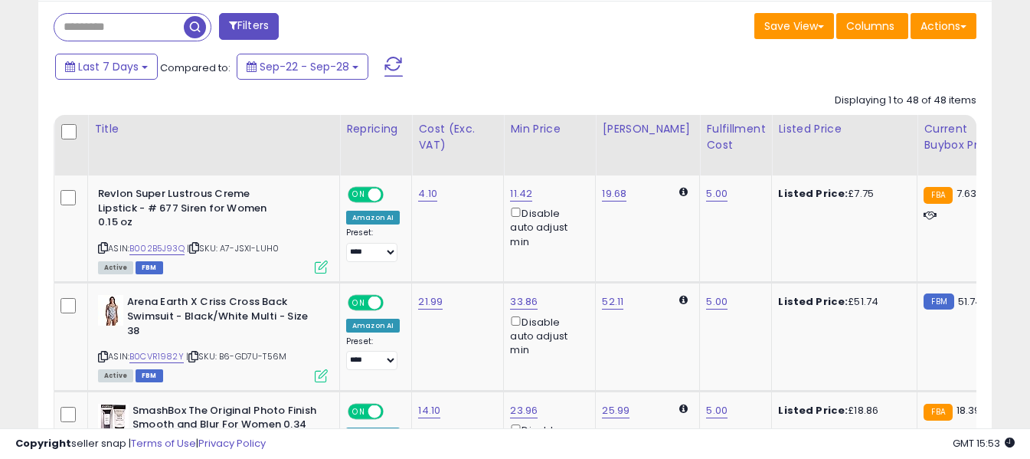
click at [402, 68] on button at bounding box center [393, 66] width 38 height 31
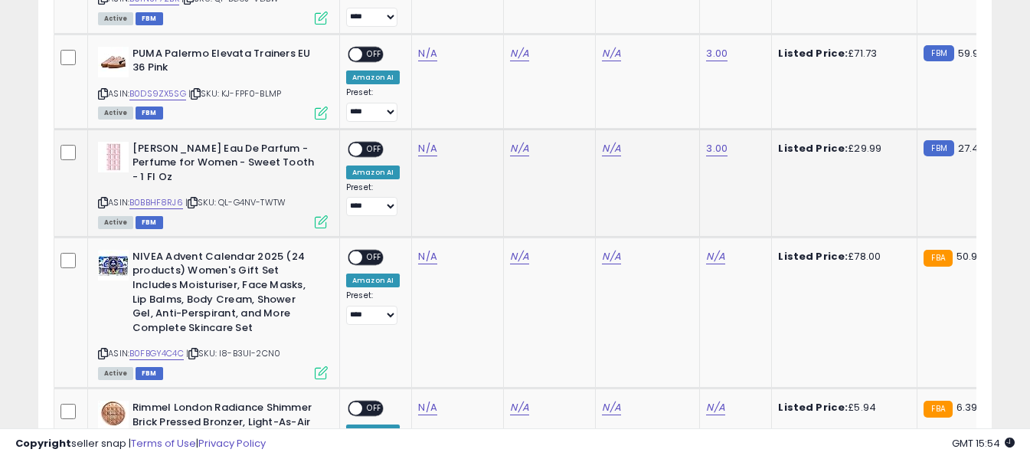
scroll to position [1452, 0]
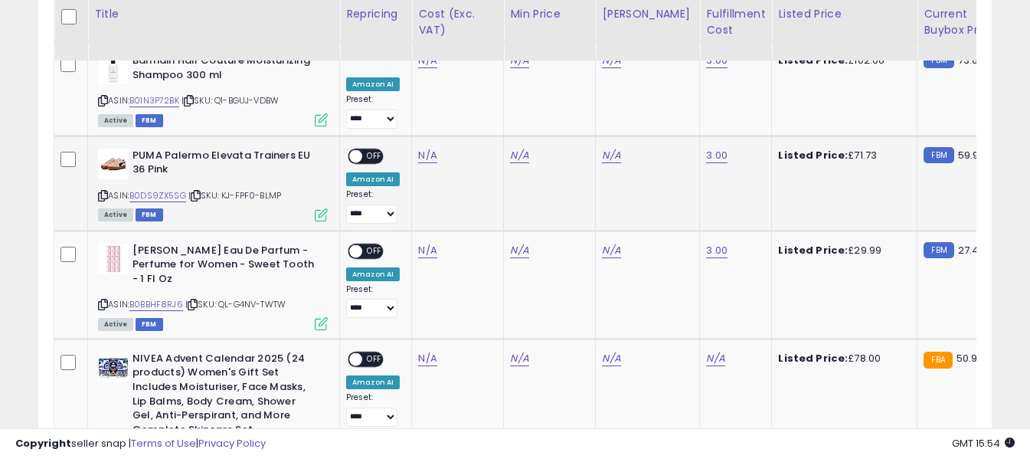
click at [103, 191] on icon at bounding box center [103, 195] width 10 height 8
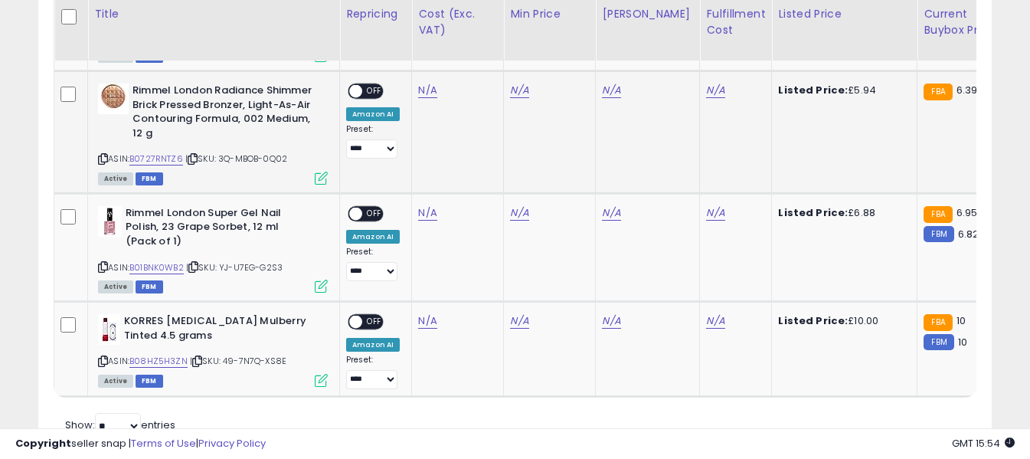
scroll to position [1911, 0]
